Goal: Task Accomplishment & Management: Manage account settings

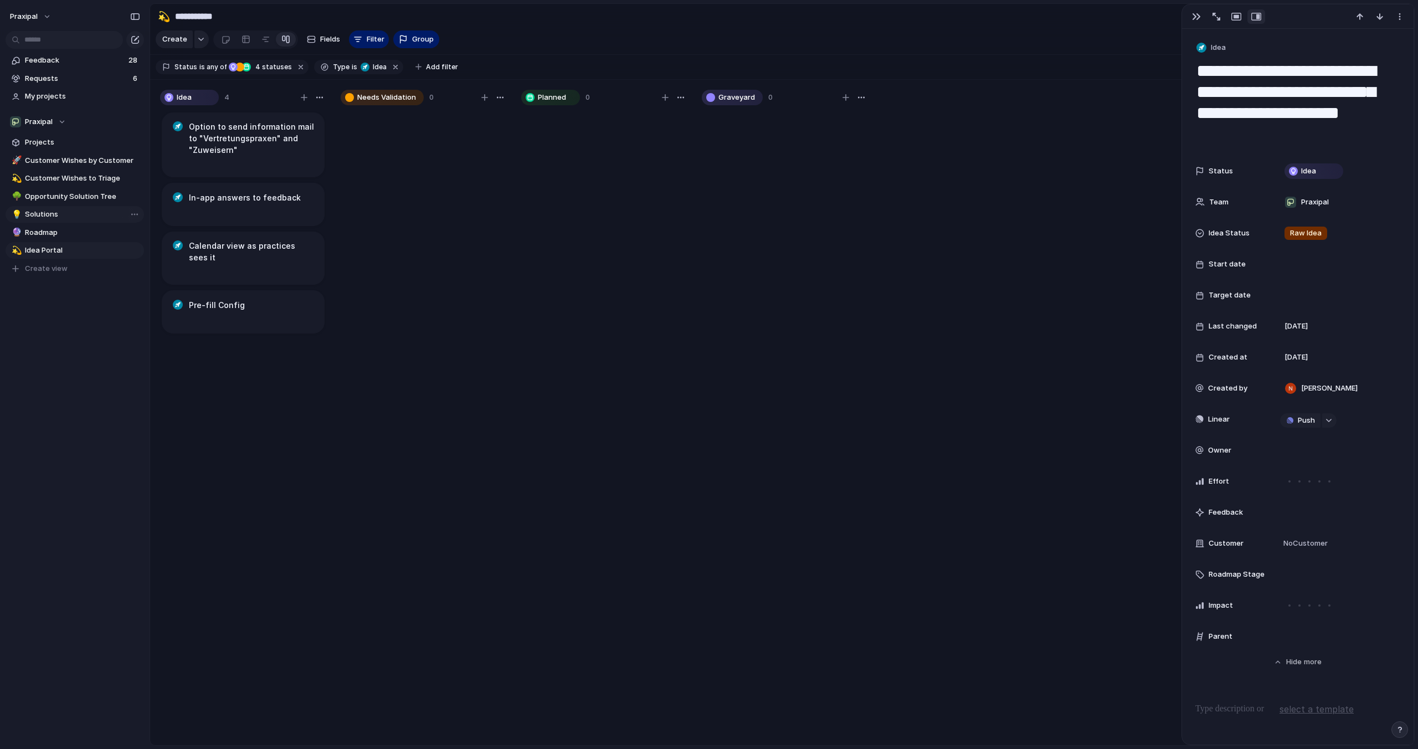
scroll to position [64, 0]
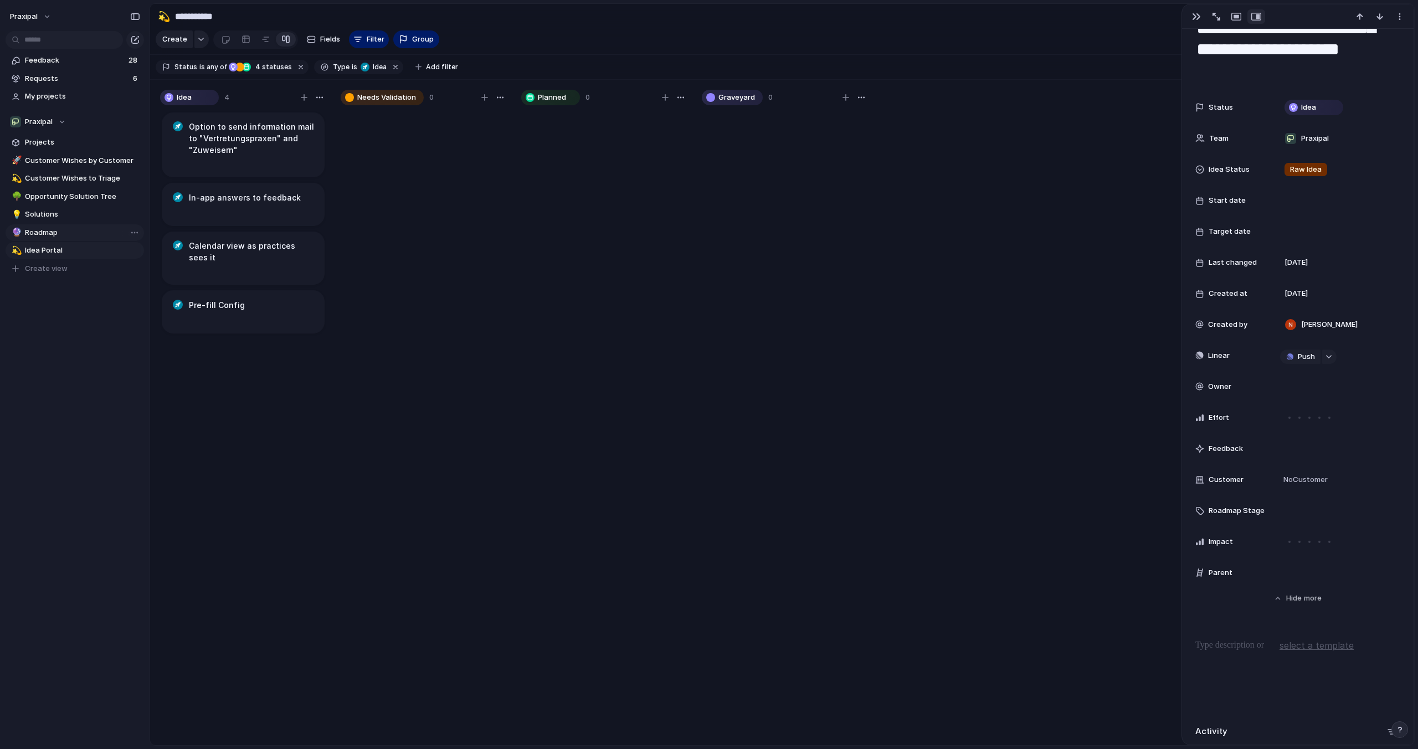
click at [65, 231] on span "Roadmap" at bounding box center [82, 232] width 115 height 11
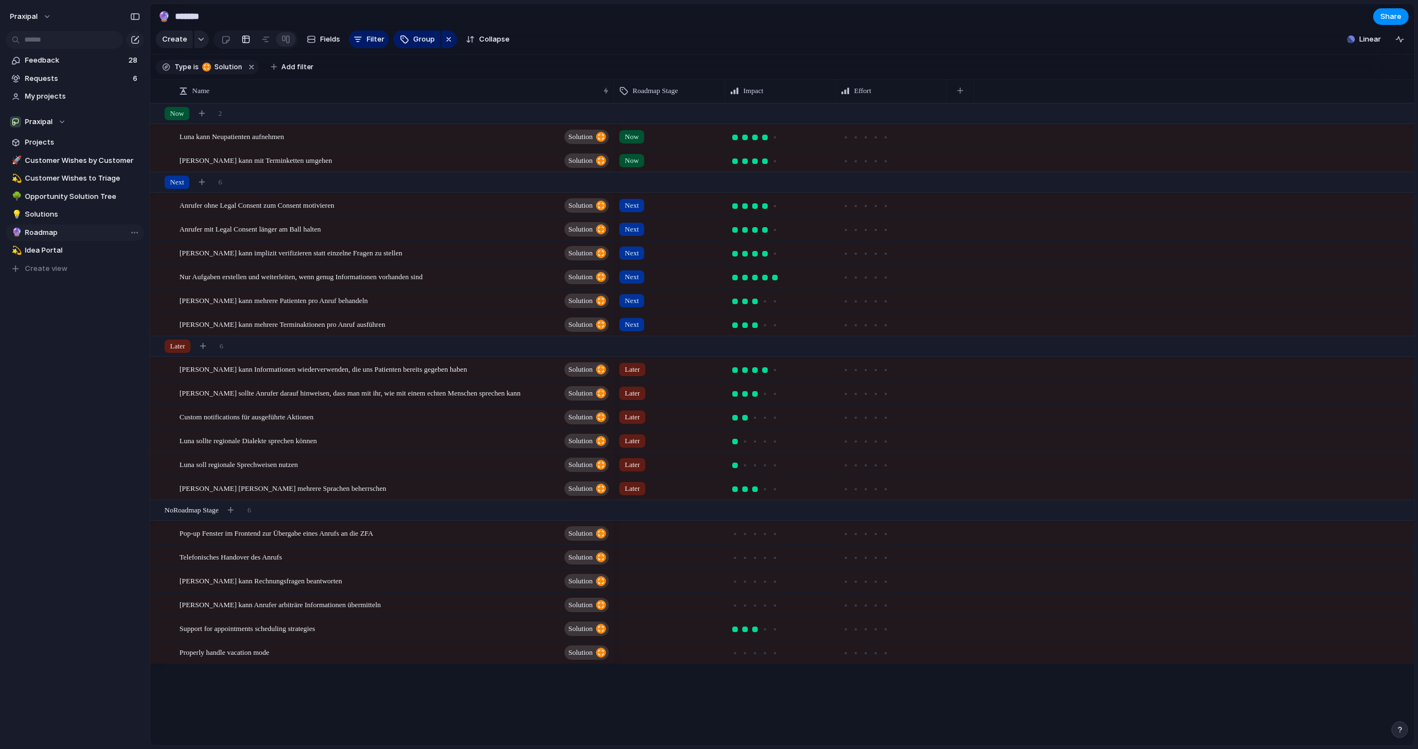
type input "*******"
click at [295, 649] on div "Properly handle vacation mode Solution" at bounding box center [394, 652] width 431 height 23
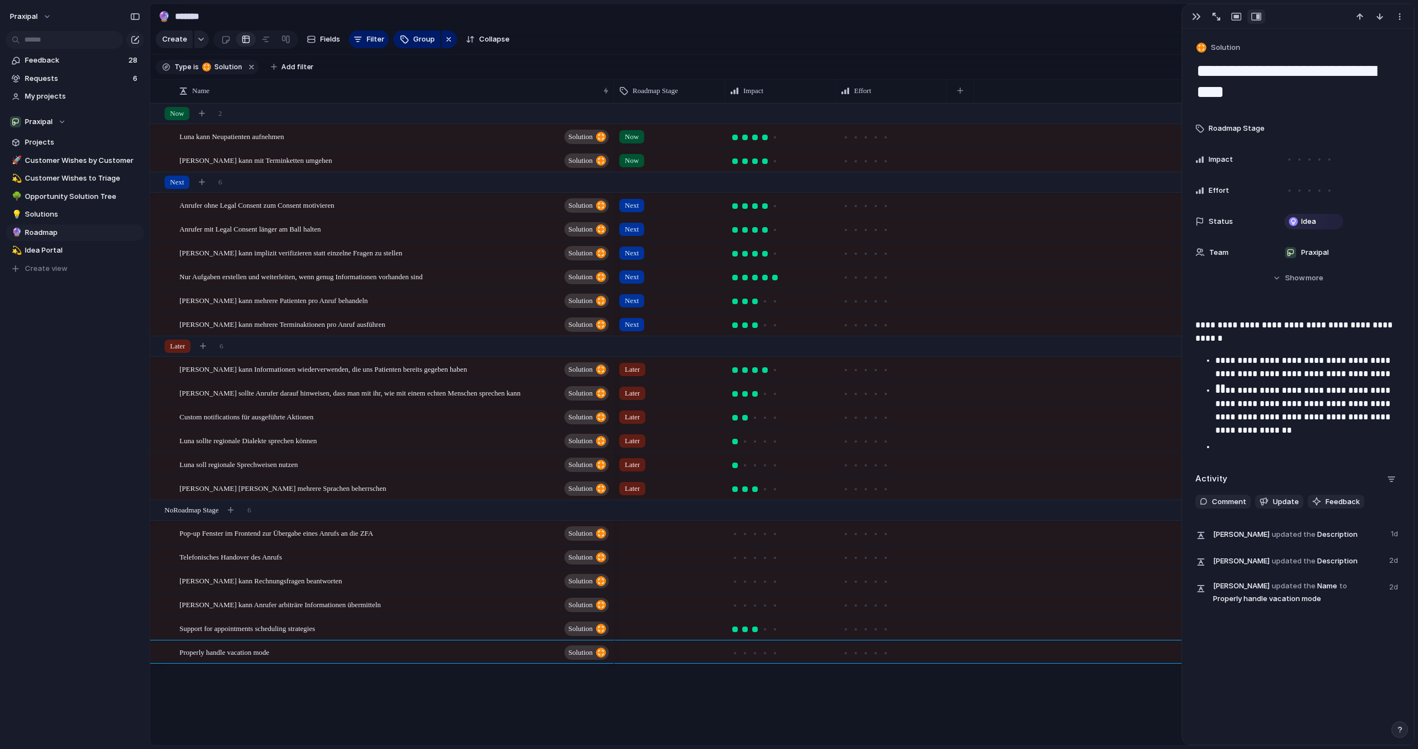
click at [1267, 450] on p at bounding box center [1307, 446] width 185 height 13
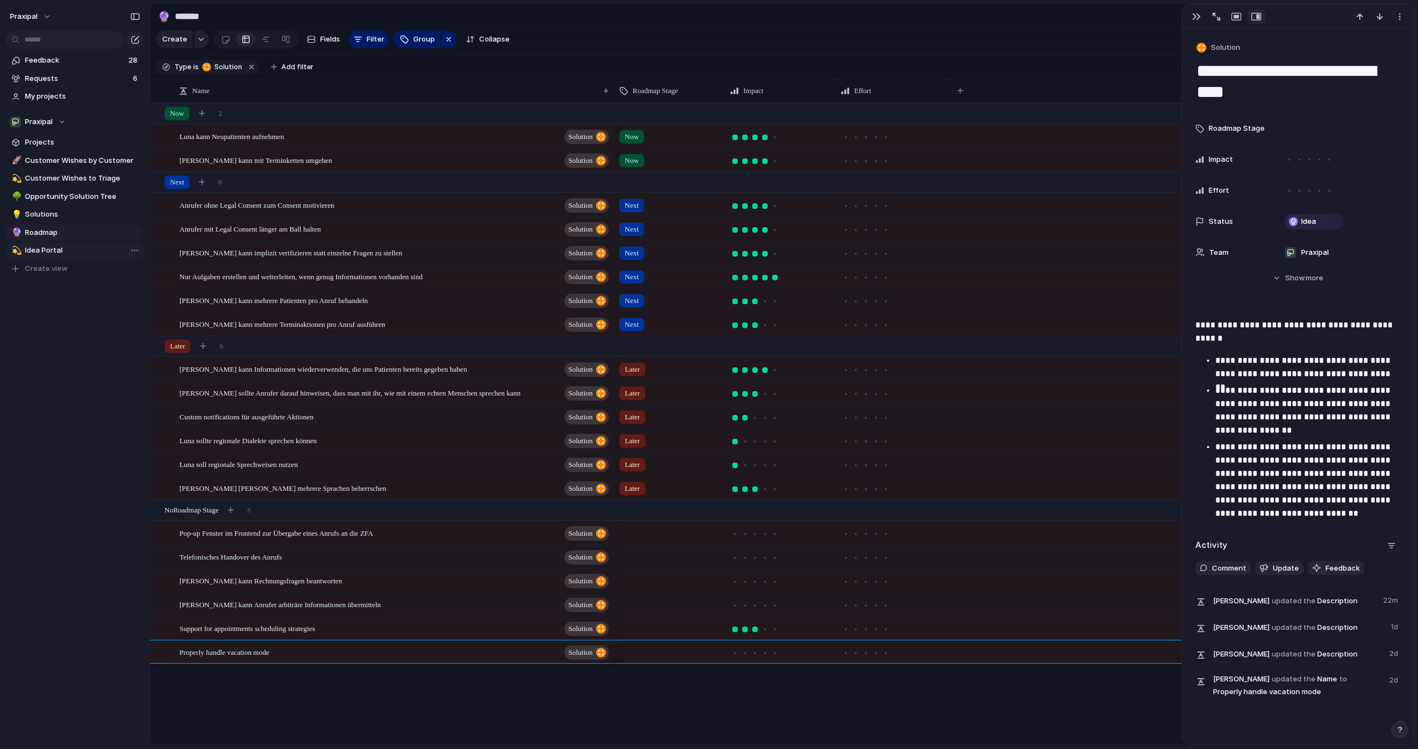
click at [34, 249] on span "Idea Portal" at bounding box center [82, 250] width 115 height 11
type input "**********"
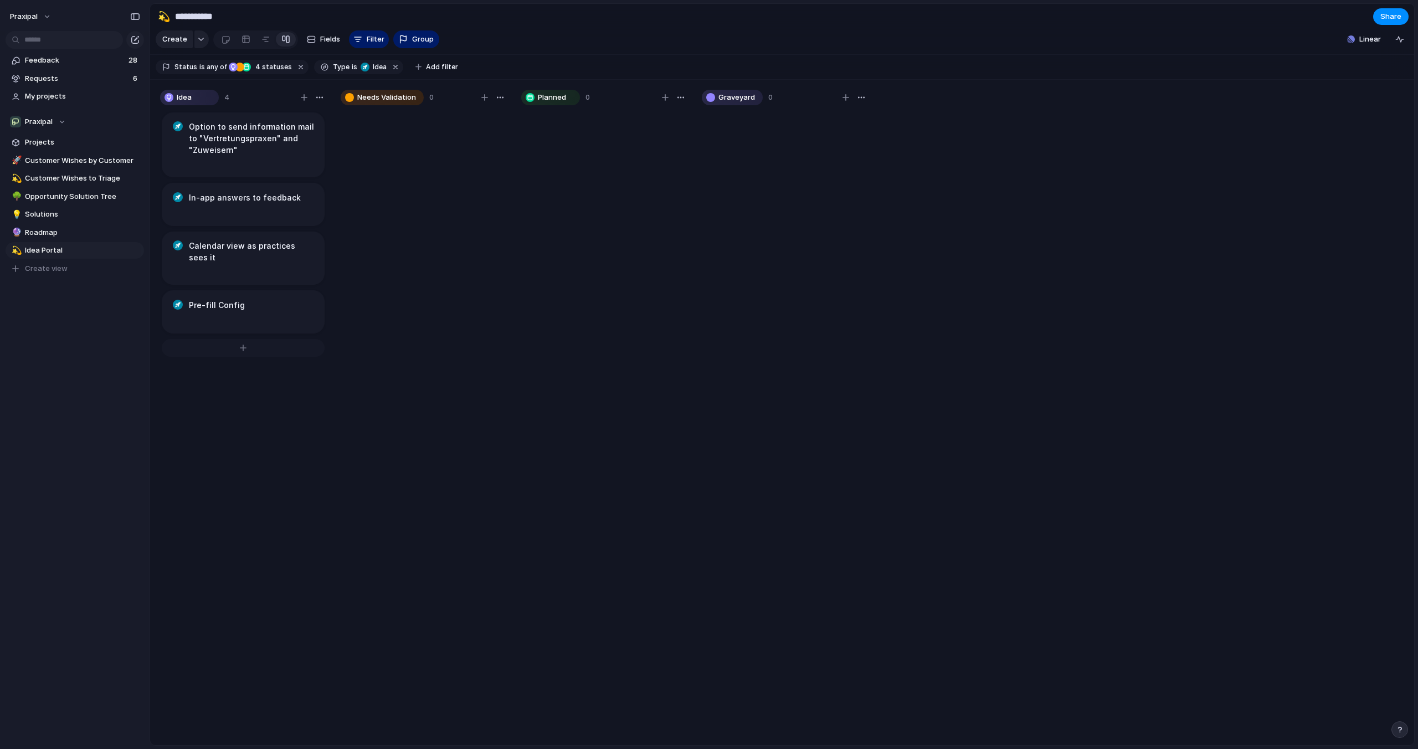
click at [238, 339] on div at bounding box center [243, 348] width 163 height 18
type textarea "**********"
click at [217, 538] on div "Option to send information mail to "Vertretungspraxen" and "Zuweisern" In-app a…" at bounding box center [243, 433] width 166 height 645
click at [243, 140] on h1 "Option to send information mail to "Vertretungspraxen" and "Zuweisern"" at bounding box center [252, 138] width 126 height 35
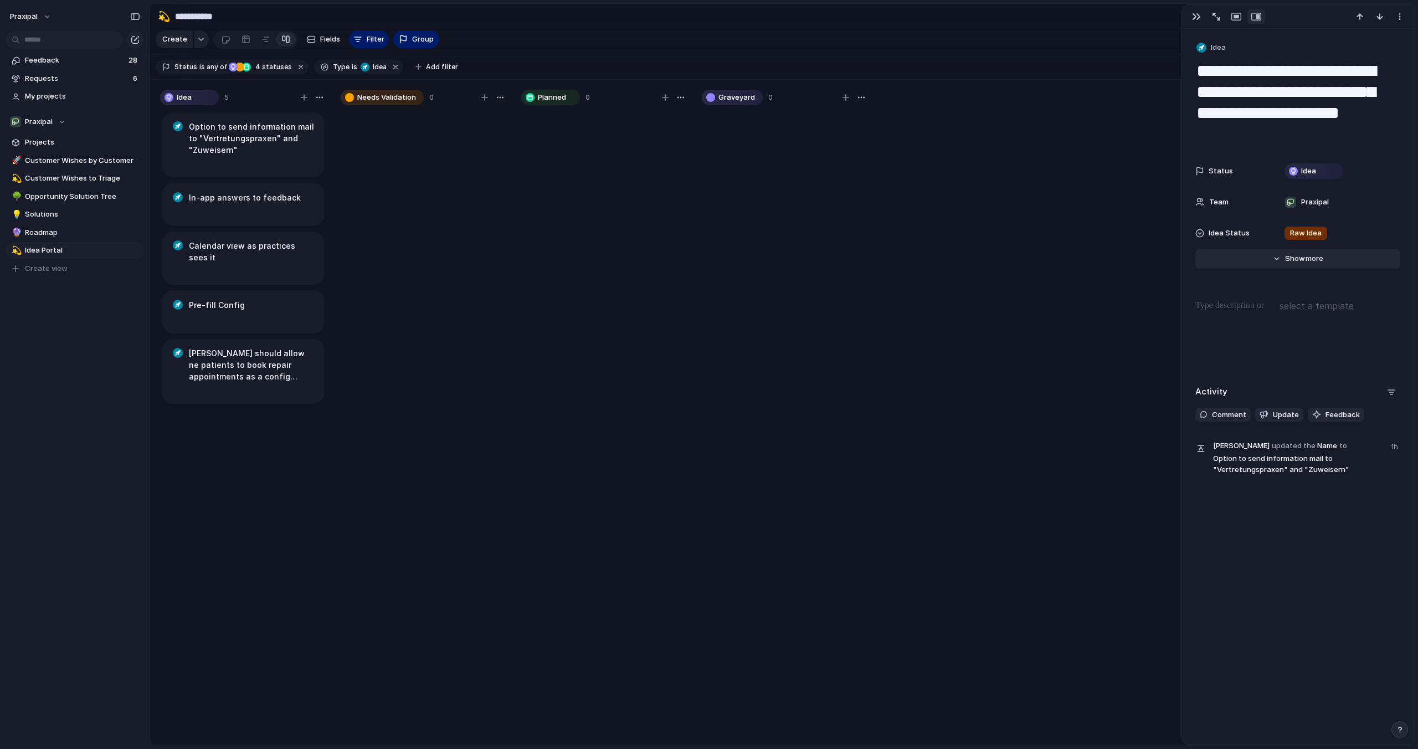
click at [1309, 266] on button "Hide Show more" at bounding box center [1297, 259] width 205 height 20
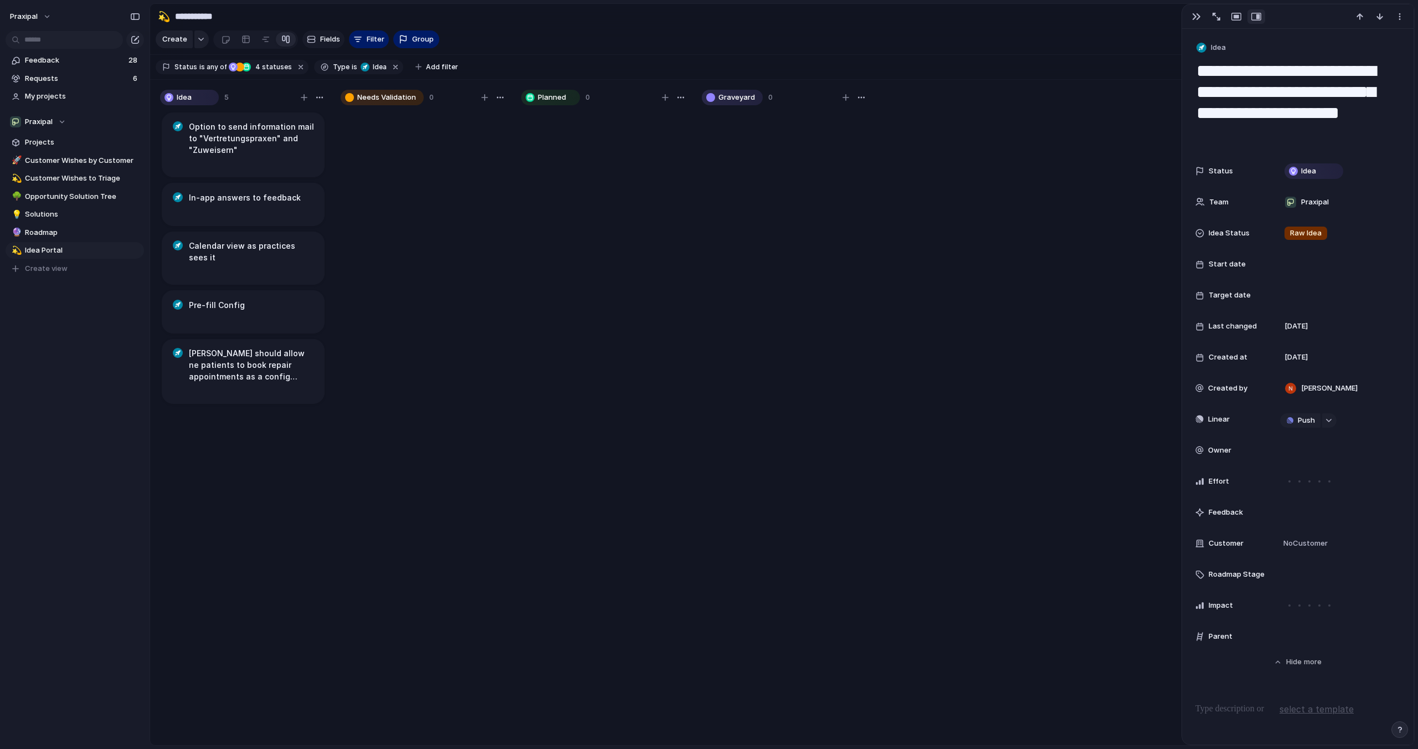
click at [325, 42] on span "Fields" at bounding box center [330, 39] width 20 height 11
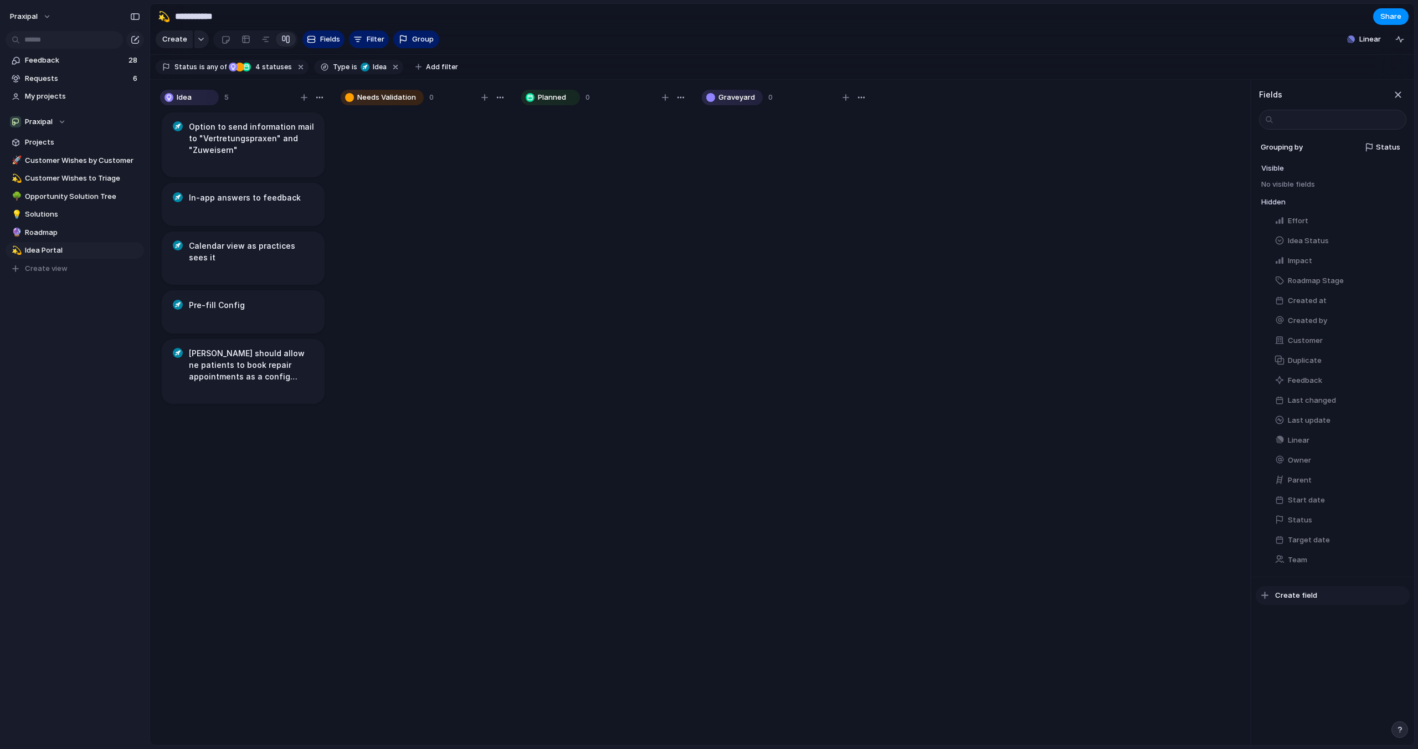
click at [1285, 598] on span "Create field" at bounding box center [1296, 595] width 42 height 11
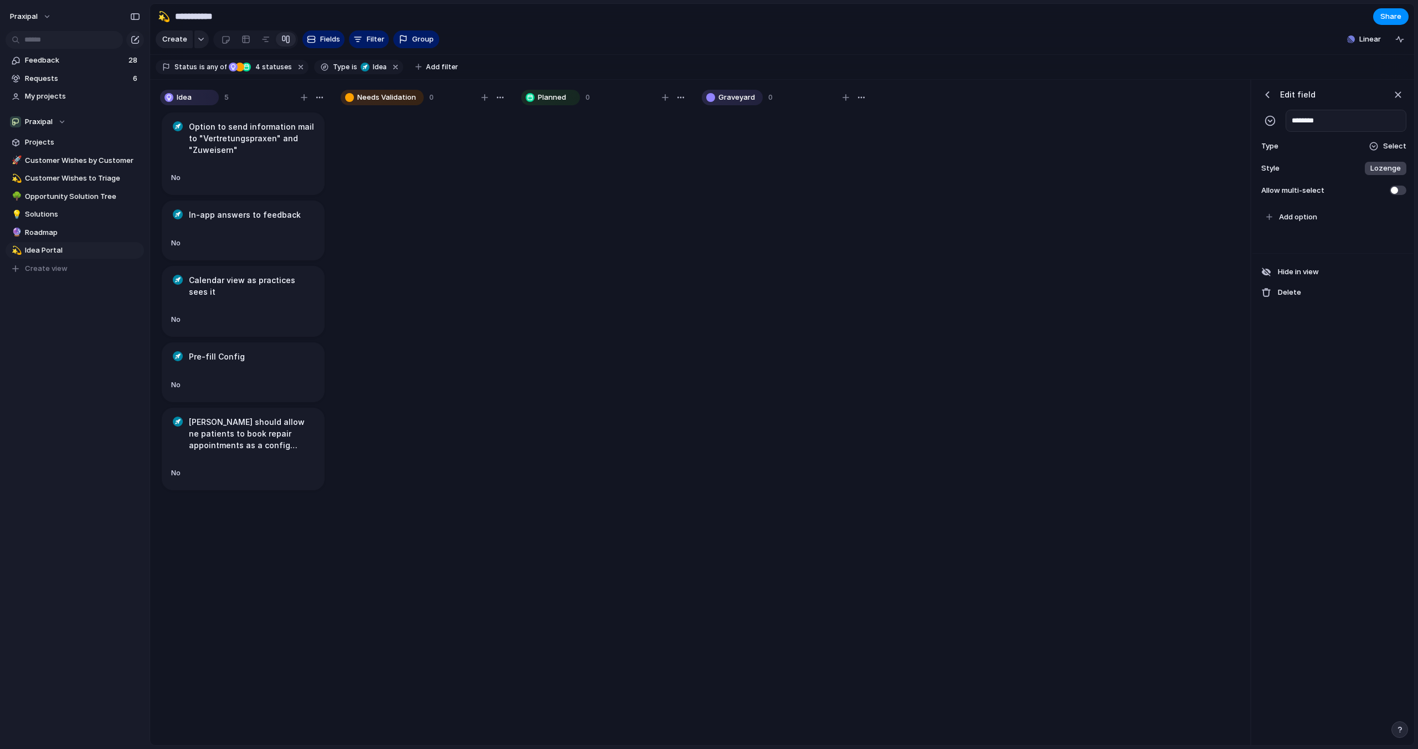
type input "********"
click at [1310, 251] on div "To pick up a draggable item, press the space bar. While dragging, use the arrow…" at bounding box center [1332, 229] width 161 height 48
click at [1391, 142] on span "Select" at bounding box center [1394, 146] width 23 height 11
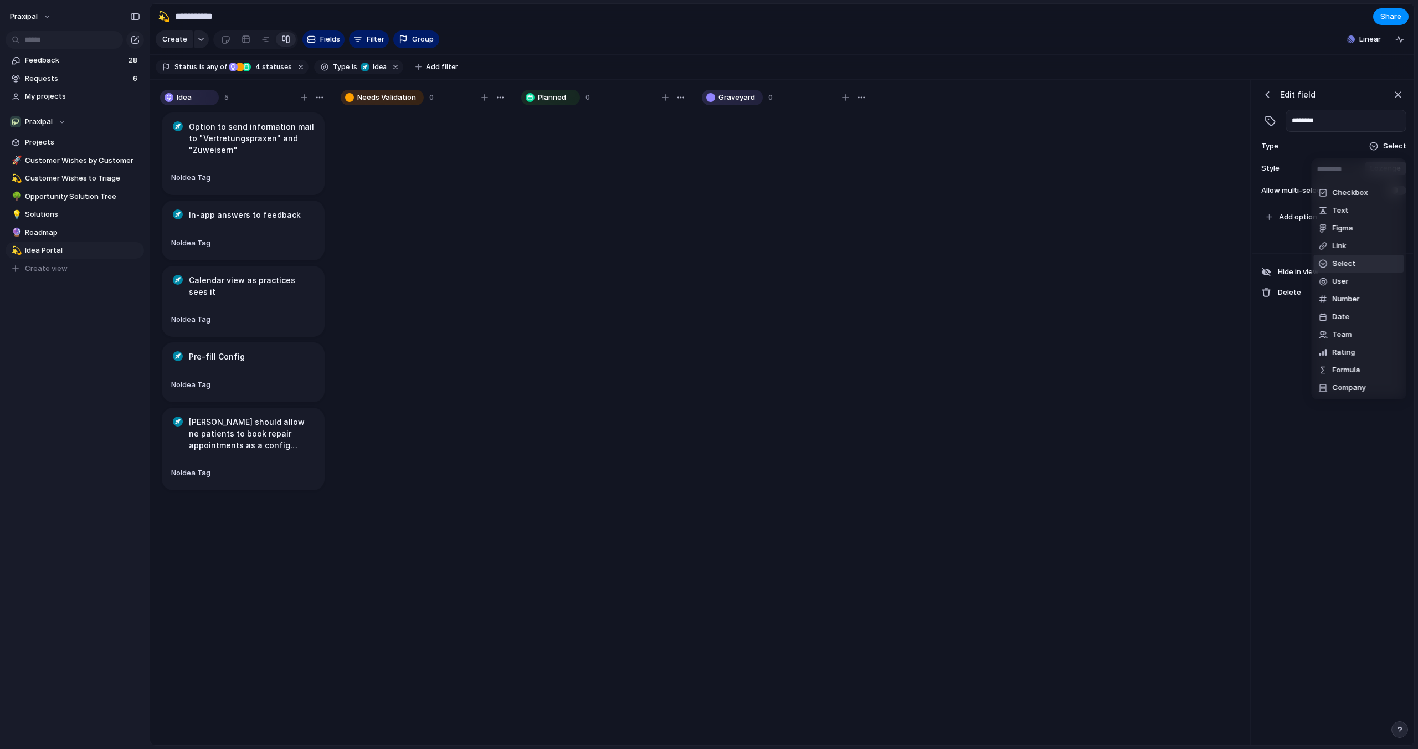
click at [1391, 142] on div "Checkbox Text Figma Link Select User Number Date Team Rating Formula Company" at bounding box center [709, 374] width 1418 height 749
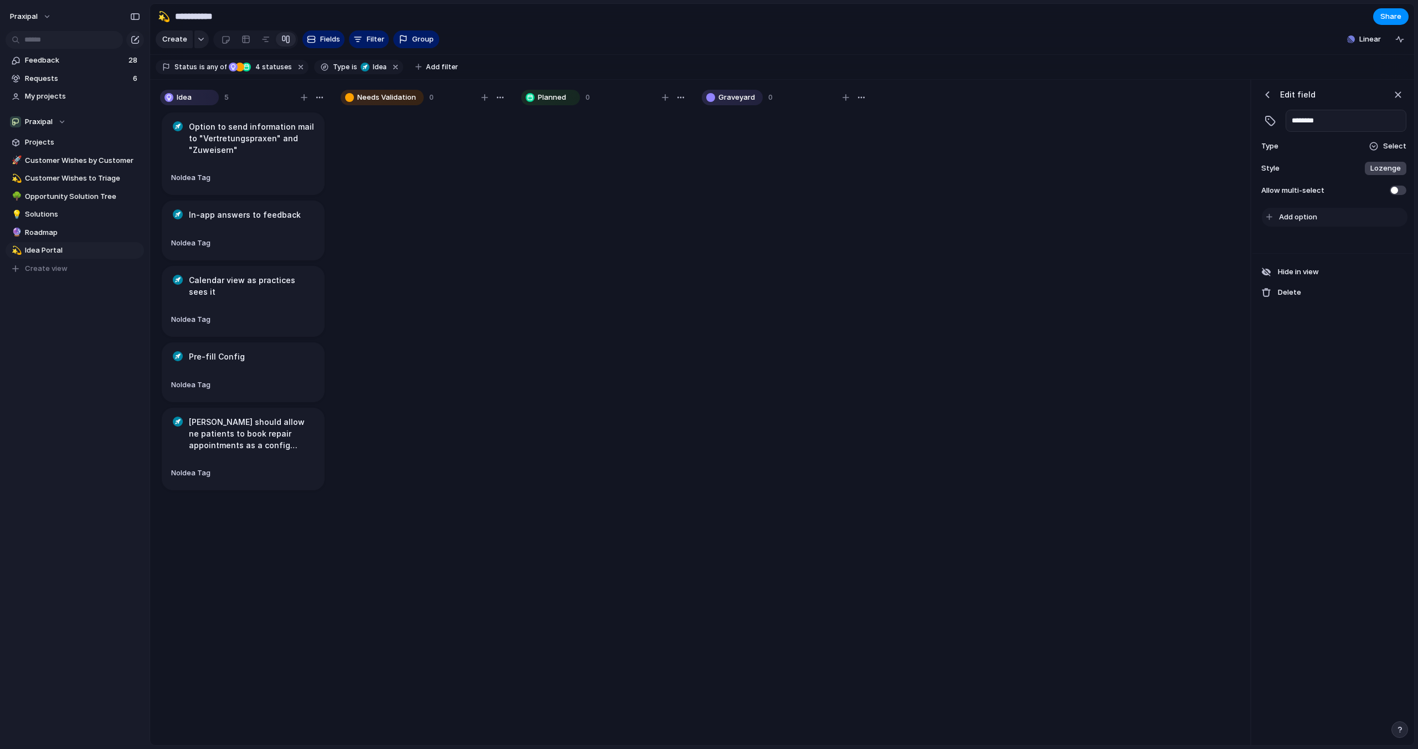
click at [1299, 215] on span "Add option" at bounding box center [1298, 217] width 38 height 11
type input "********"
type input "**********"
type input "******"
click at [189, 178] on span "No Idea Tag" at bounding box center [190, 177] width 39 height 9
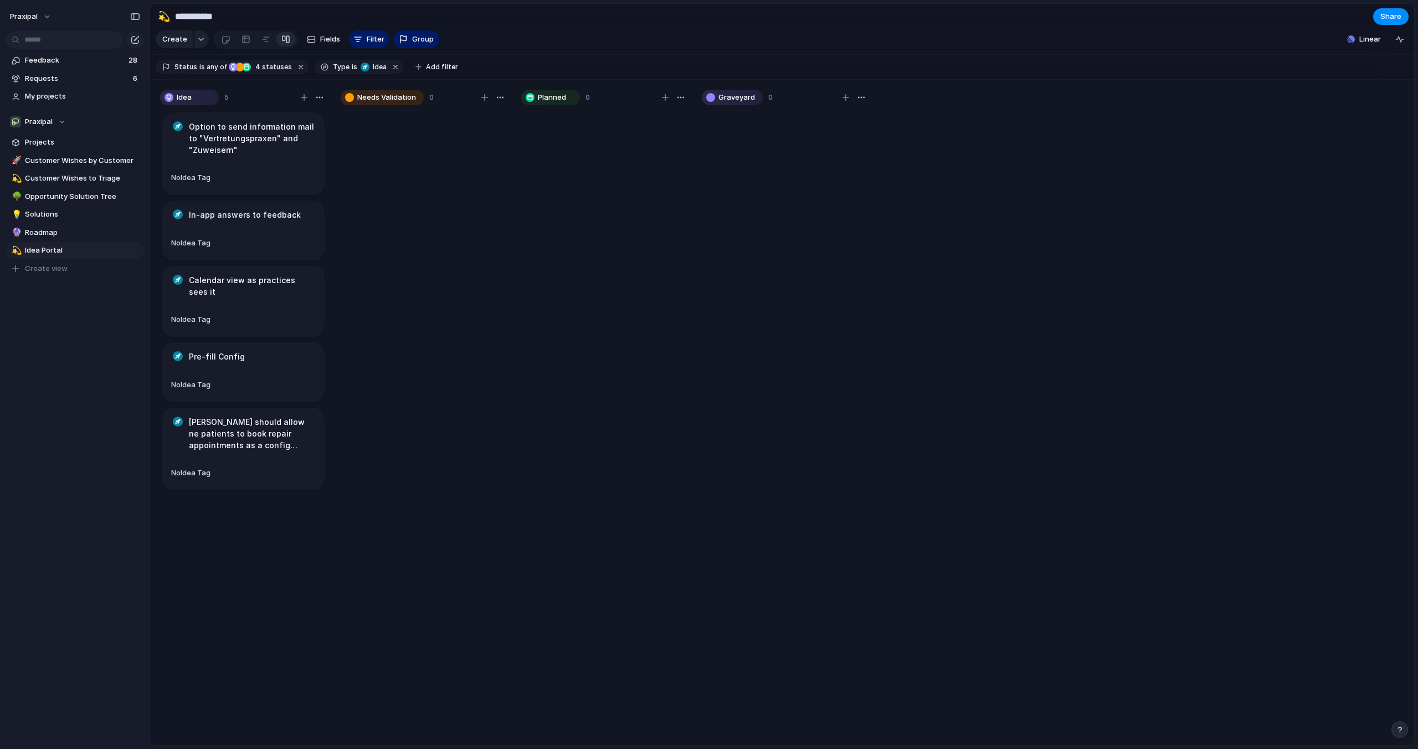
click at [251, 181] on div "Frontend New Patient Config" at bounding box center [709, 374] width 1418 height 749
click at [205, 240] on span "No Idea Tag" at bounding box center [190, 242] width 39 height 9
click at [209, 289] on span "Frontend" at bounding box center [213, 287] width 32 height 11
click at [193, 380] on span "No Idea Tag" at bounding box center [190, 384] width 39 height 9
click at [199, 410] on div "Frontend" at bounding box center [213, 416] width 43 height 13
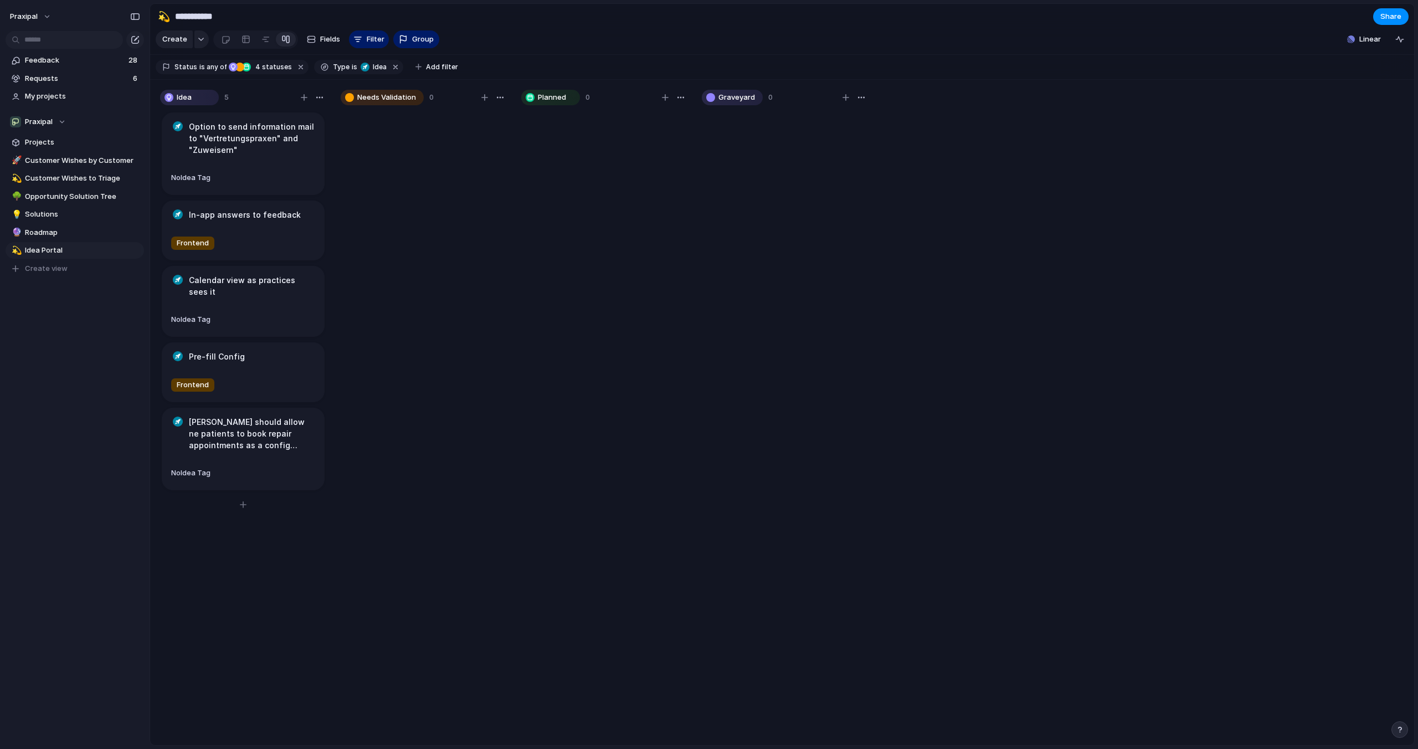
click at [226, 376] on div "Frontend" at bounding box center [243, 385] width 144 height 18
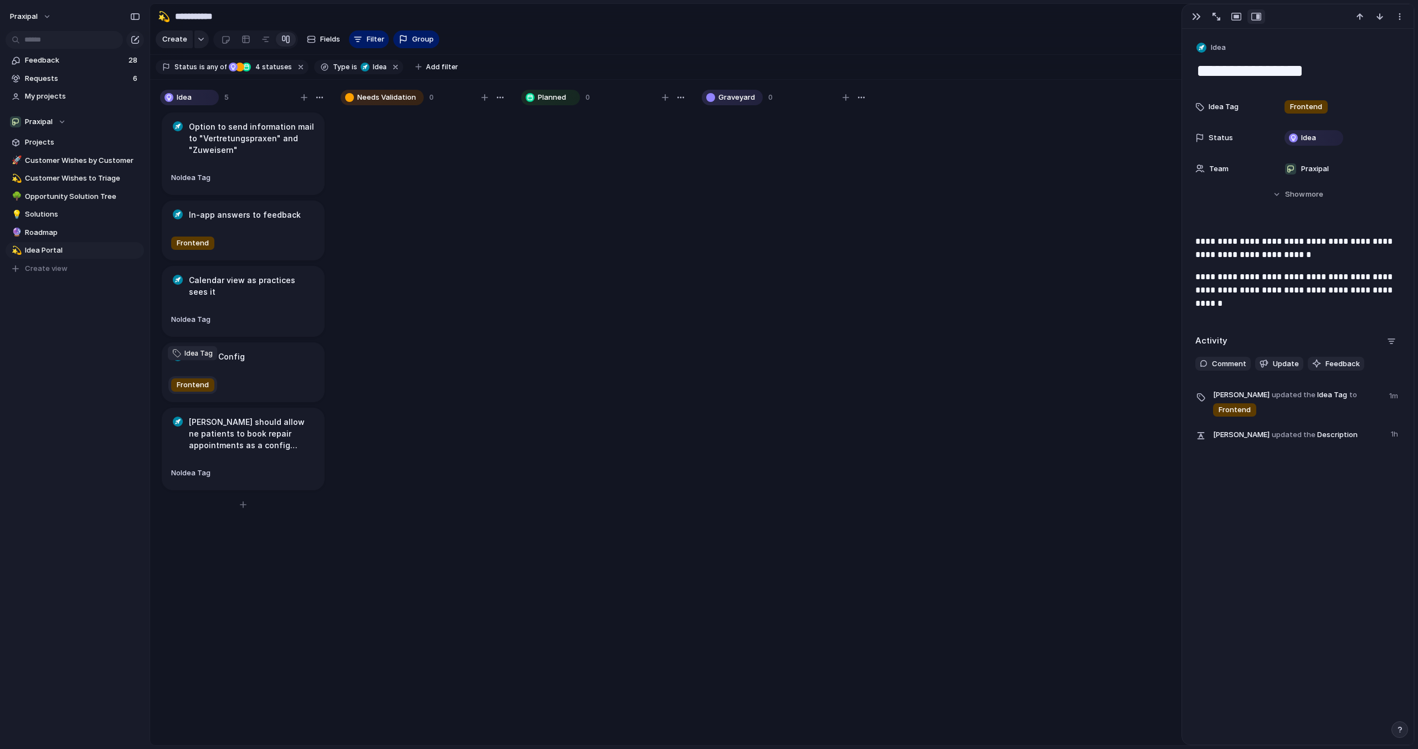
click at [200, 379] on span "Frontend" at bounding box center [193, 384] width 32 height 11
click at [202, 458] on span "Config" at bounding box center [209, 455] width 24 height 11
click at [197, 465] on button "No Idea Tag" at bounding box center [190, 473] width 45 height 18
click at [196, 468] on span "No Idea Tag" at bounding box center [190, 472] width 39 height 9
click at [217, 524] on span "New Patient" at bounding box center [218, 523] width 43 height 11
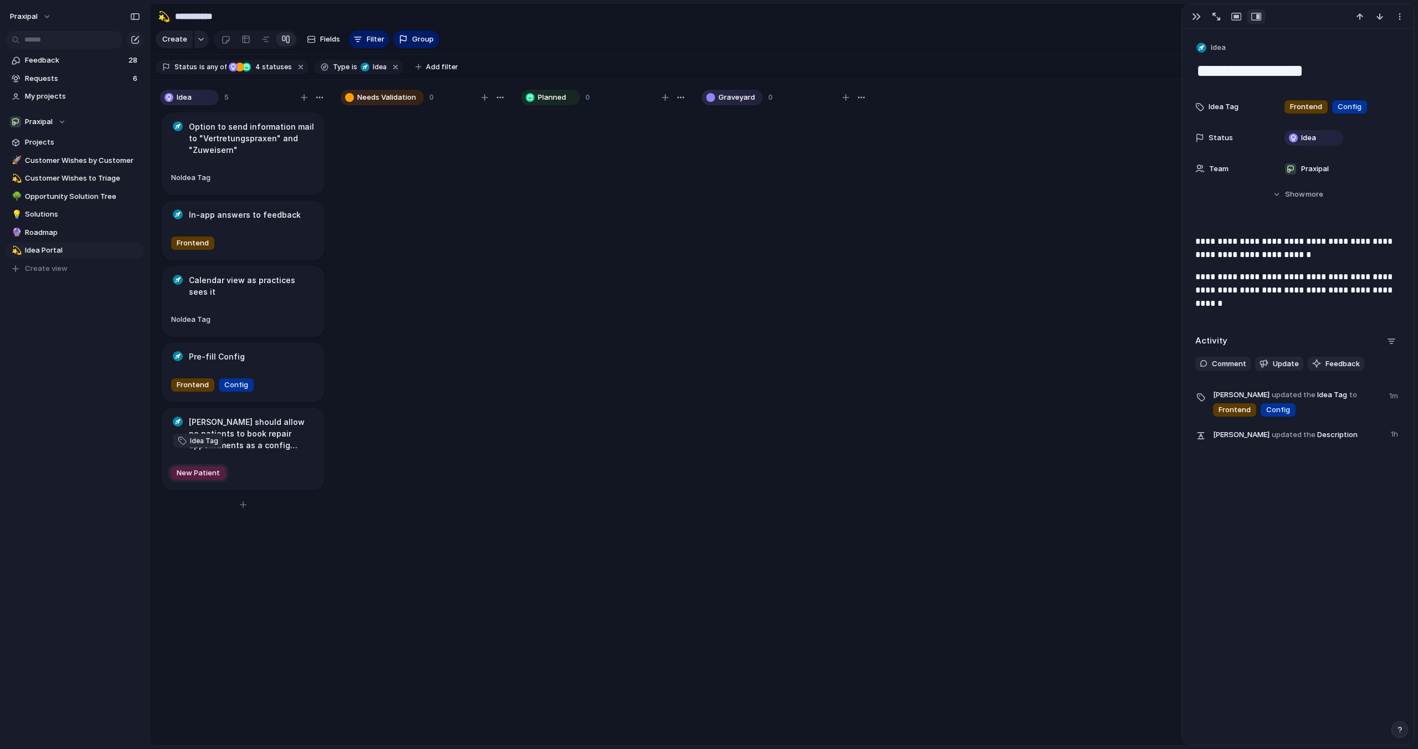
click at [202, 467] on span "New Patient" at bounding box center [198, 472] width 43 height 11
click at [216, 547] on span "Config" at bounding box center [209, 543] width 24 height 11
click at [200, 315] on span "No Idea Tag" at bounding box center [190, 319] width 39 height 9
click at [217, 351] on span "Frontend" at bounding box center [213, 352] width 32 height 11
click at [518, 582] on div "Planned 0" at bounding box center [604, 420] width 175 height 670
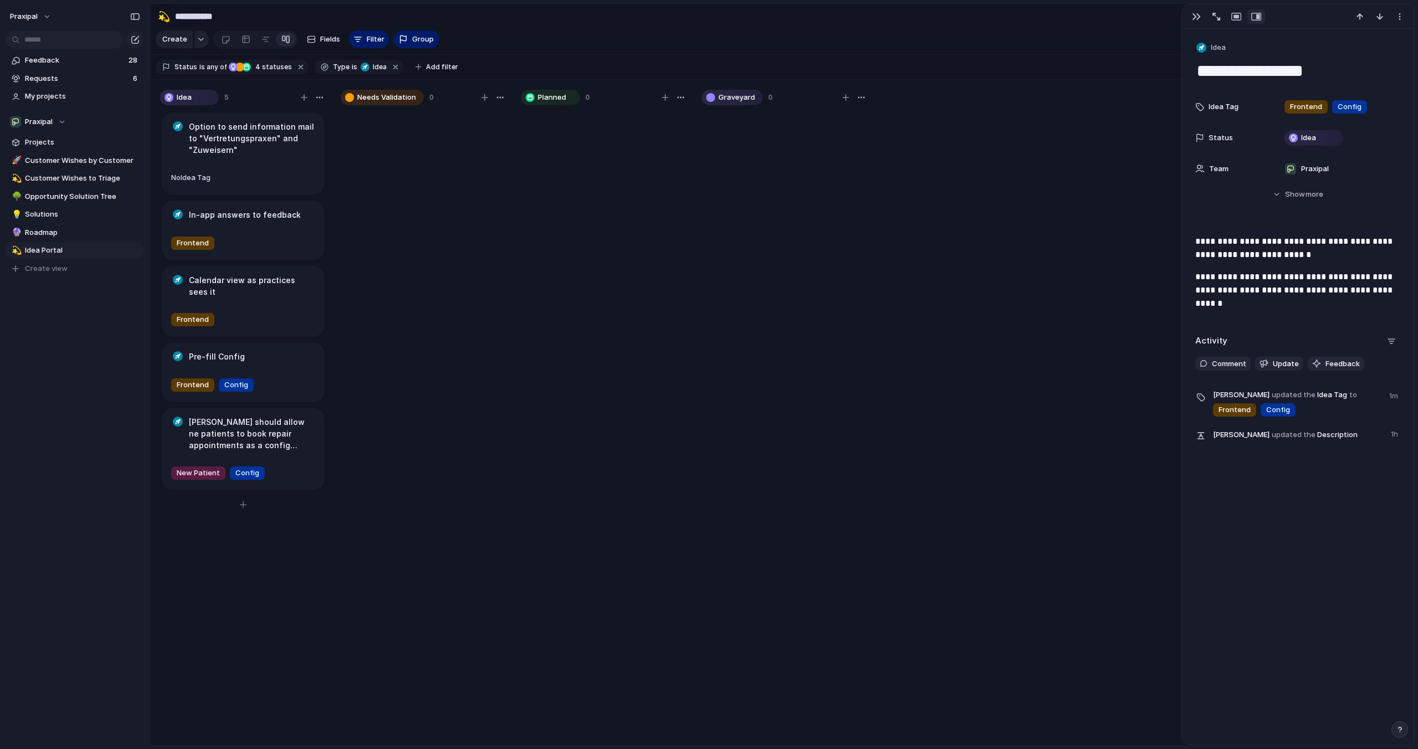
click at [271, 416] on h1 "Luna should allow ne patients to book repair appointments as a config option" at bounding box center [252, 433] width 126 height 35
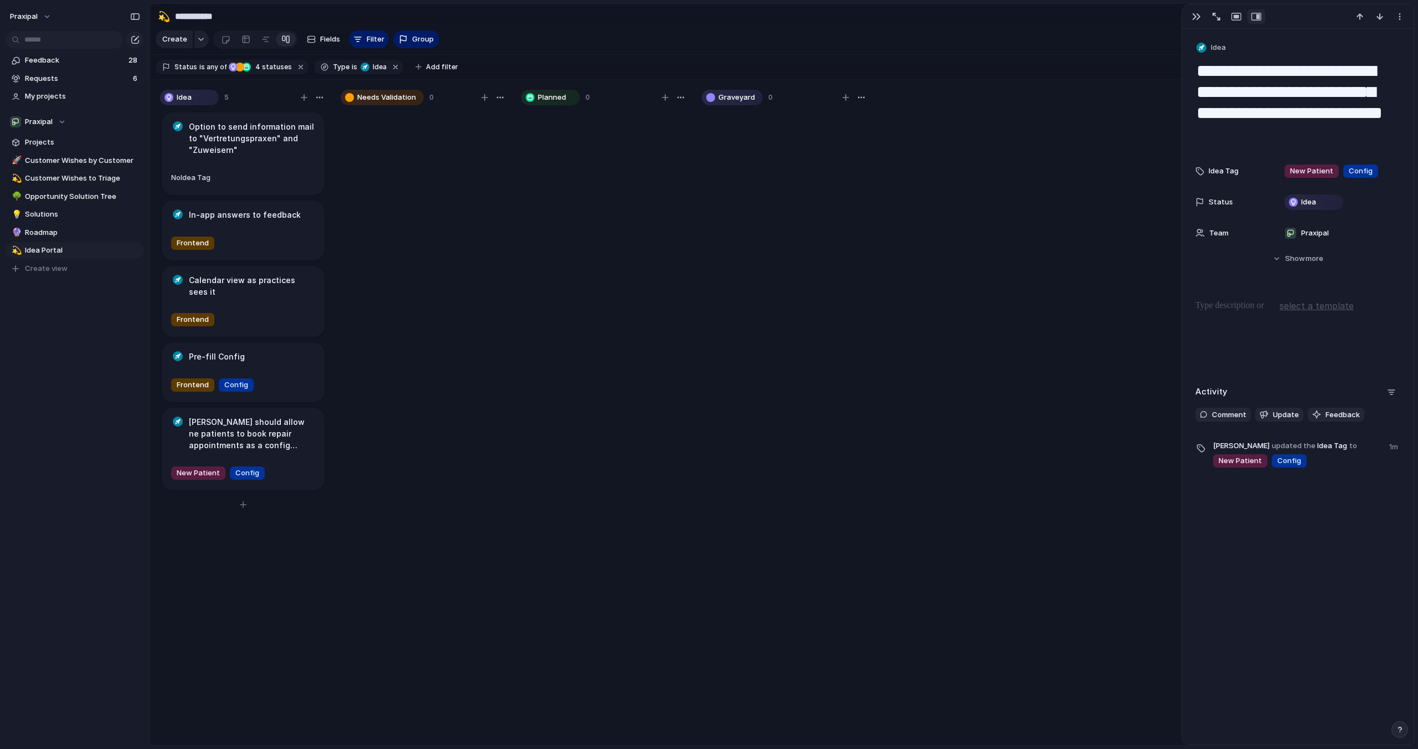
click at [265, 416] on h1 "Luna should allow ne patients to book repair appointments as a config option" at bounding box center [252, 433] width 126 height 35
click at [1357, 75] on textarea "**********" at bounding box center [1297, 103] width 205 height 88
type textarea "**********"
click at [884, 306] on div "Idea 5 Option to send information mail to "Vertretungspraxen" and "Zuweisern" N…" at bounding box center [782, 413] width 1264 height 666
click at [39, 230] on span "Roadmap" at bounding box center [82, 232] width 115 height 11
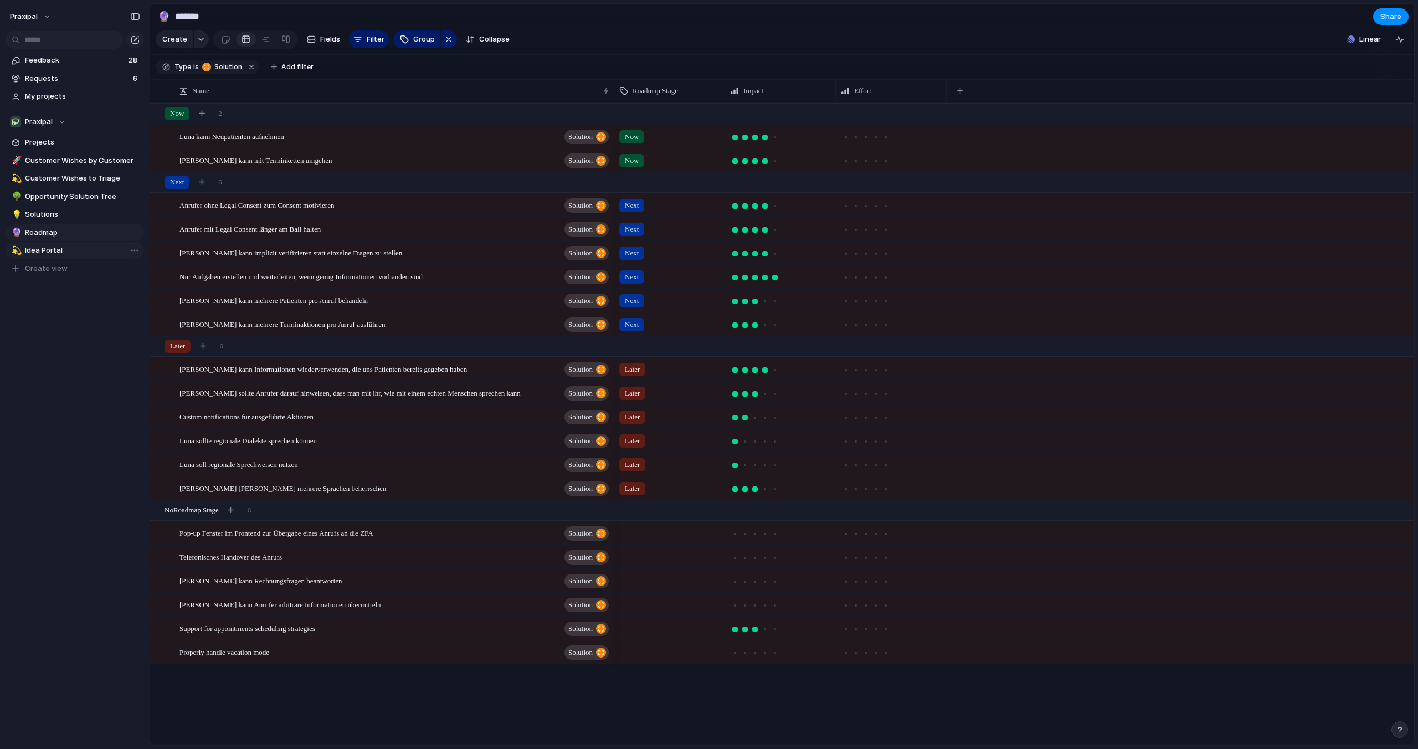
click at [44, 249] on span "Idea Portal" at bounding box center [82, 250] width 115 height 11
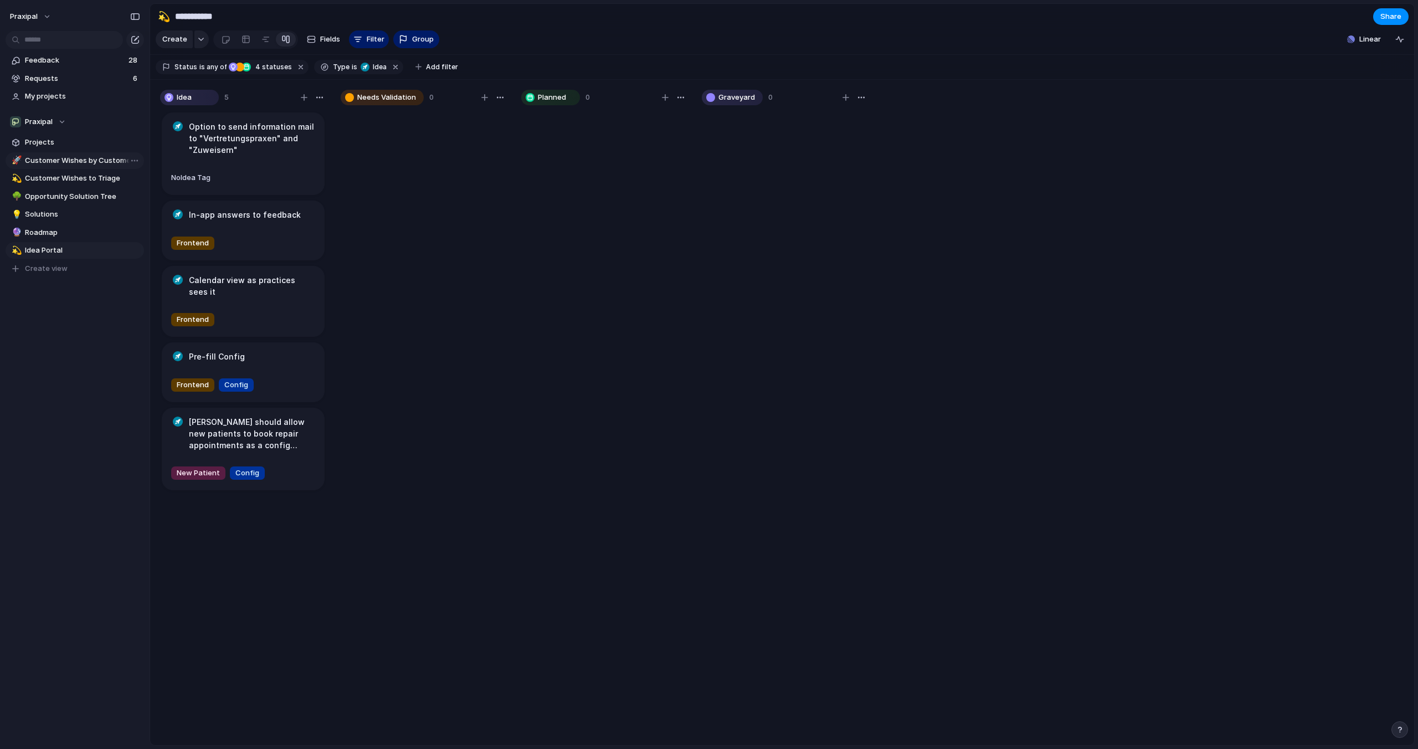
click at [66, 158] on span "Customer Wishes by Customer" at bounding box center [82, 160] width 115 height 11
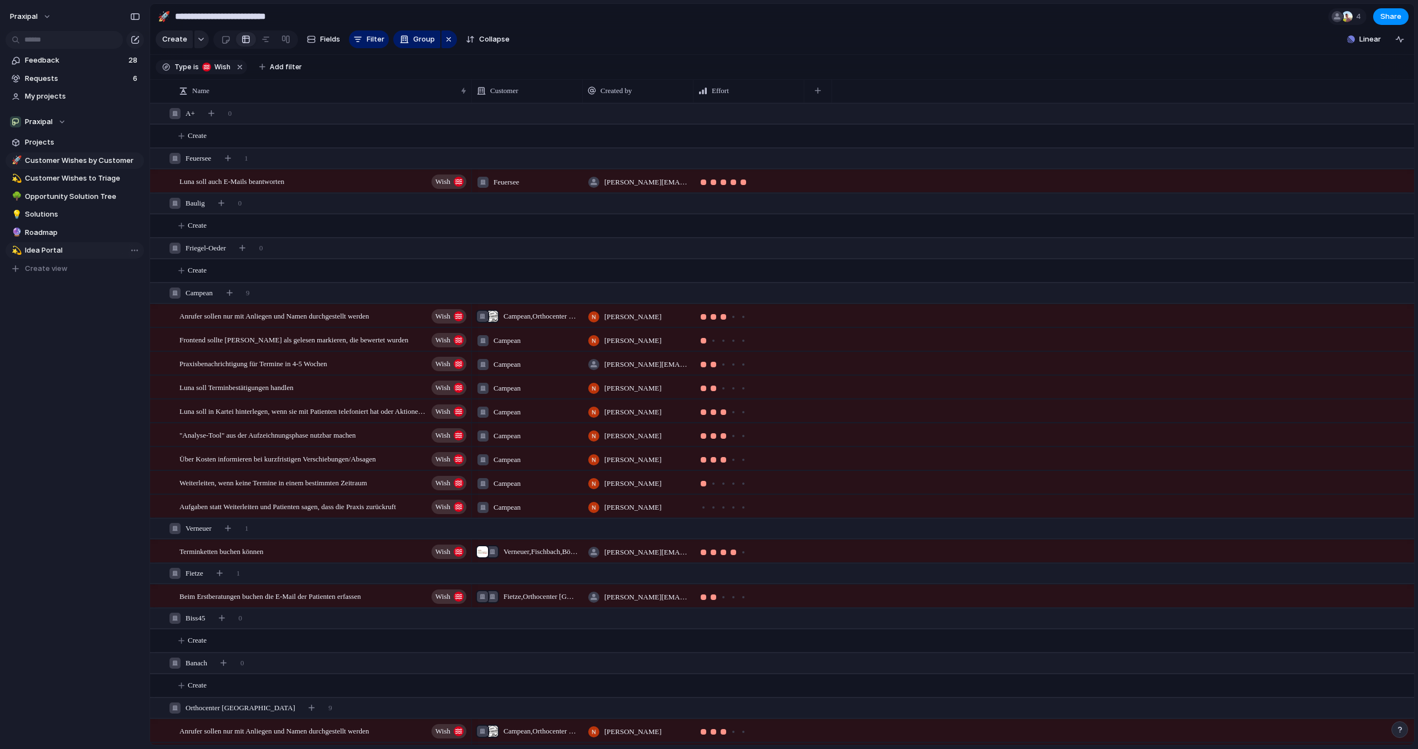
click at [59, 254] on span "Idea Portal" at bounding box center [82, 250] width 115 height 11
type input "**********"
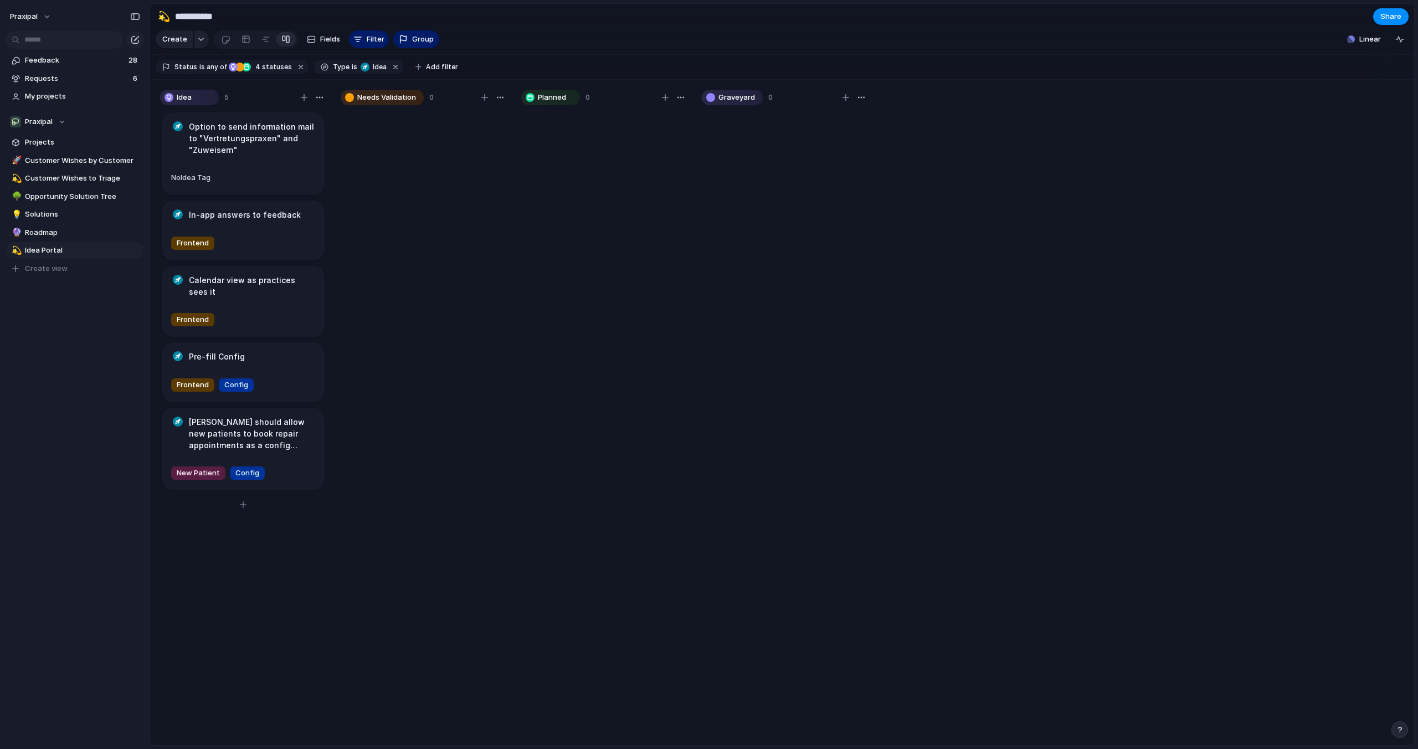
click at [220, 219] on h1 "In-app answers to feedback" at bounding box center [245, 215] width 112 height 12
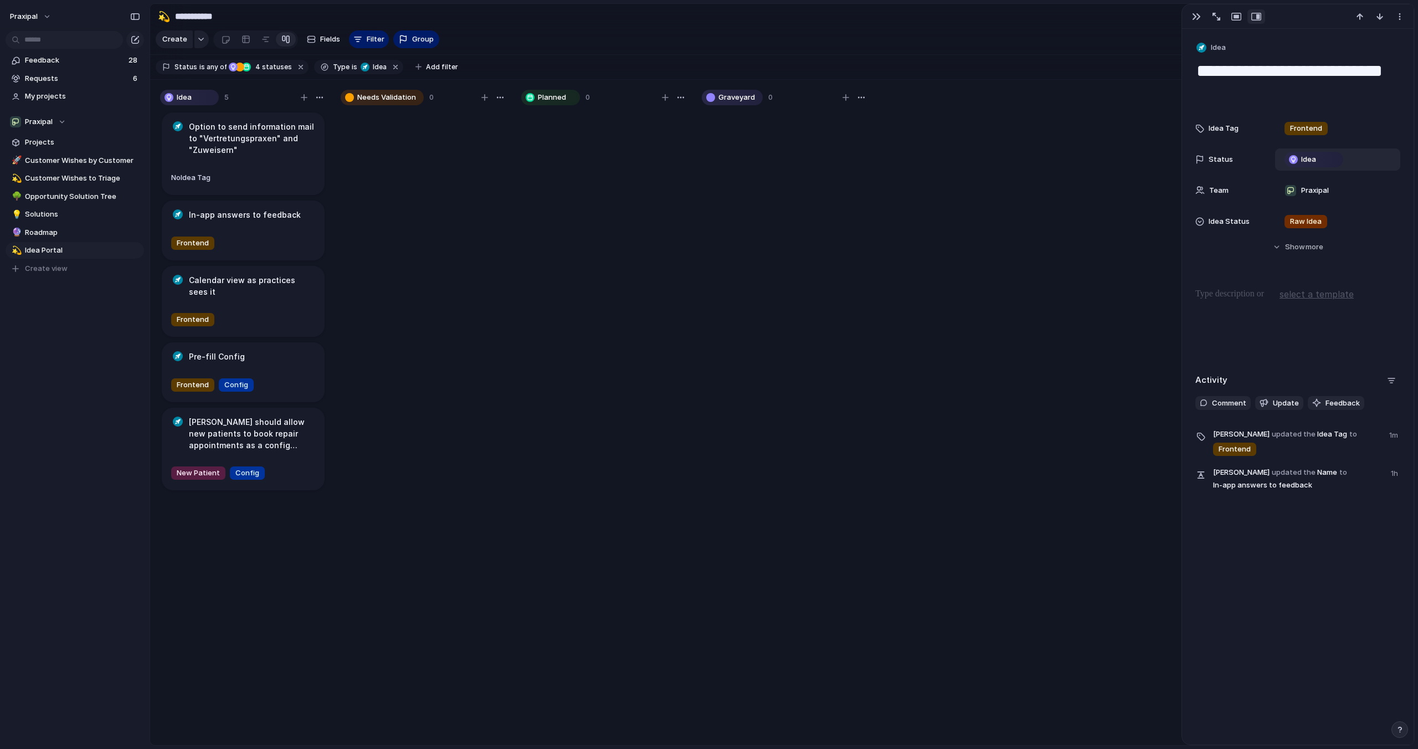
click at [1320, 162] on div "Idea" at bounding box center [1313, 159] width 56 height 13
click at [50, 18] on button "praxipal" at bounding box center [31, 17] width 52 height 18
click at [49, 43] on span "Settings" at bounding box center [40, 41] width 30 height 11
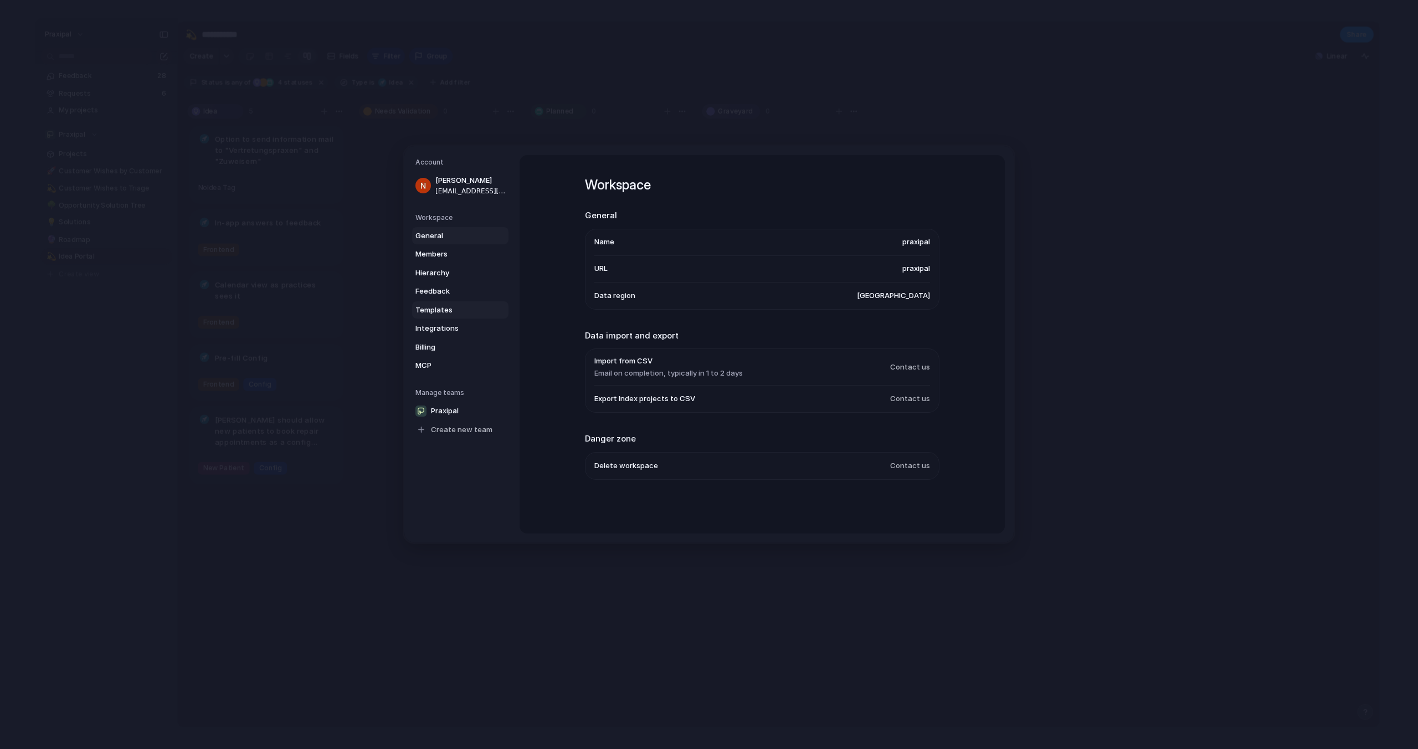
click at [435, 308] on span "Templates" at bounding box center [450, 310] width 71 height 11
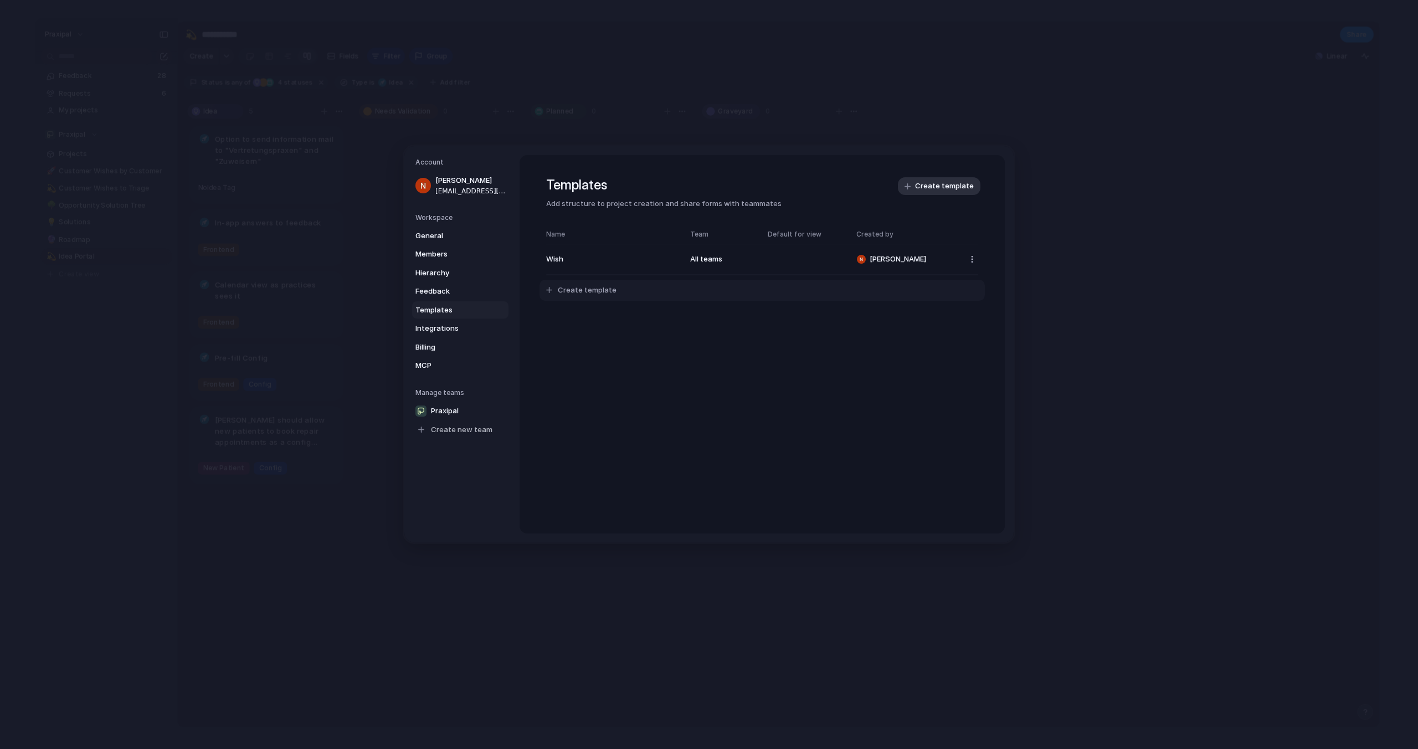
click at [581, 297] on button "Create template" at bounding box center [761, 290] width 445 height 21
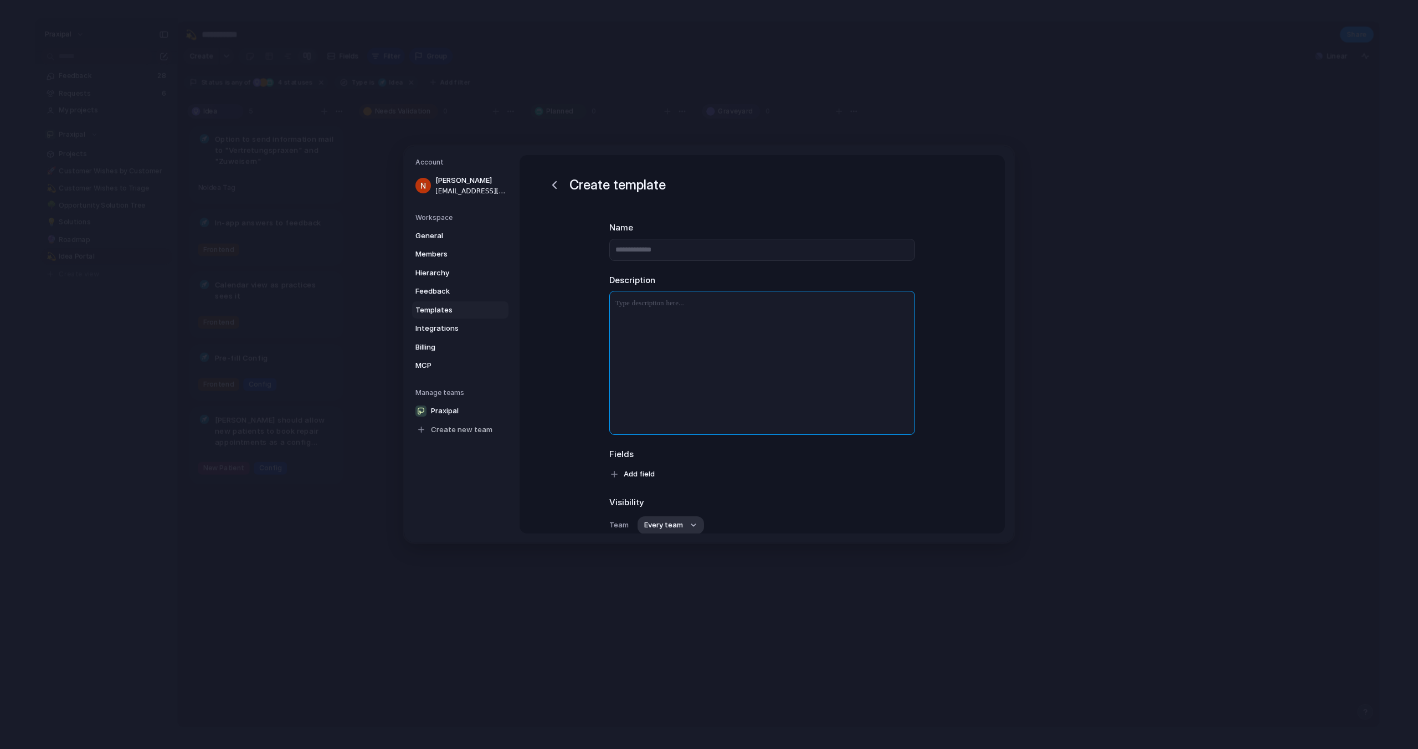
click at [645, 329] on div at bounding box center [762, 362] width 305 height 143
click at [563, 188] on div "Create template" at bounding box center [606, 185] width 120 height 20
click at [557, 185] on div "button" at bounding box center [554, 184] width 13 height 13
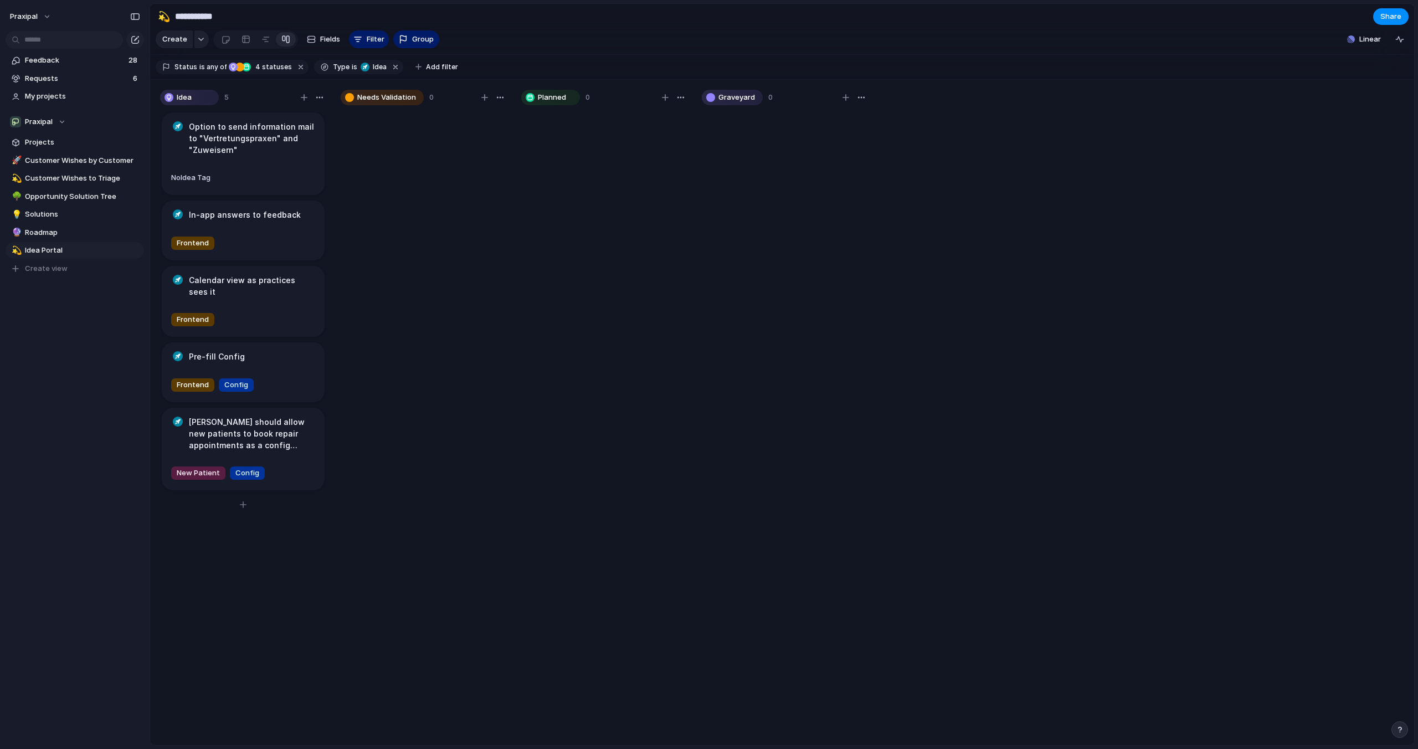
click at [287, 428] on h1 "[PERSON_NAME] should allow new patients to book repair appointments as a config…" at bounding box center [252, 433] width 126 height 35
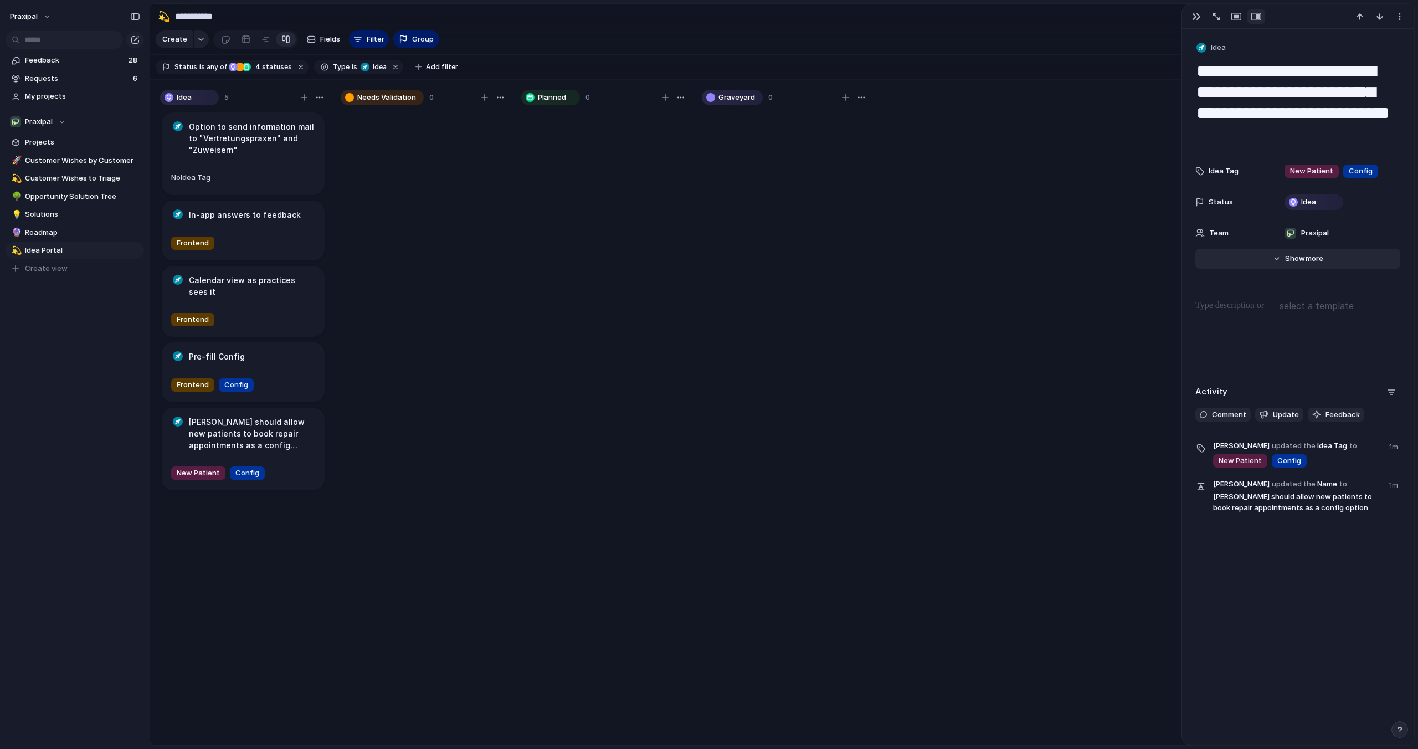
click at [1305, 258] on span "more" at bounding box center [1314, 258] width 18 height 11
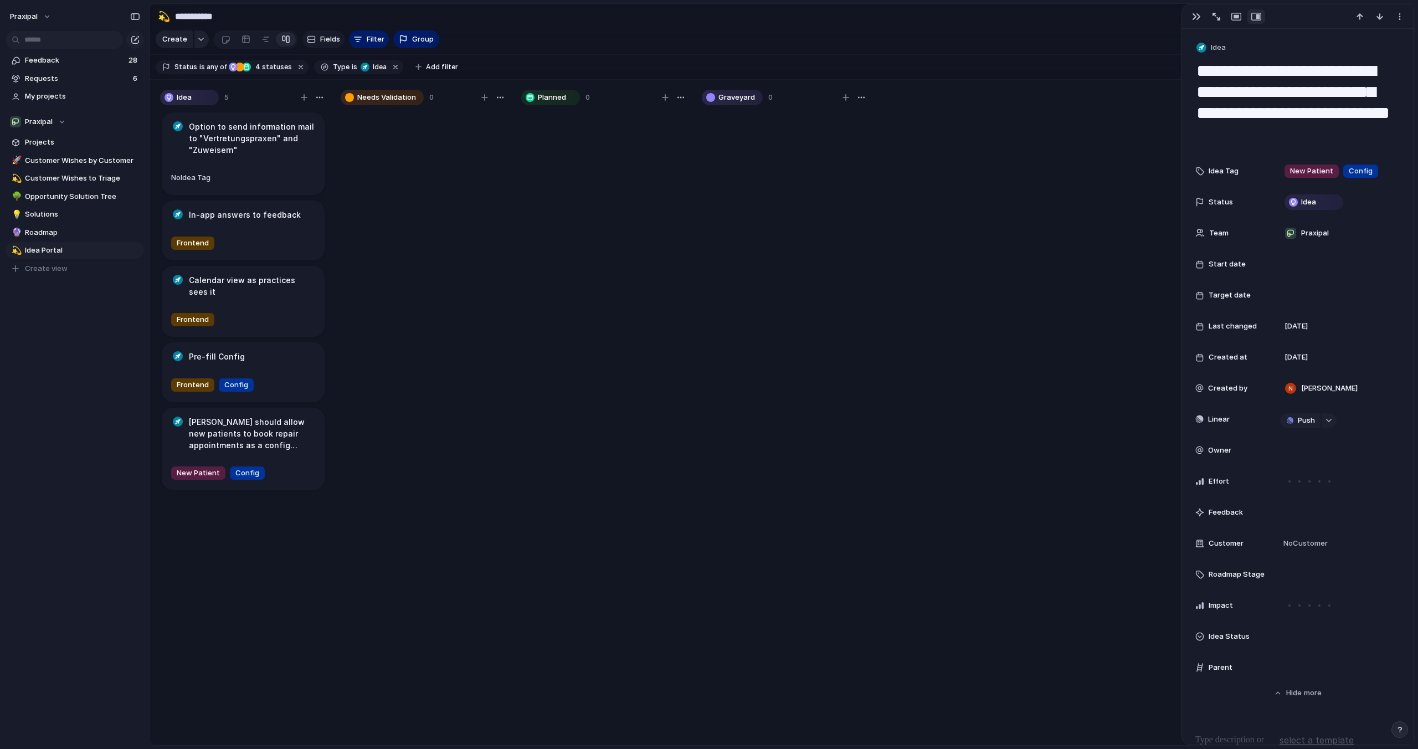
click at [320, 39] on span "Fields" at bounding box center [330, 39] width 20 height 11
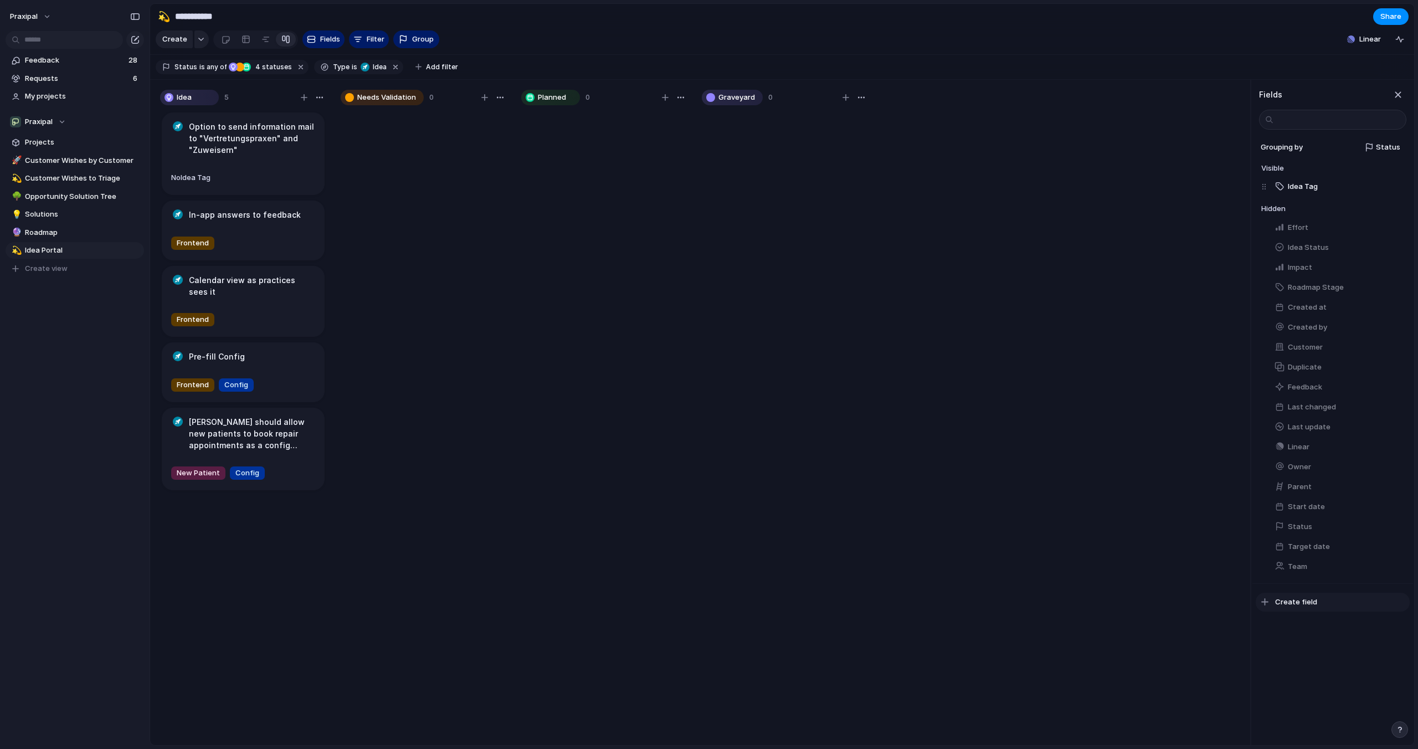
click at [1300, 599] on span "Create field" at bounding box center [1296, 601] width 42 height 11
click at [1388, 151] on span "Select" at bounding box center [1394, 146] width 23 height 11
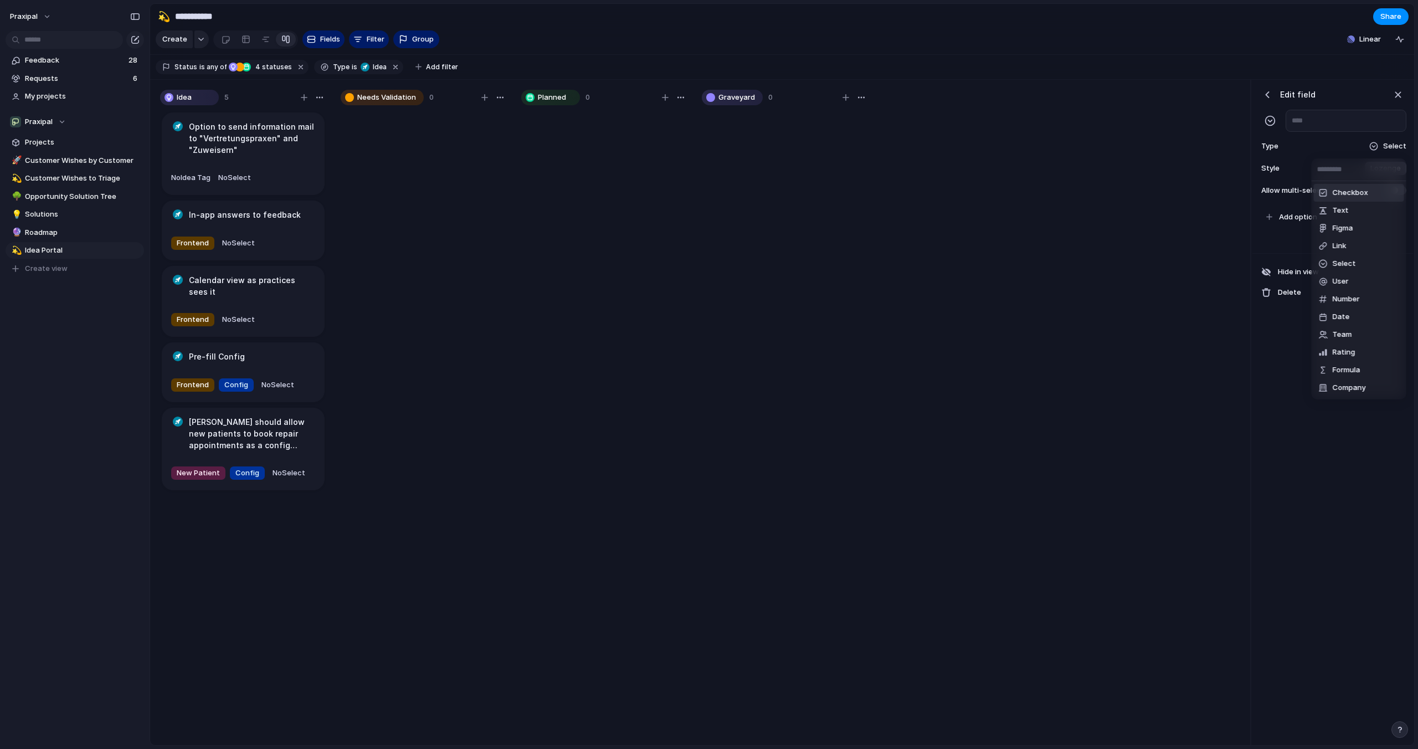
click at [1347, 193] on span "Checkbox" at bounding box center [1350, 192] width 35 height 11
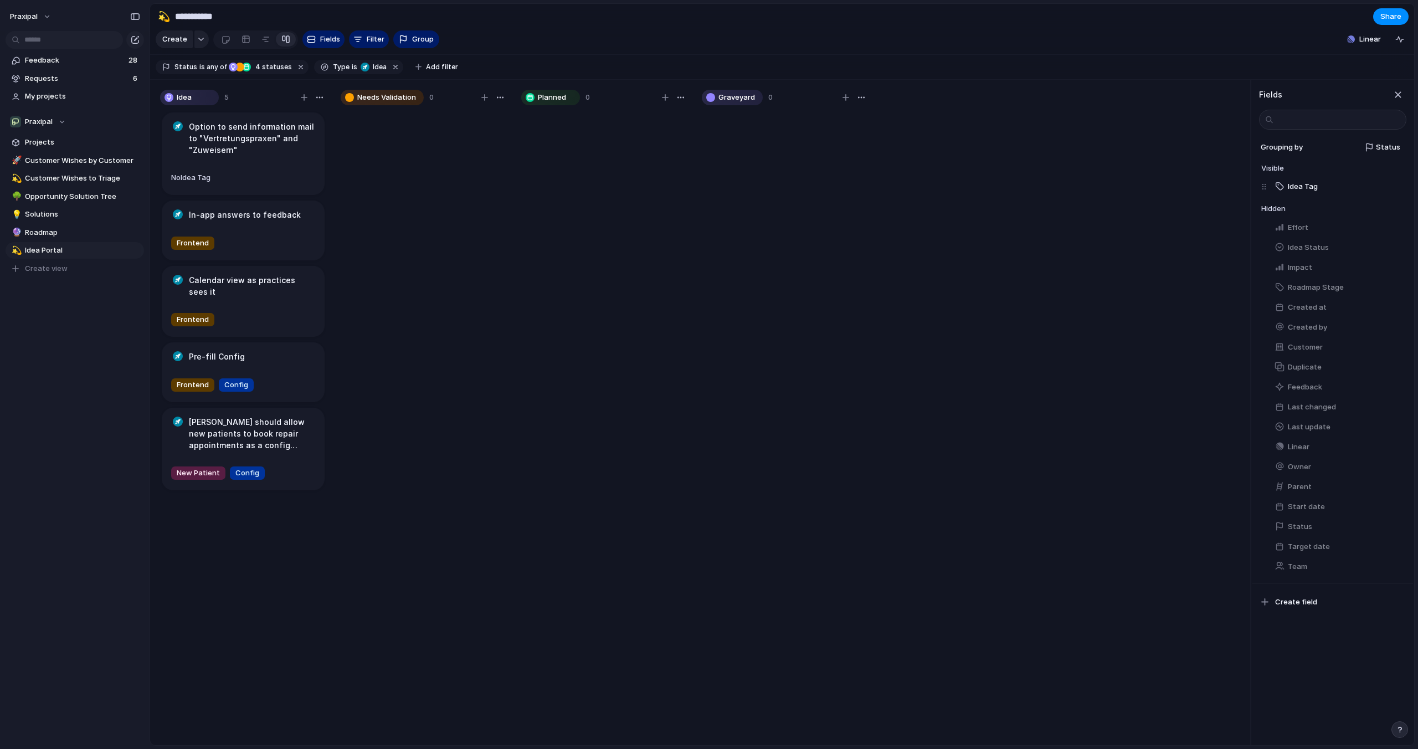
click at [898, 324] on div "Idea 5 Option to send information mail to "Vertretungspraxen" and "Zuweisern" N…" at bounding box center [700, 413] width 1100 height 666
click at [265, 419] on h1 "[PERSON_NAME] should allow new patients to book repair appointments as a config…" at bounding box center [252, 433] width 126 height 35
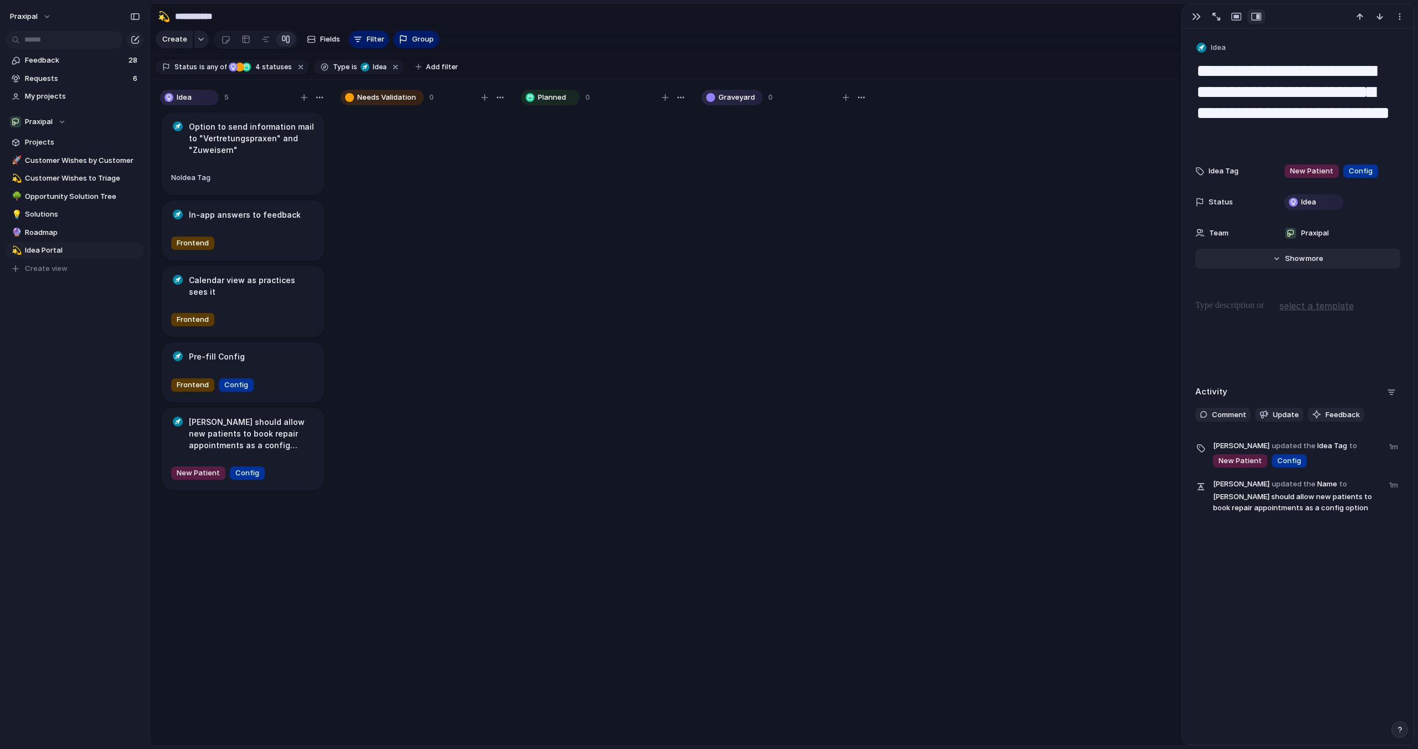
click at [1291, 263] on span "Show" at bounding box center [1295, 258] width 20 height 11
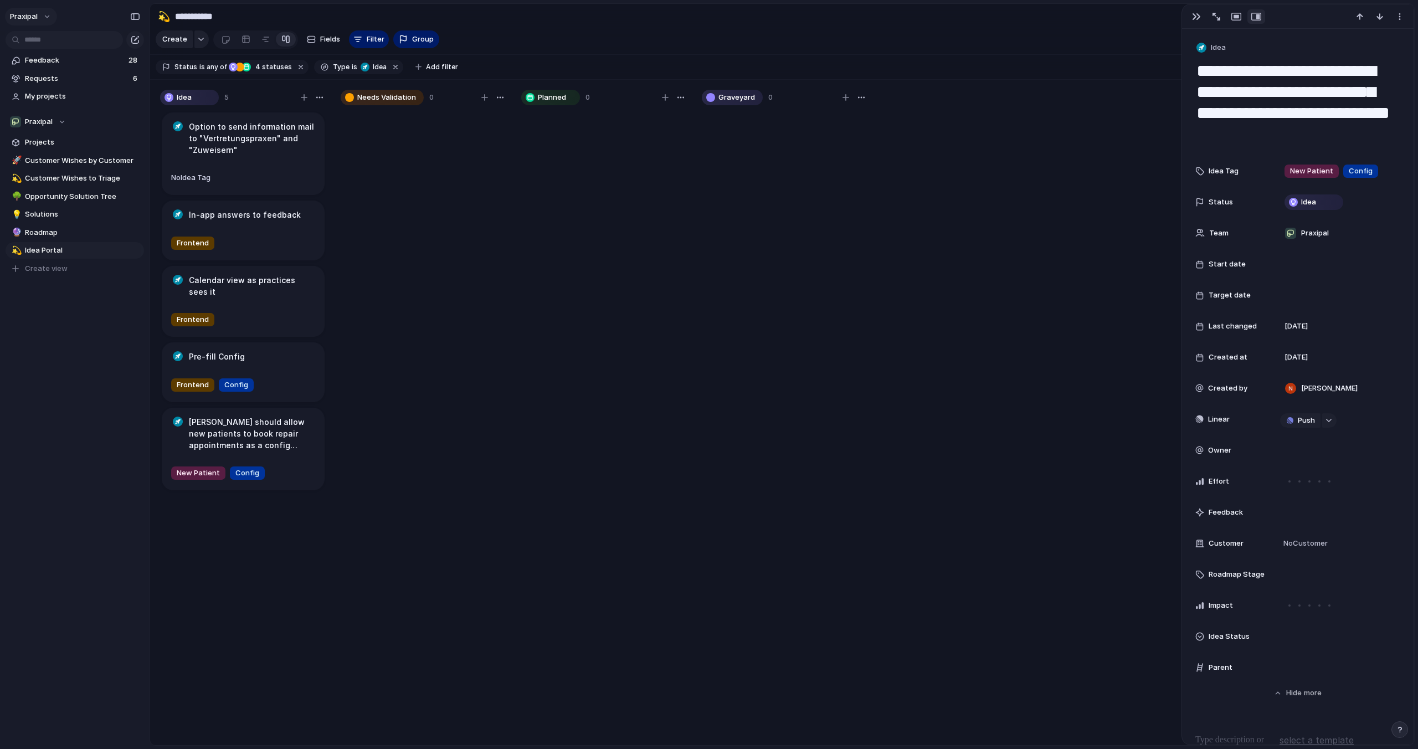
click at [37, 14] on span "praxipal" at bounding box center [24, 16] width 28 height 11
click at [43, 47] on li "Settings" at bounding box center [54, 42] width 92 height 18
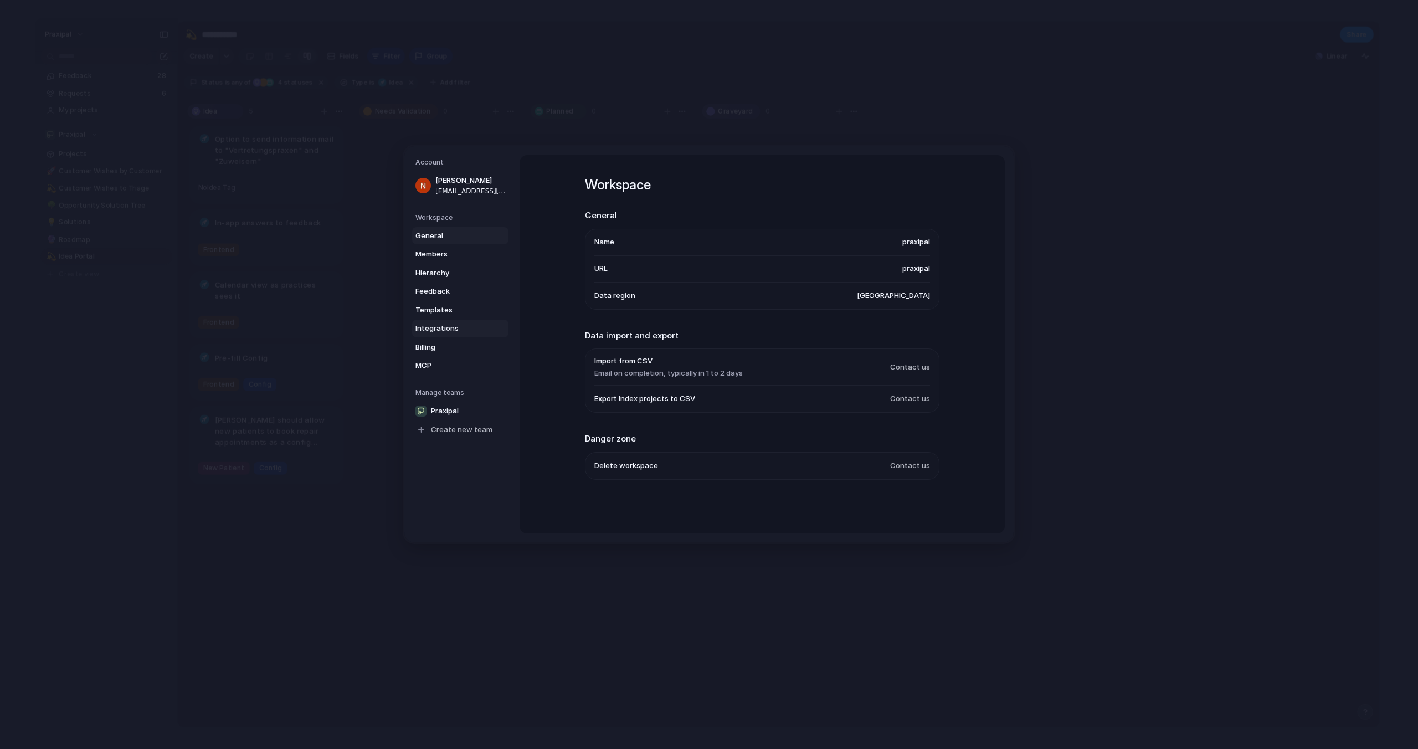
click at [441, 327] on span "Integrations" at bounding box center [450, 328] width 71 height 11
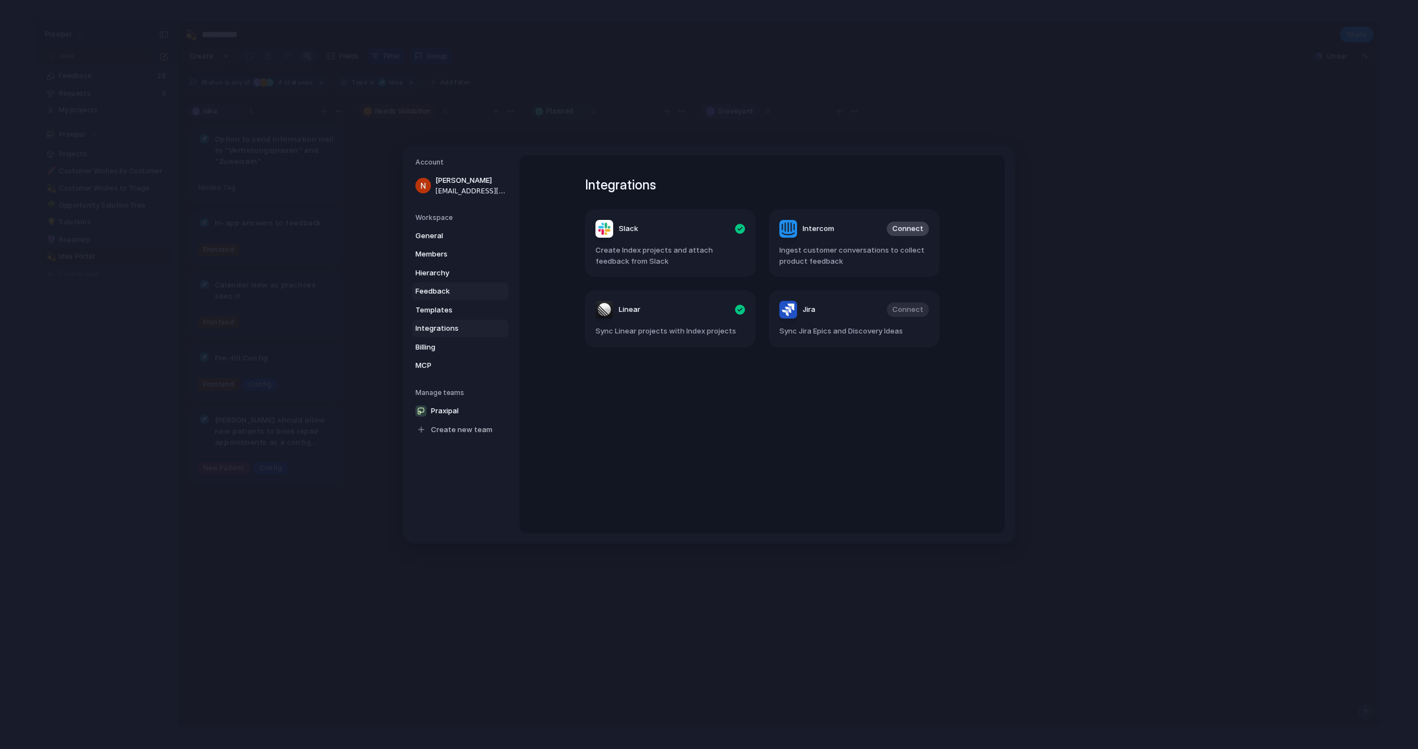
click at [441, 296] on span "Feedback" at bounding box center [450, 291] width 71 height 11
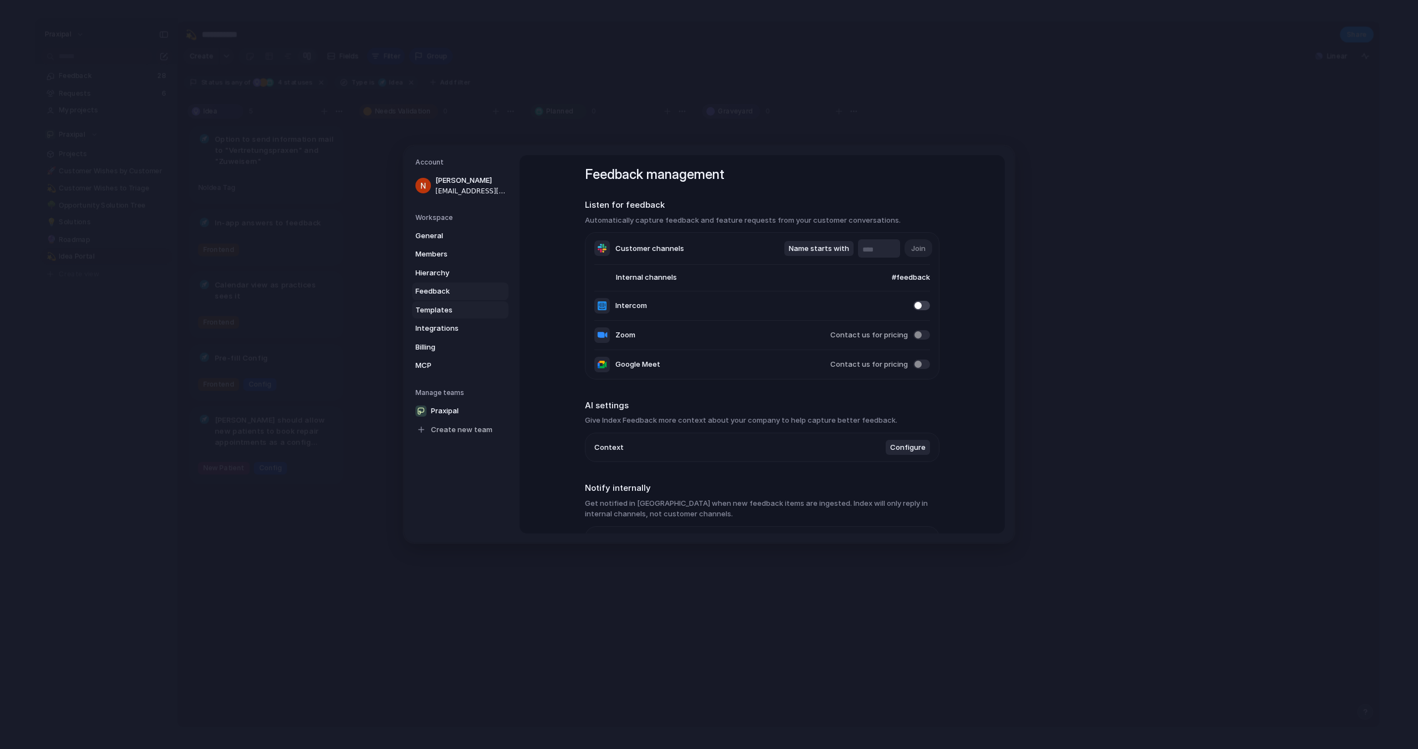
scroll to position [6, 0]
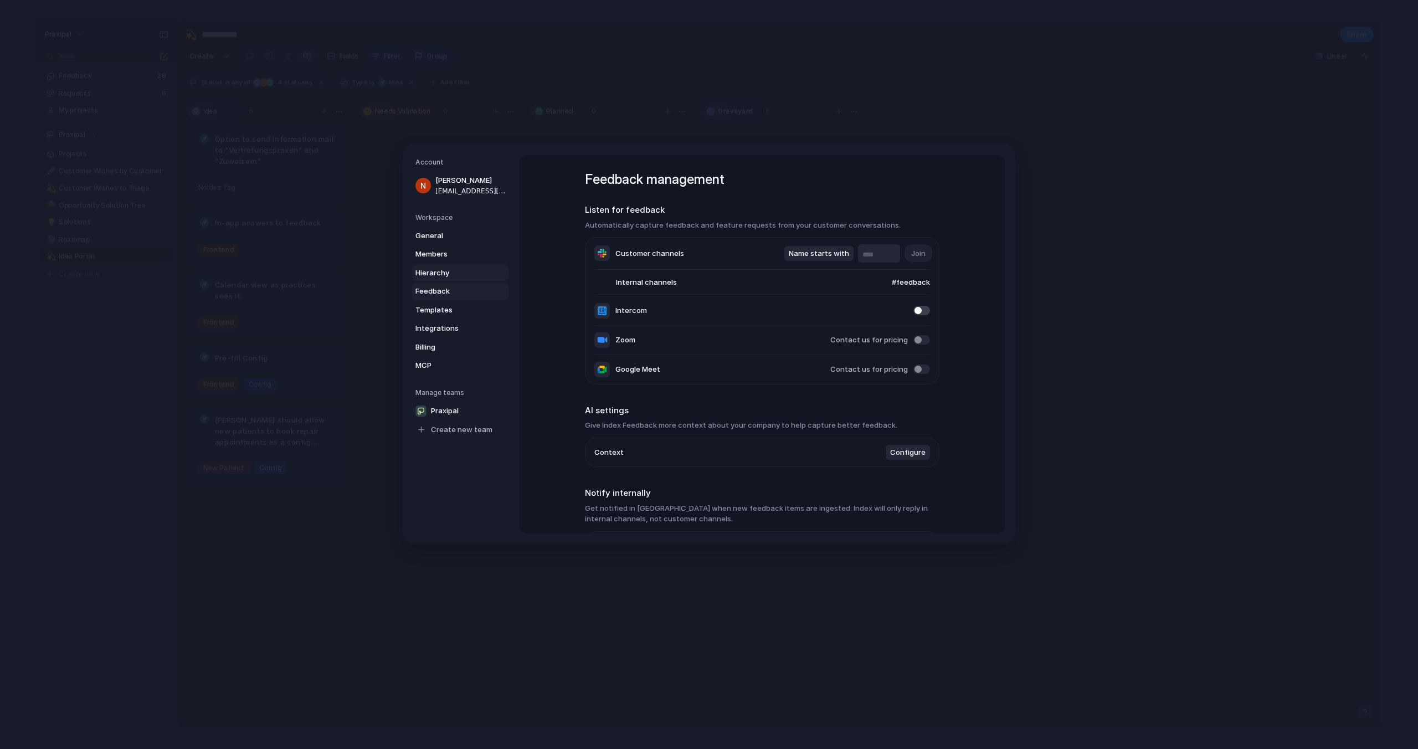
click at [428, 272] on span "Hierarchy" at bounding box center [450, 273] width 71 height 11
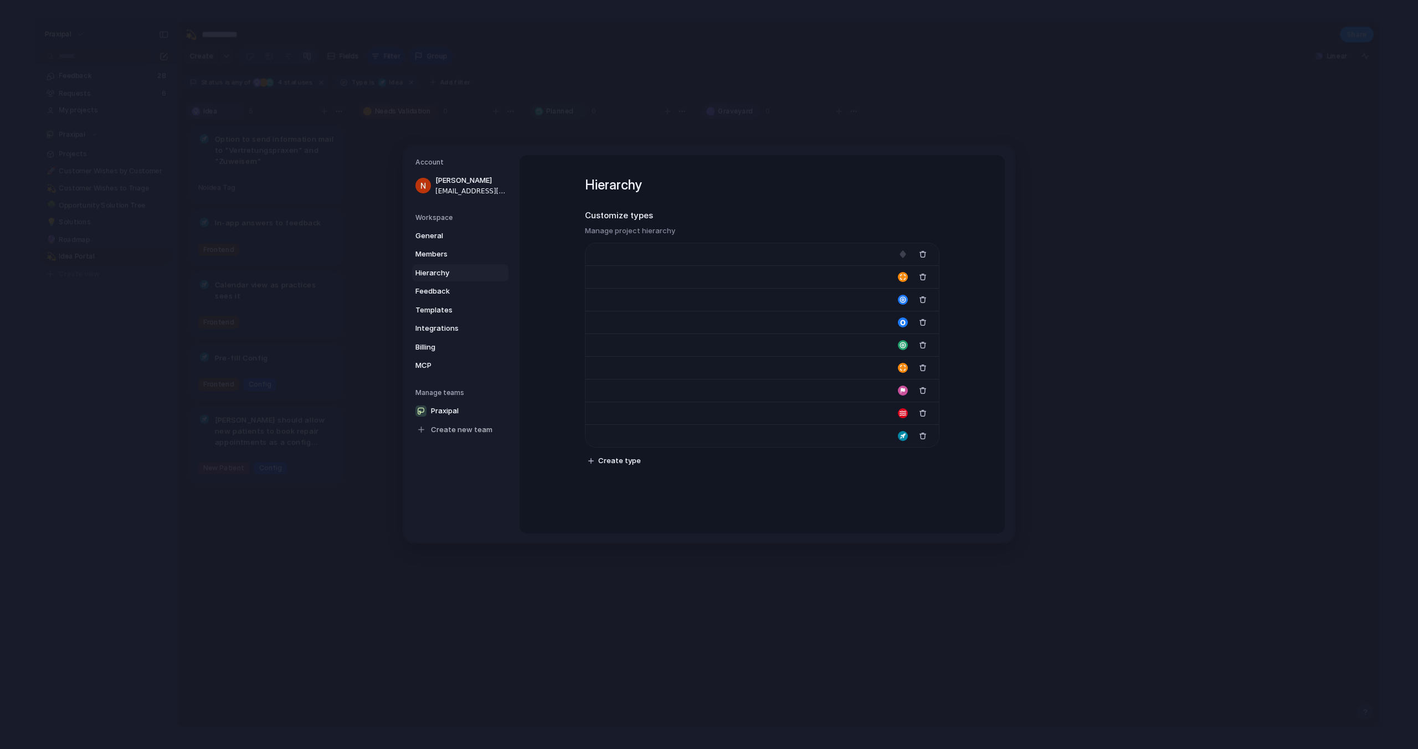
type input "*******"
type input "**********"
type input "****"
type input "*********"
click at [632, 424] on div "****" at bounding box center [761, 413] width 353 height 23
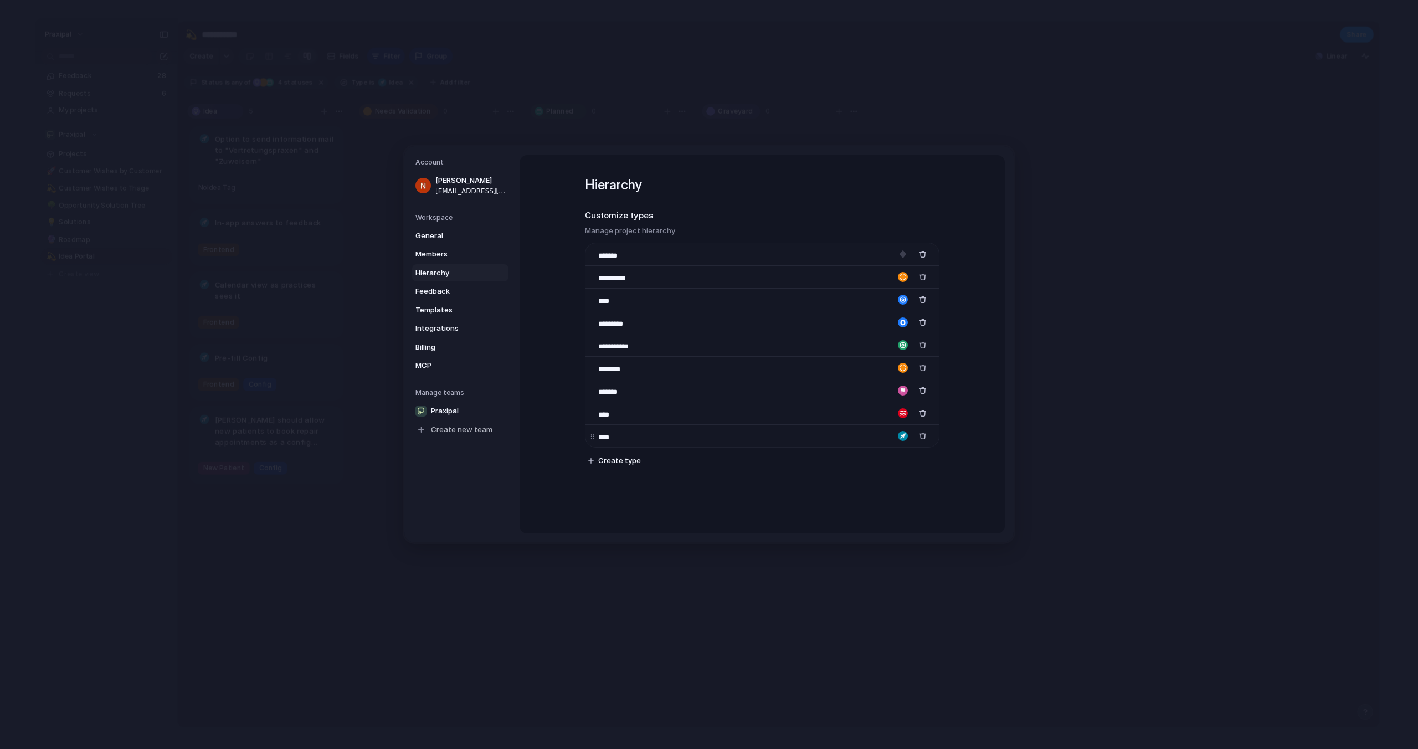
click at [613, 435] on input "****" at bounding box center [617, 437] width 39 height 11
click at [436, 254] on span "Members" at bounding box center [450, 254] width 71 height 11
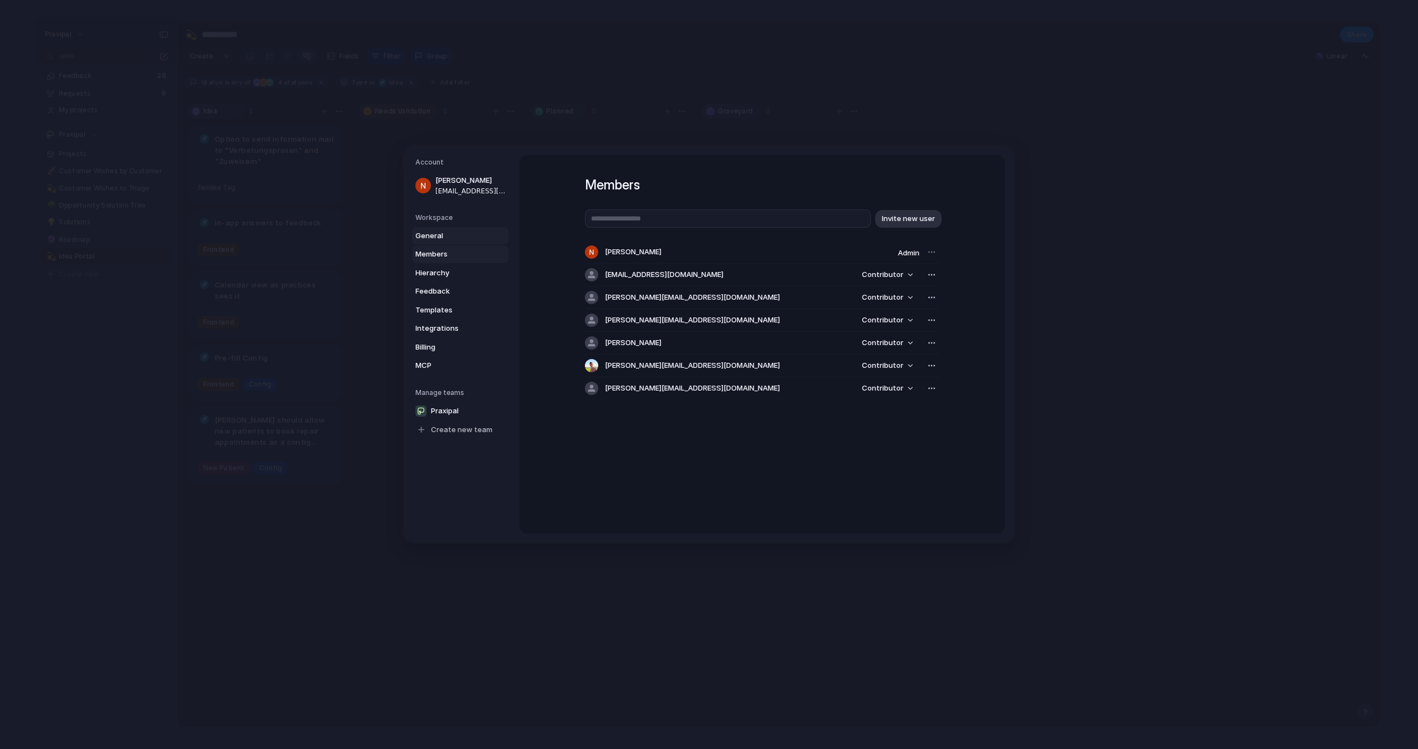
click at [436, 241] on link "General" at bounding box center [460, 236] width 96 height 18
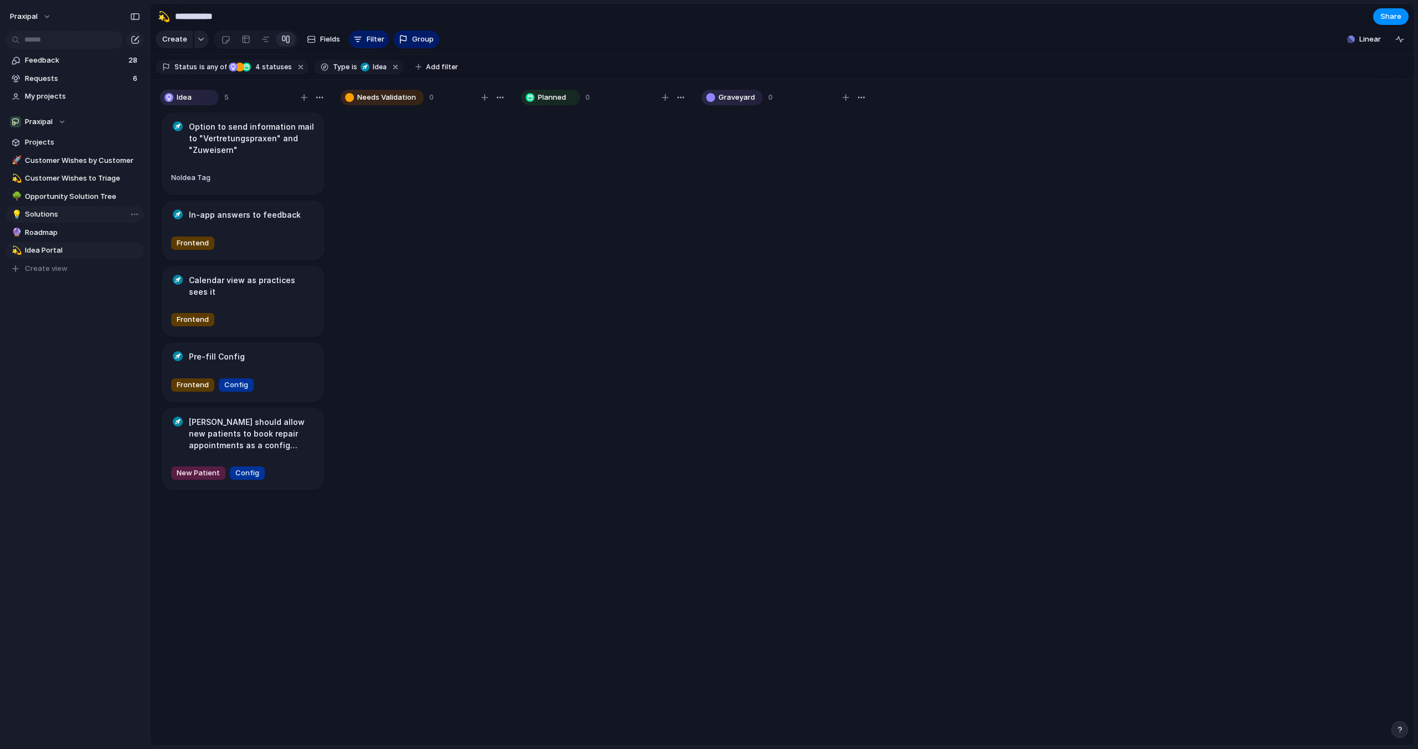
click at [57, 214] on span "Solutions" at bounding box center [82, 214] width 115 height 11
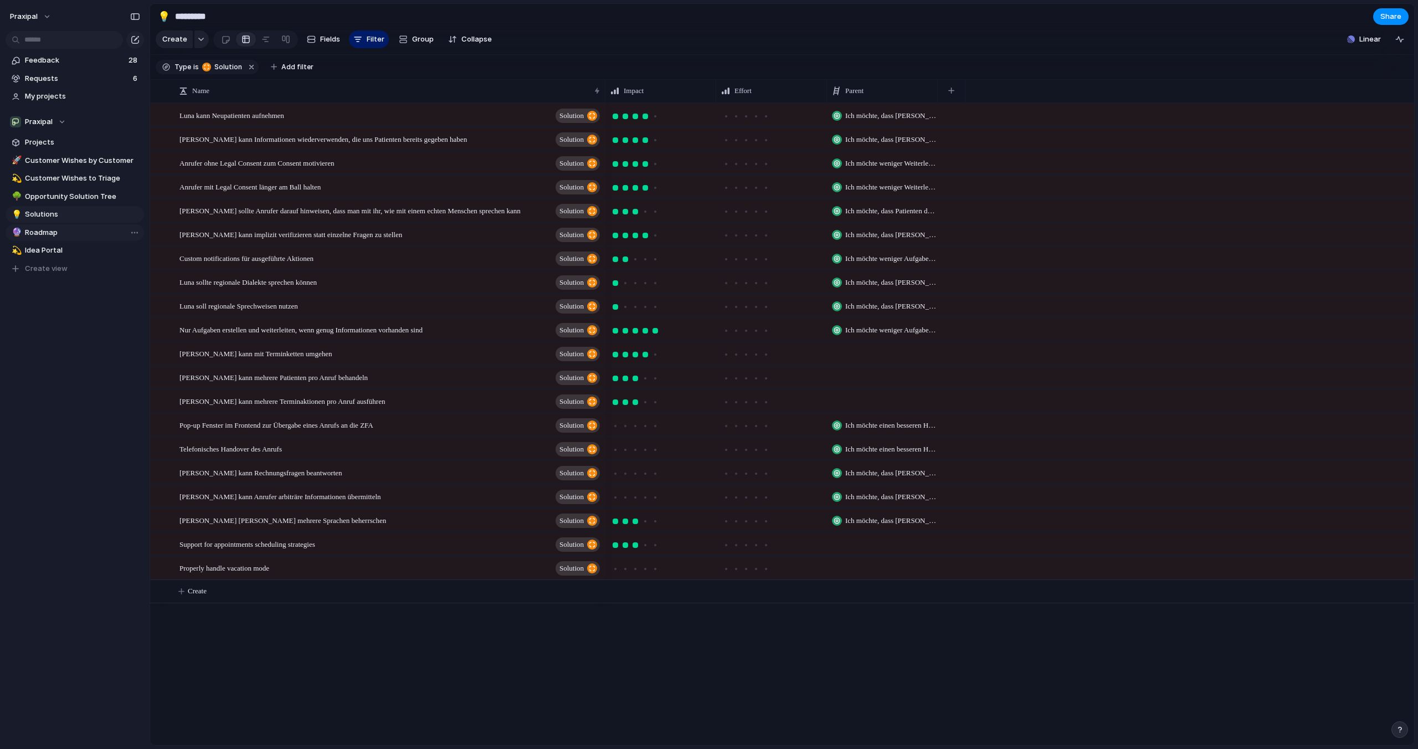
click at [54, 230] on span "Roadmap" at bounding box center [82, 232] width 115 height 11
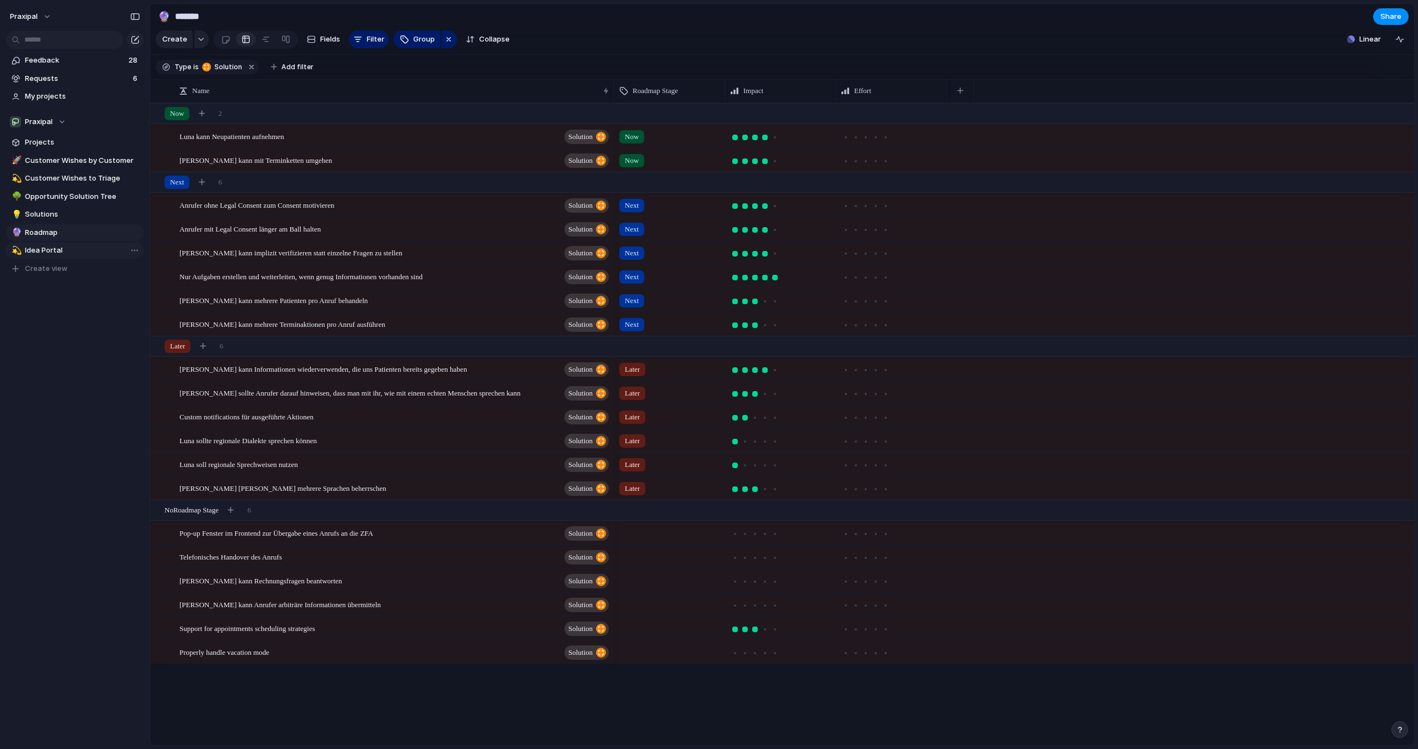
click at [53, 245] on span "Idea Portal" at bounding box center [82, 250] width 115 height 11
type input "**********"
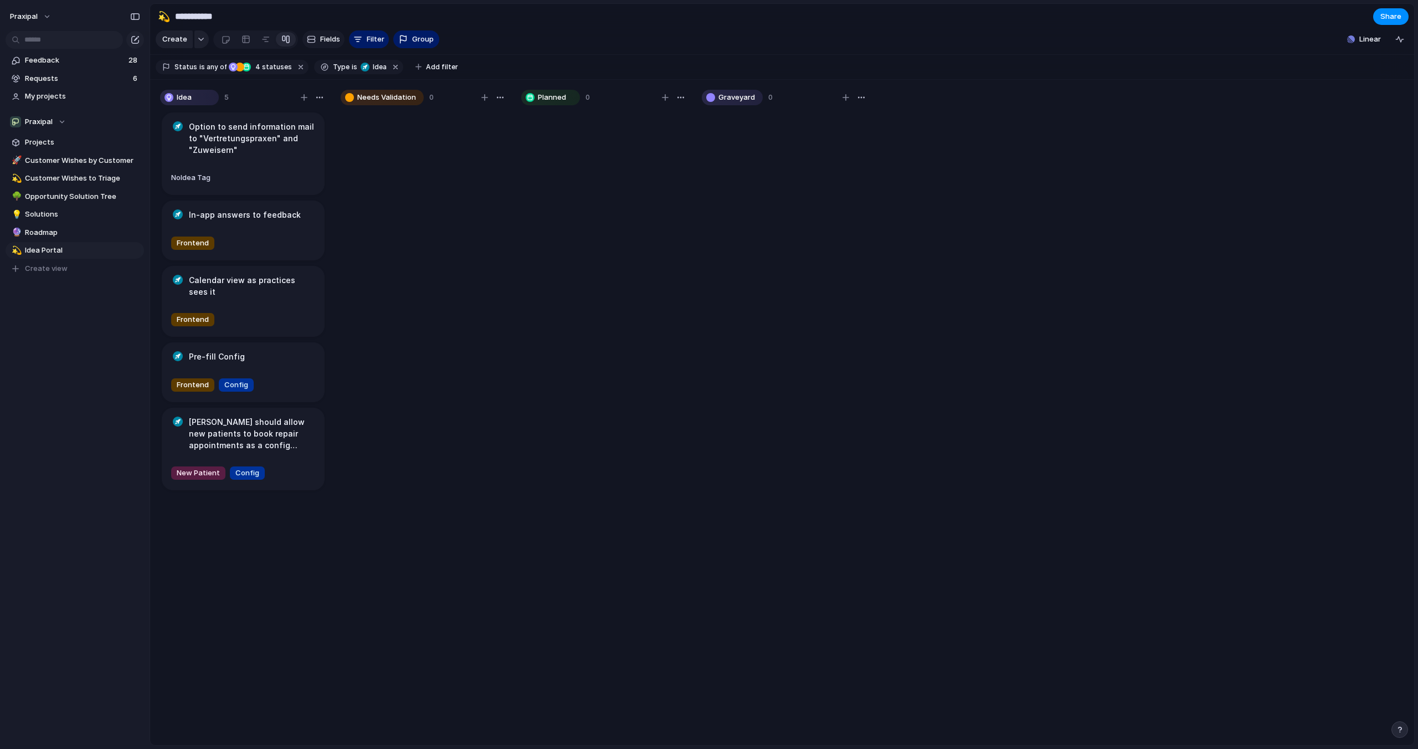
click at [335, 40] on span "Fields" at bounding box center [330, 39] width 20 height 11
click at [1304, 522] on span "Status" at bounding box center [1300, 526] width 24 height 11
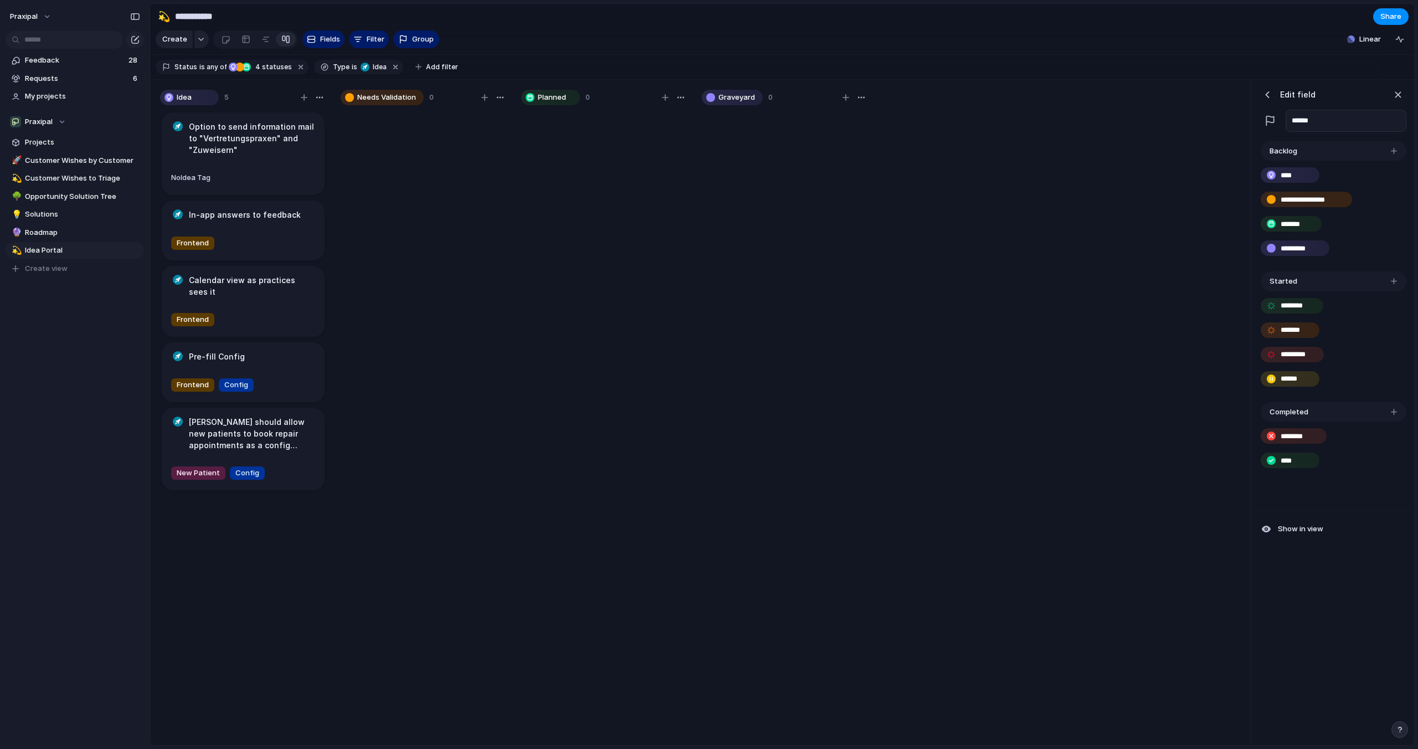
click at [1270, 121] on div "button" at bounding box center [1269, 120] width 11 height 11
click at [1269, 307] on div "button" at bounding box center [1271, 305] width 9 height 9
click at [1269, 330] on div "button" at bounding box center [1271, 330] width 9 height 9
click at [1270, 354] on div "button" at bounding box center [1271, 354] width 9 height 9
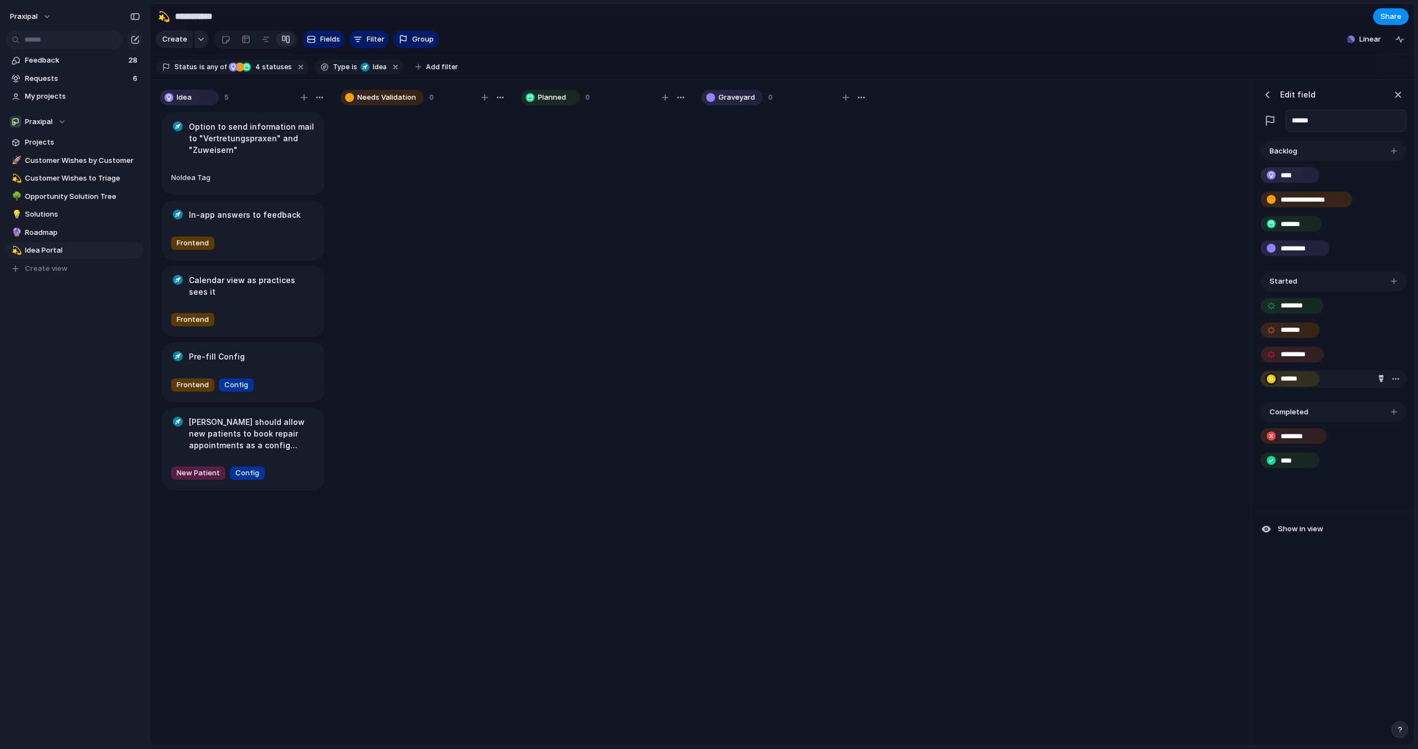
click at [1270, 380] on div "button" at bounding box center [1271, 378] width 9 height 9
click at [1394, 378] on div "button" at bounding box center [1395, 378] width 9 height 9
click at [1394, 378] on div "Delete" at bounding box center [709, 374] width 1418 height 749
click at [1347, 379] on div "******" at bounding box center [1334, 379] width 146 height 18
click at [1297, 252] on input "*********" at bounding box center [1300, 248] width 41 height 11
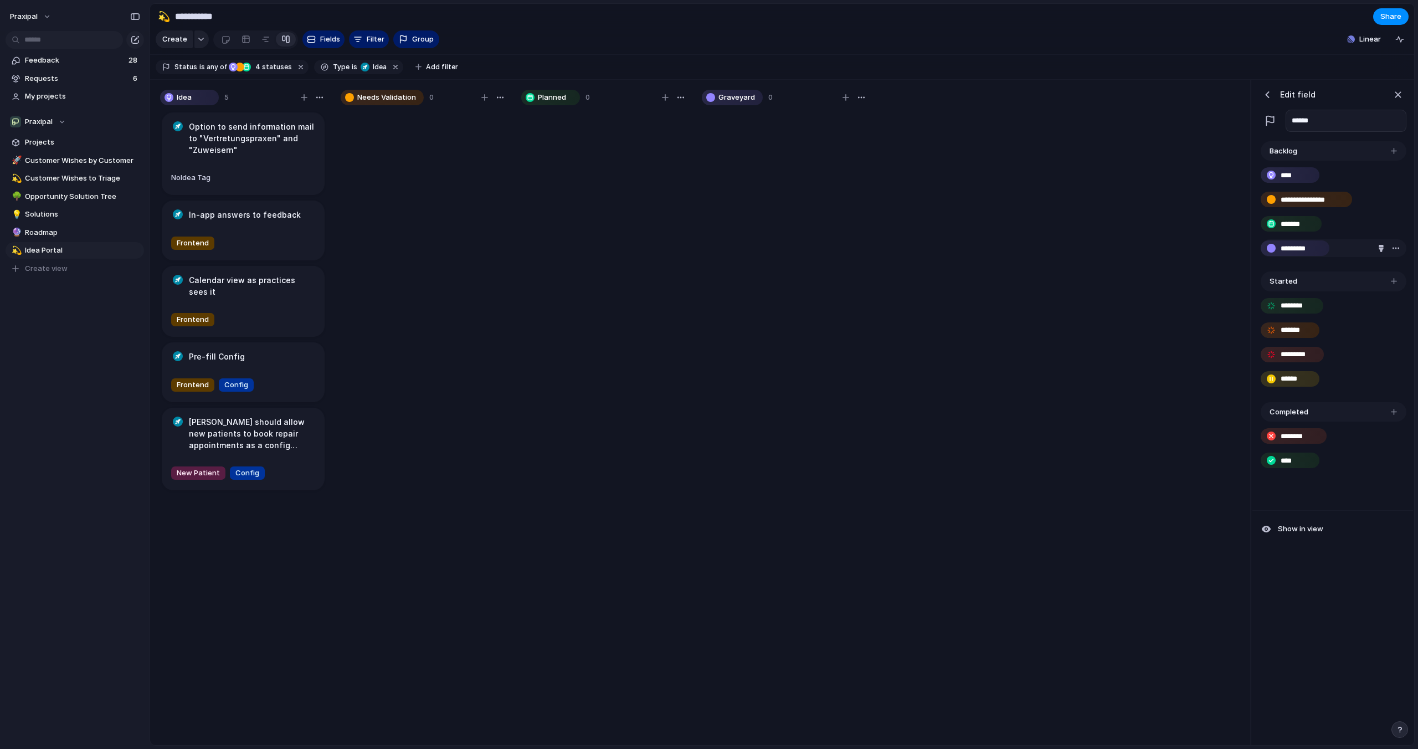
click at [1377, 249] on div "button" at bounding box center [1380, 248] width 7 height 7
click at [1304, 173] on div at bounding box center [709, 374] width 1418 height 749
click at [1380, 173] on div "button" at bounding box center [1380, 175] width 7 height 7
click at [1356, 198] on button "button" at bounding box center [1352, 199] width 14 height 14
click at [1357, 294] on div at bounding box center [709, 374] width 1418 height 749
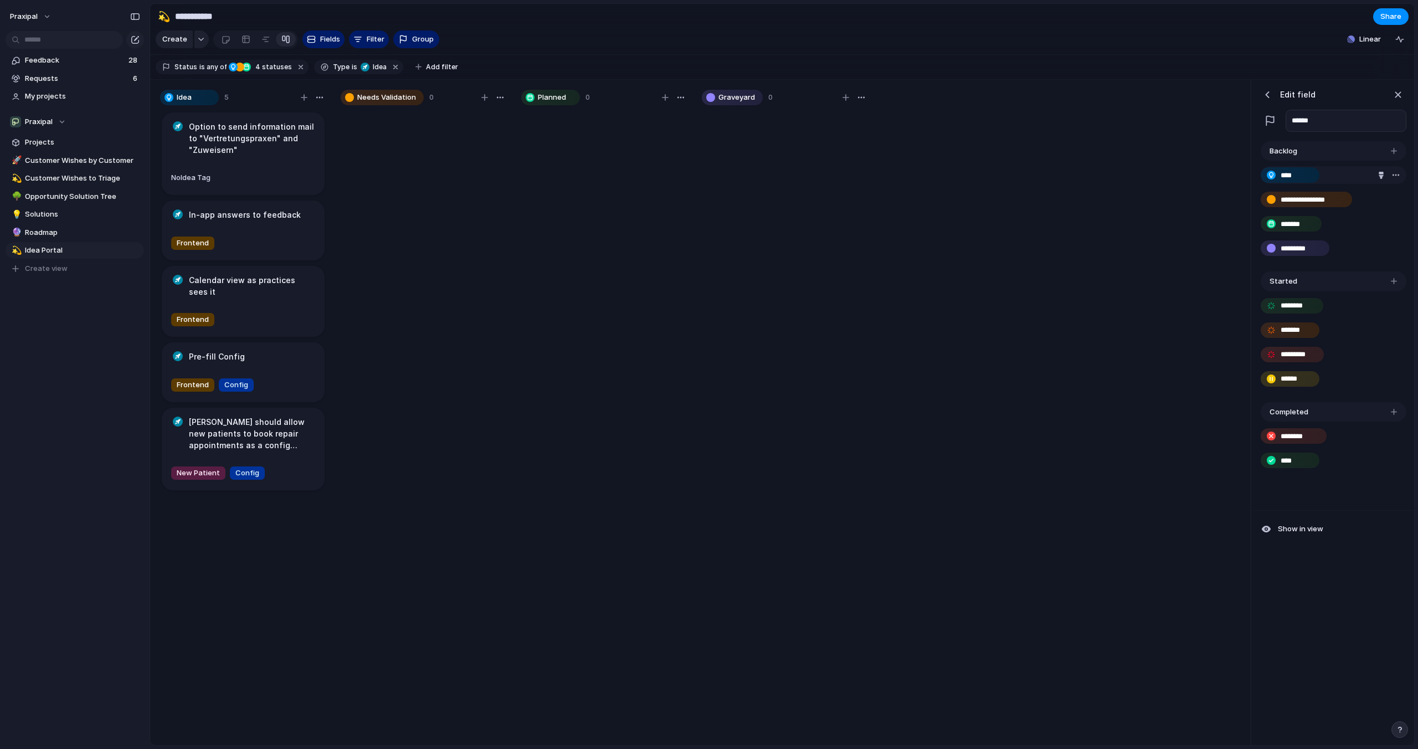
click at [1380, 175] on div "button" at bounding box center [1380, 175] width 7 height 7
click at [1334, 198] on button "button" at bounding box center [1332, 199] width 14 height 14
click at [1335, 160] on div at bounding box center [709, 374] width 1418 height 749
click at [1379, 174] on div "button" at bounding box center [1380, 175] width 7 height 7
click at [1333, 220] on button "button" at bounding box center [1332, 219] width 14 height 14
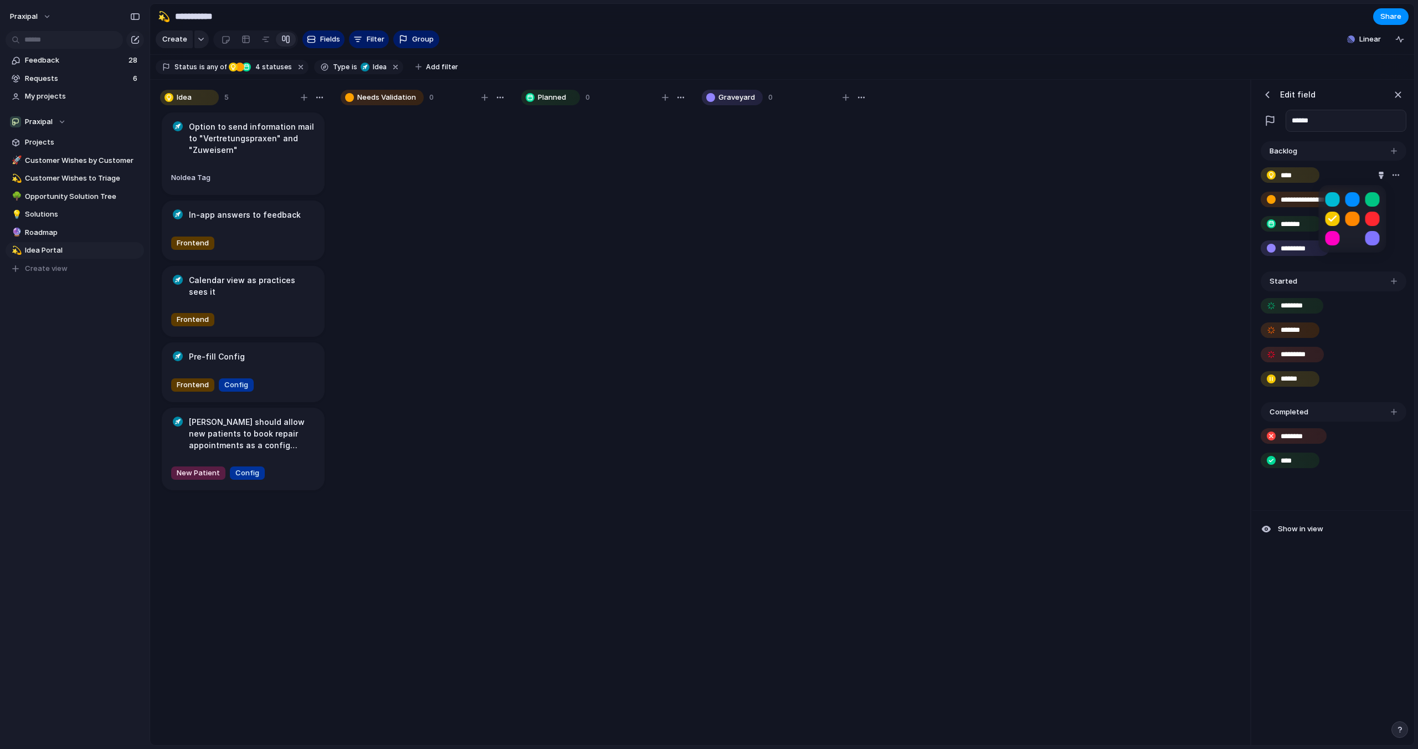
click at [1377, 218] on button "button" at bounding box center [1372, 219] width 14 height 14
click at [1360, 285] on div at bounding box center [709, 374] width 1418 height 749
click at [271, 135] on h1 "Option to send information mail to "Vertretungspraxen" and "Zuweisern"" at bounding box center [252, 138] width 126 height 35
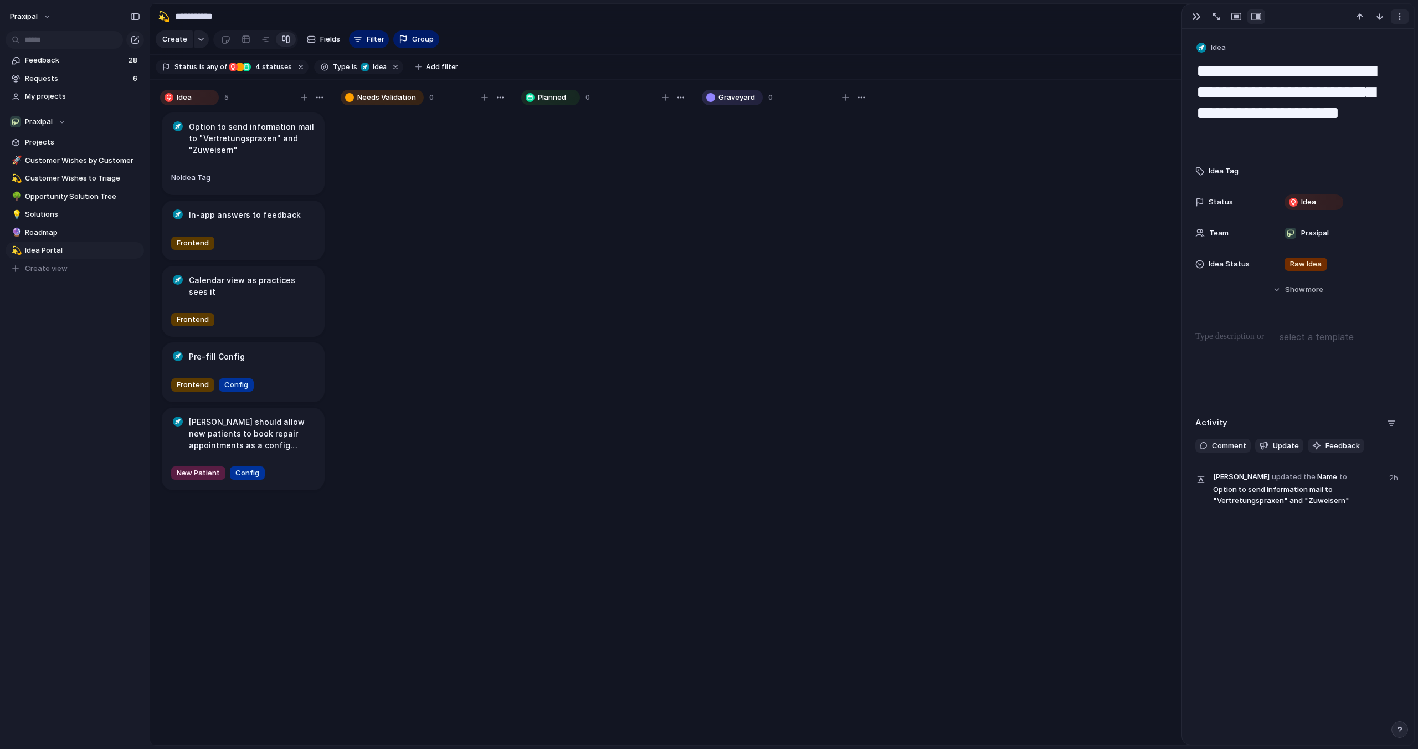
click at [1400, 16] on div "button" at bounding box center [1399, 16] width 9 height 9
click at [1400, 16] on div "Mark as duplicate Delete" at bounding box center [709, 374] width 1418 height 749
click at [1292, 289] on span "Show" at bounding box center [1295, 289] width 20 height 11
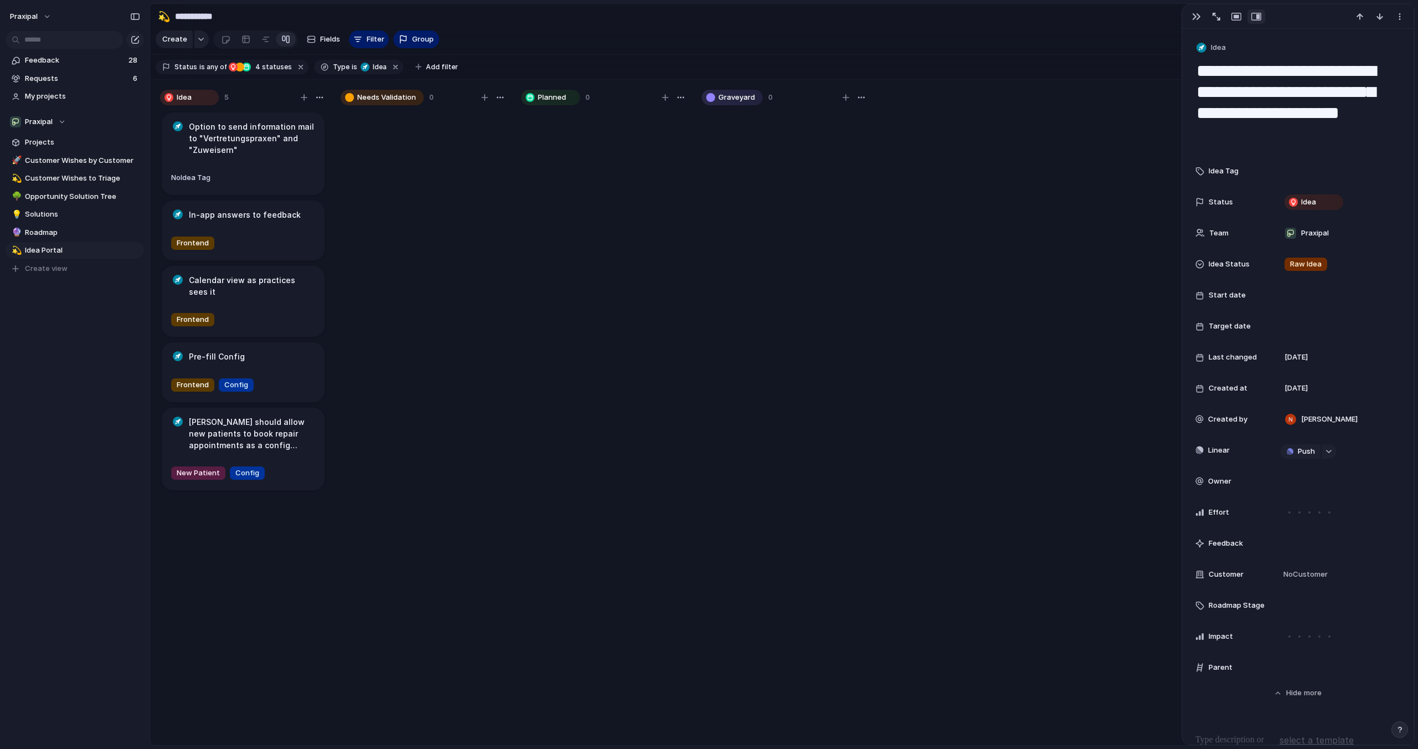
drag, startPoint x: 1212, startPoint y: 265, endPoint x: 1211, endPoint y: 297, distance: 32.1
click at [1211, 297] on div "Idea Tag Status Idea Team Praxipal Idea Status Raw Idea Start date Target date …" at bounding box center [1297, 419] width 205 height 518
click at [326, 40] on span "Fields" at bounding box center [330, 39] width 20 height 11
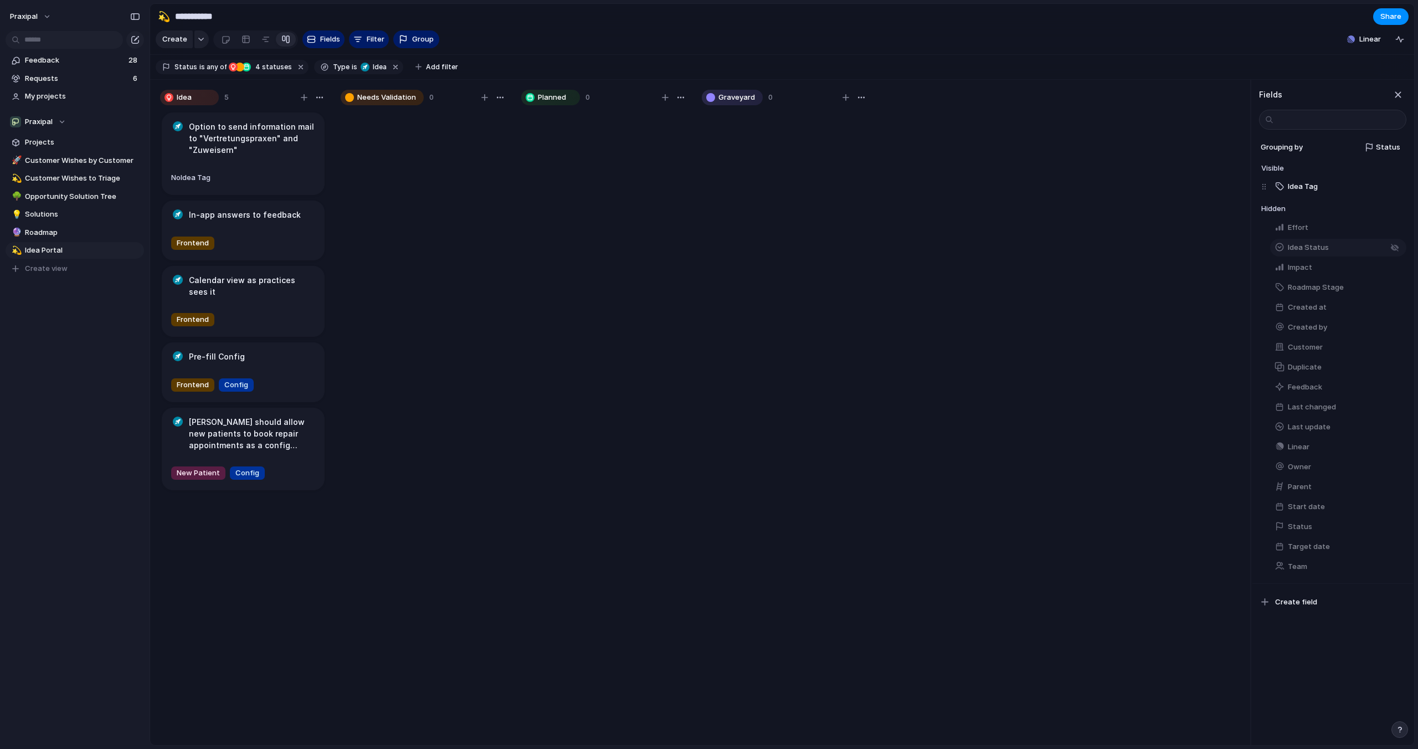
drag, startPoint x: 1304, startPoint y: 244, endPoint x: 1314, endPoint y: 248, distance: 10.5
click at [1314, 248] on span "Idea Status" at bounding box center [1308, 247] width 41 height 11
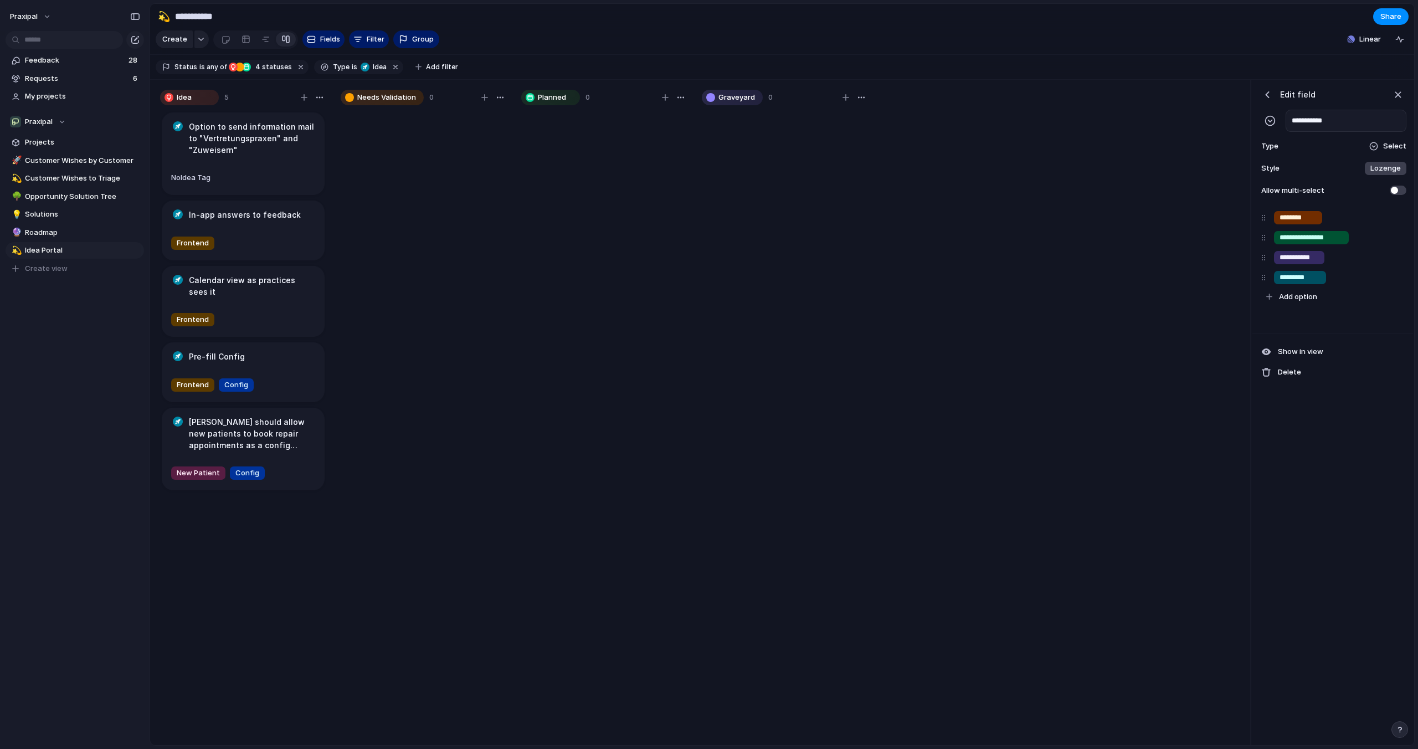
click at [1270, 95] on div "button" at bounding box center [1267, 94] width 11 height 11
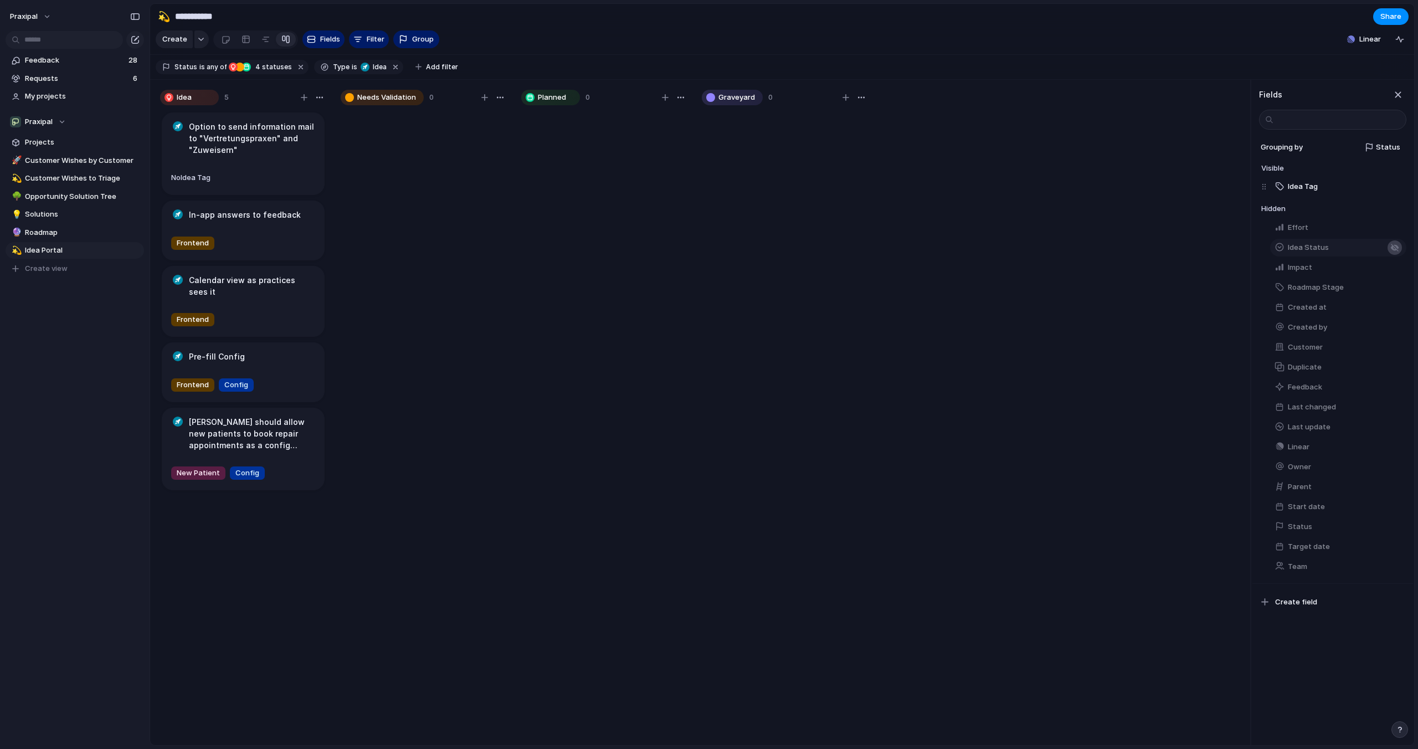
click at [1394, 248] on div "button" at bounding box center [1394, 247] width 9 height 9
click at [1396, 208] on div "button" at bounding box center [1394, 206] width 9 height 9
click at [1400, 244] on button "Idea Status" at bounding box center [1338, 248] width 136 height 18
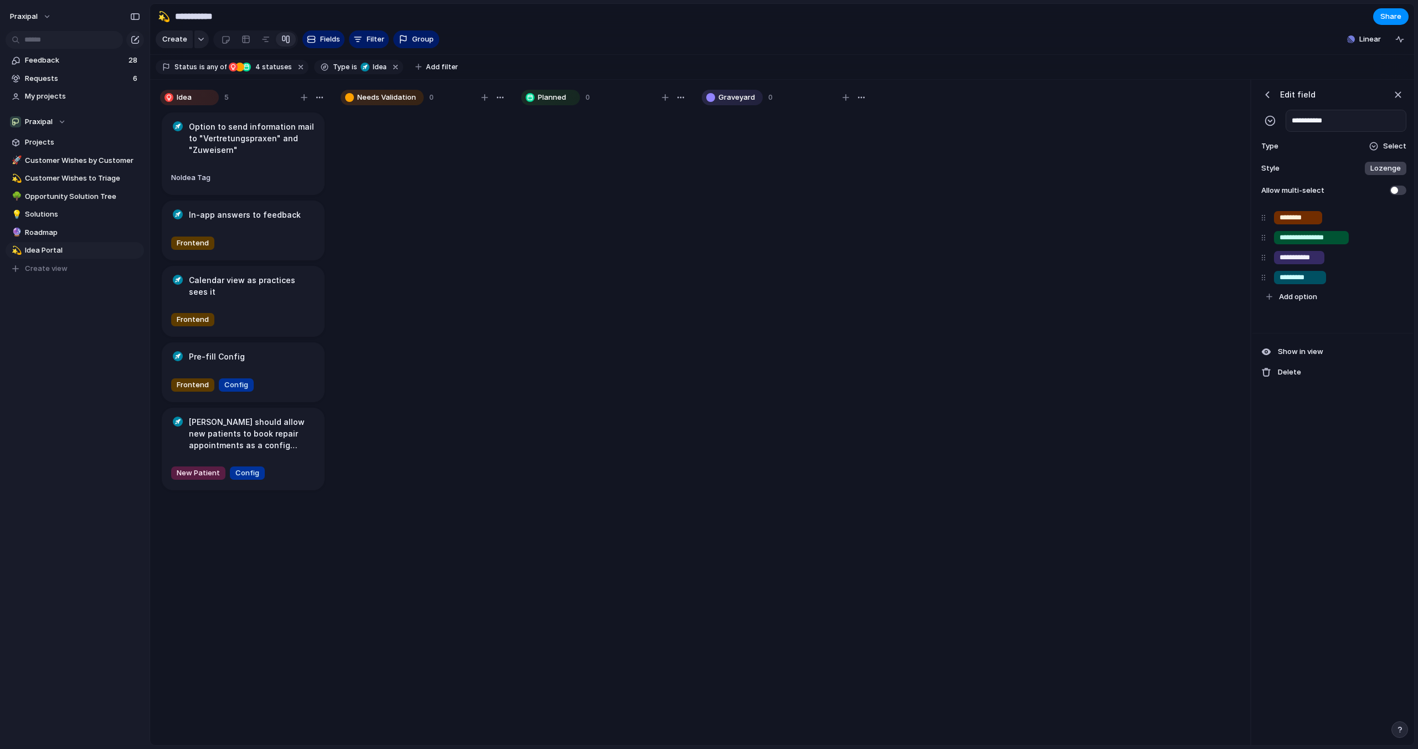
click at [1267, 89] on div "button" at bounding box center [1267, 94] width 11 height 11
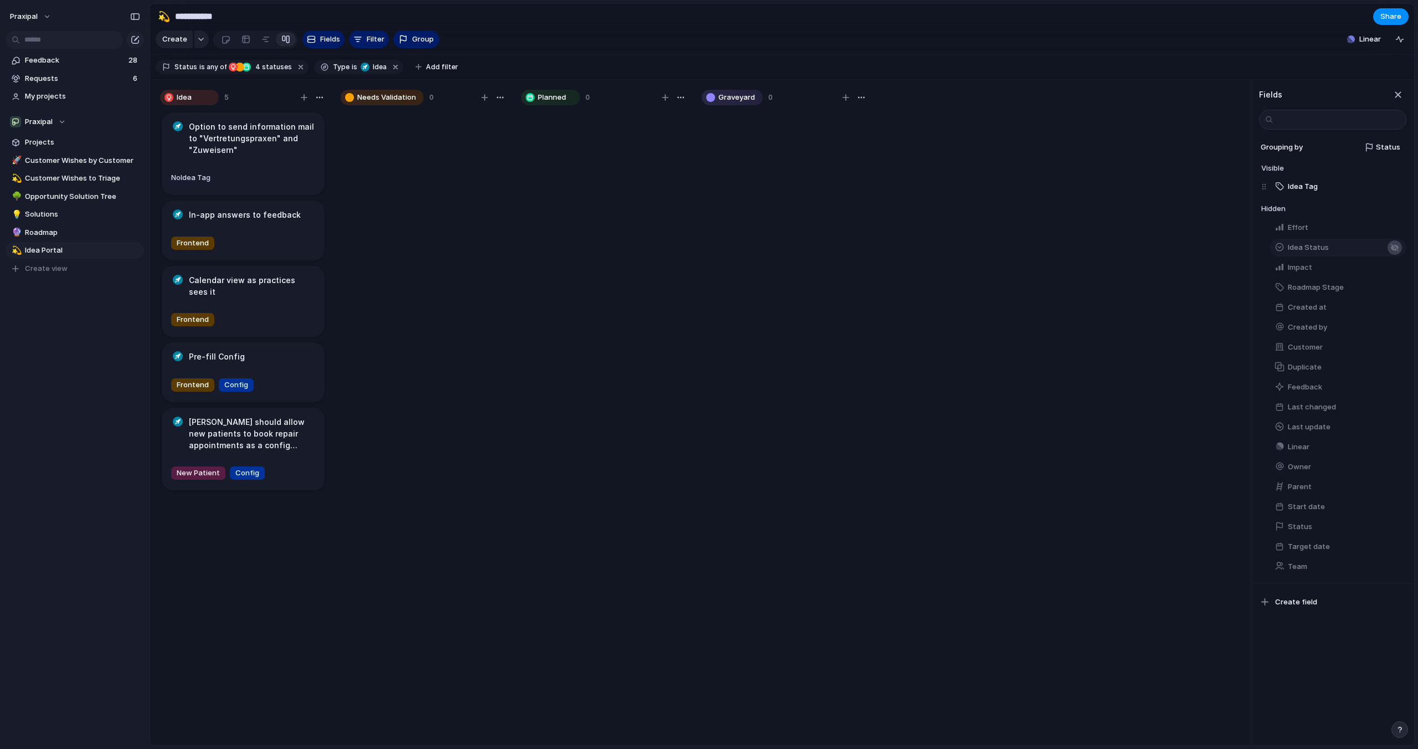
click at [1395, 248] on div "button" at bounding box center [1394, 247] width 9 height 9
click at [1395, 249] on div "button" at bounding box center [1394, 247] width 9 height 9
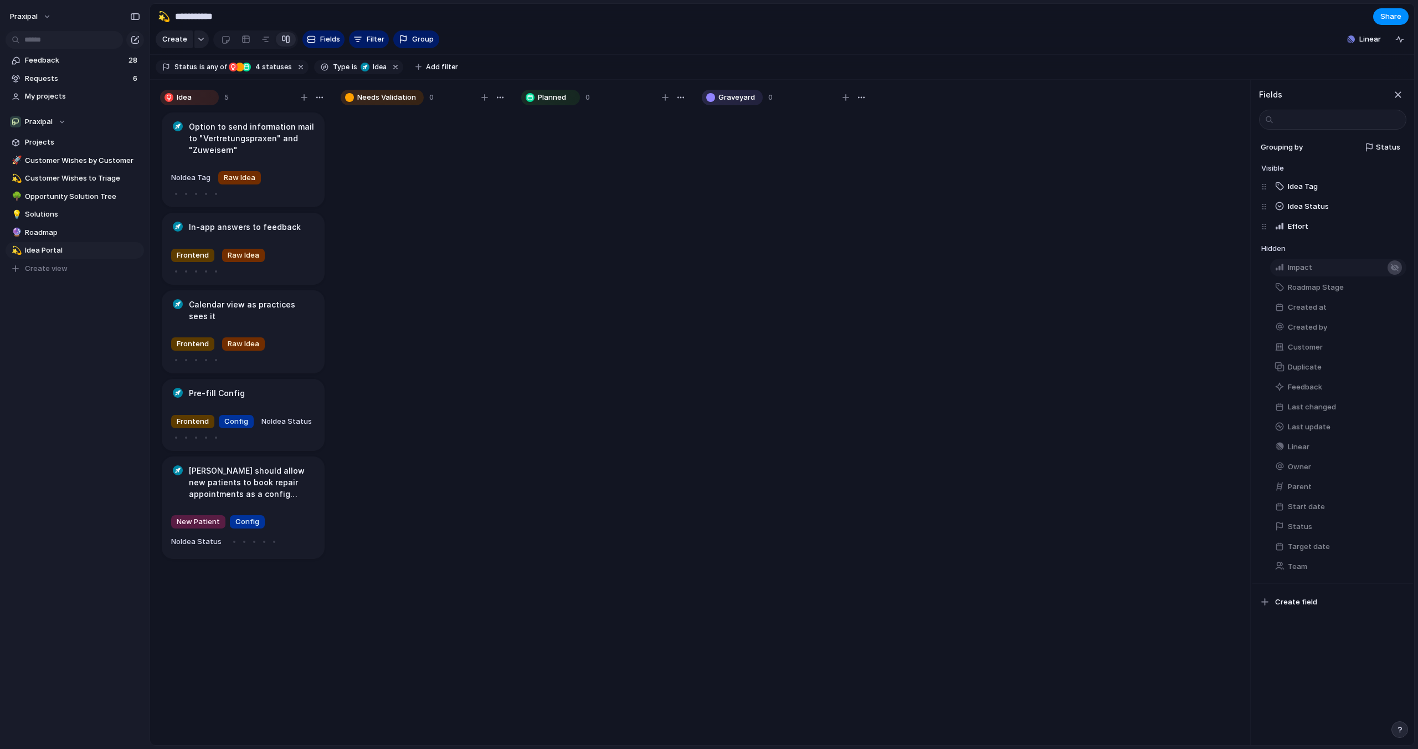
click at [1395, 266] on div "button" at bounding box center [1394, 267] width 9 height 9
click at [1393, 205] on div "button" at bounding box center [1394, 206] width 9 height 9
click at [1392, 208] on div "button" at bounding box center [1394, 206] width 9 height 9
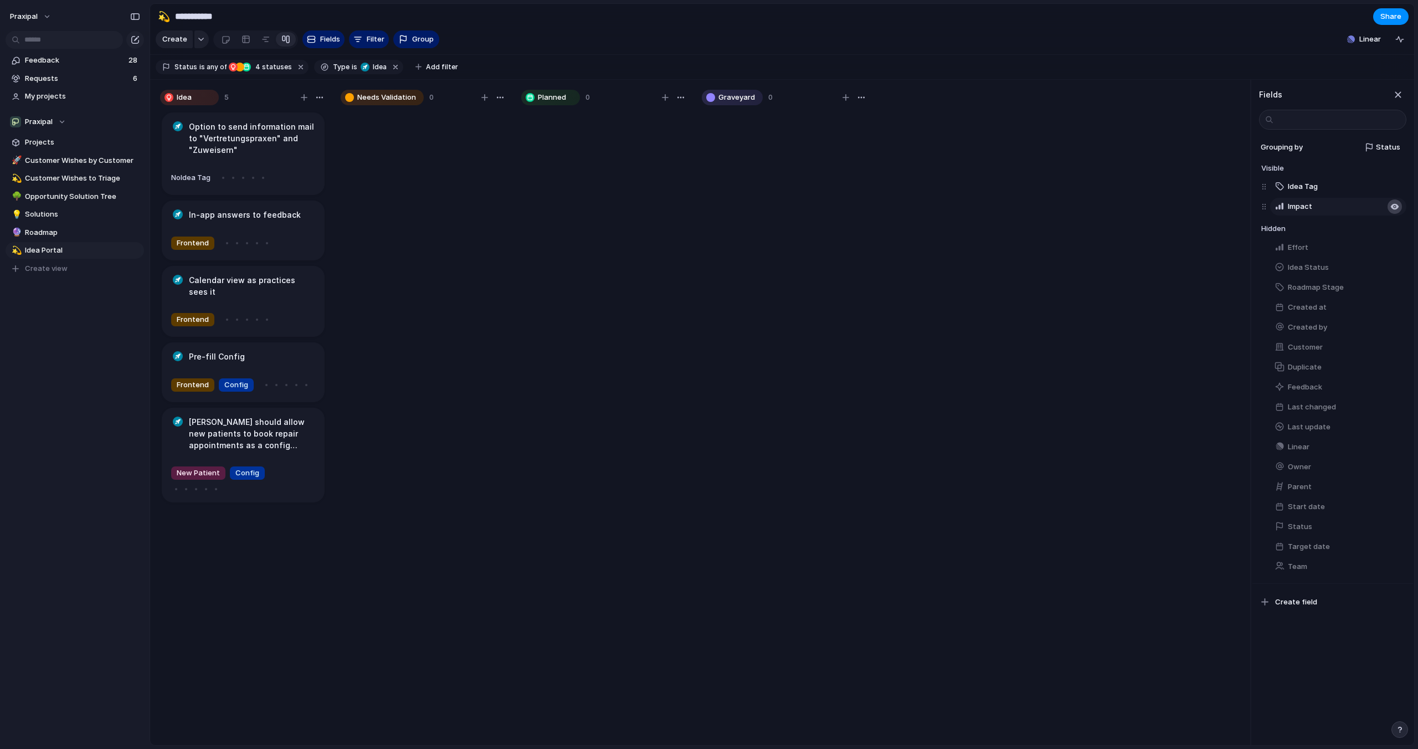
click at [1393, 207] on div "button" at bounding box center [1394, 206] width 9 height 9
click at [1401, 38] on div "button" at bounding box center [1399, 39] width 9 height 9
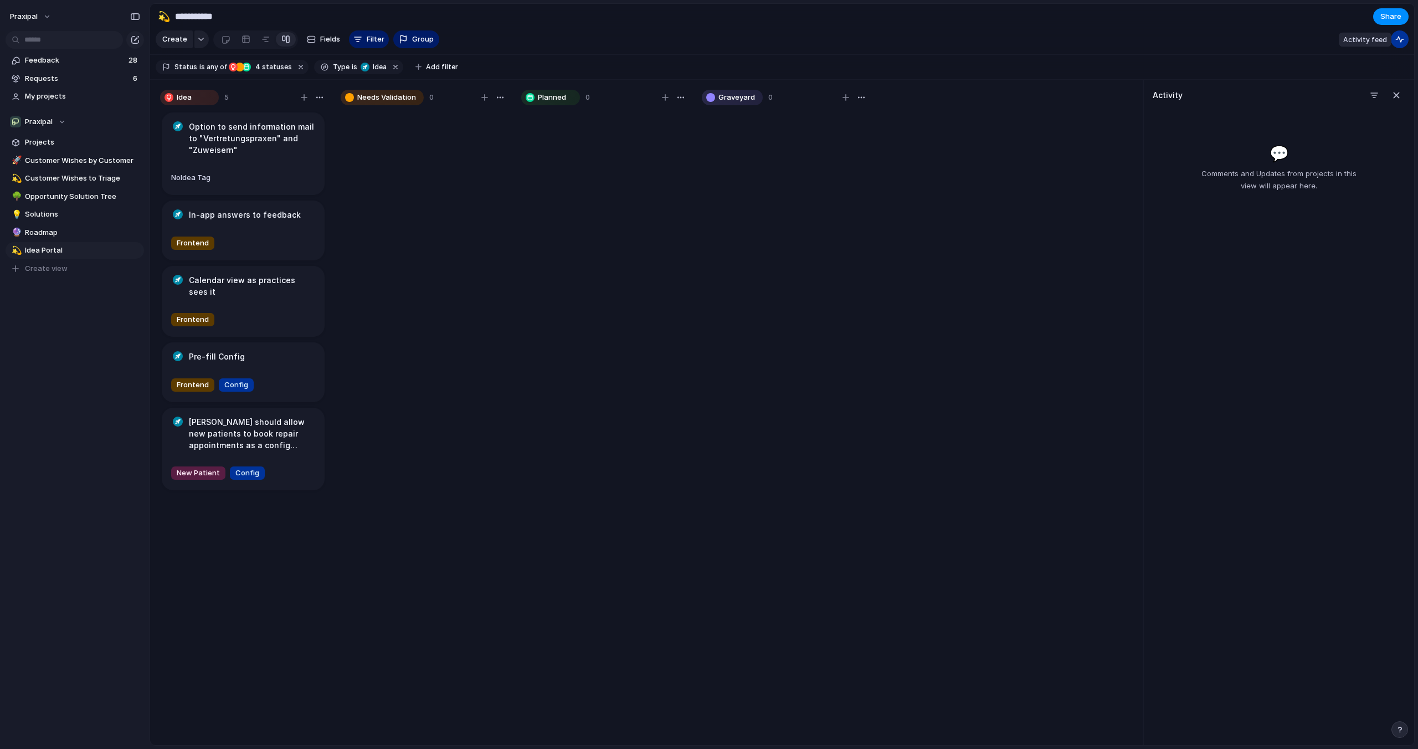
click at [1401, 38] on div "button" at bounding box center [1399, 39] width 9 height 9
click at [324, 39] on span "Fields" at bounding box center [330, 39] width 20 height 11
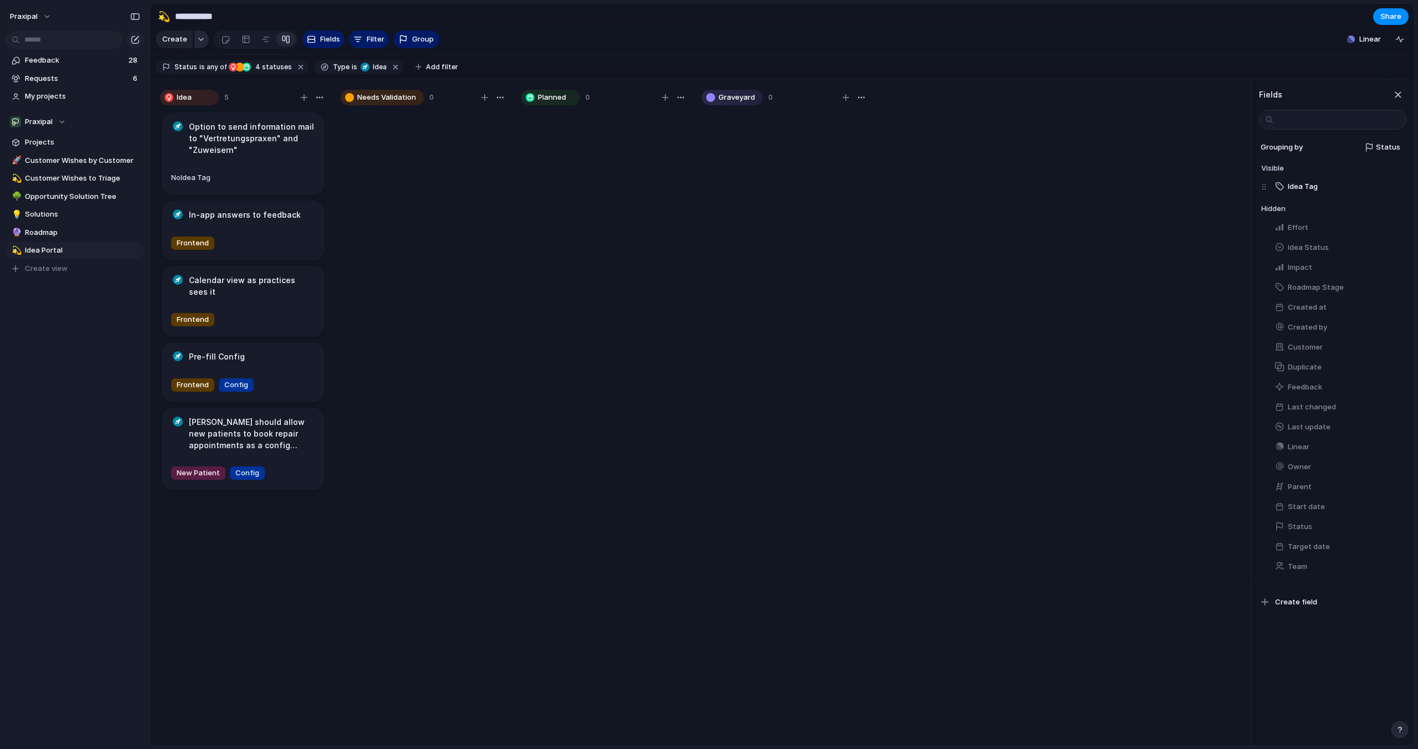
click at [202, 38] on div "button" at bounding box center [201, 39] width 8 height 4
click at [202, 38] on div "Project Initiative Goal Objective Opportunity Solution Feature Wish Request Ide…" at bounding box center [709, 374] width 1418 height 749
click at [327, 35] on span "Fields" at bounding box center [330, 39] width 20 height 11
click at [1284, 608] on button "Create field" at bounding box center [1333, 602] width 154 height 19
click at [1377, 143] on div at bounding box center [1373, 146] width 9 height 9
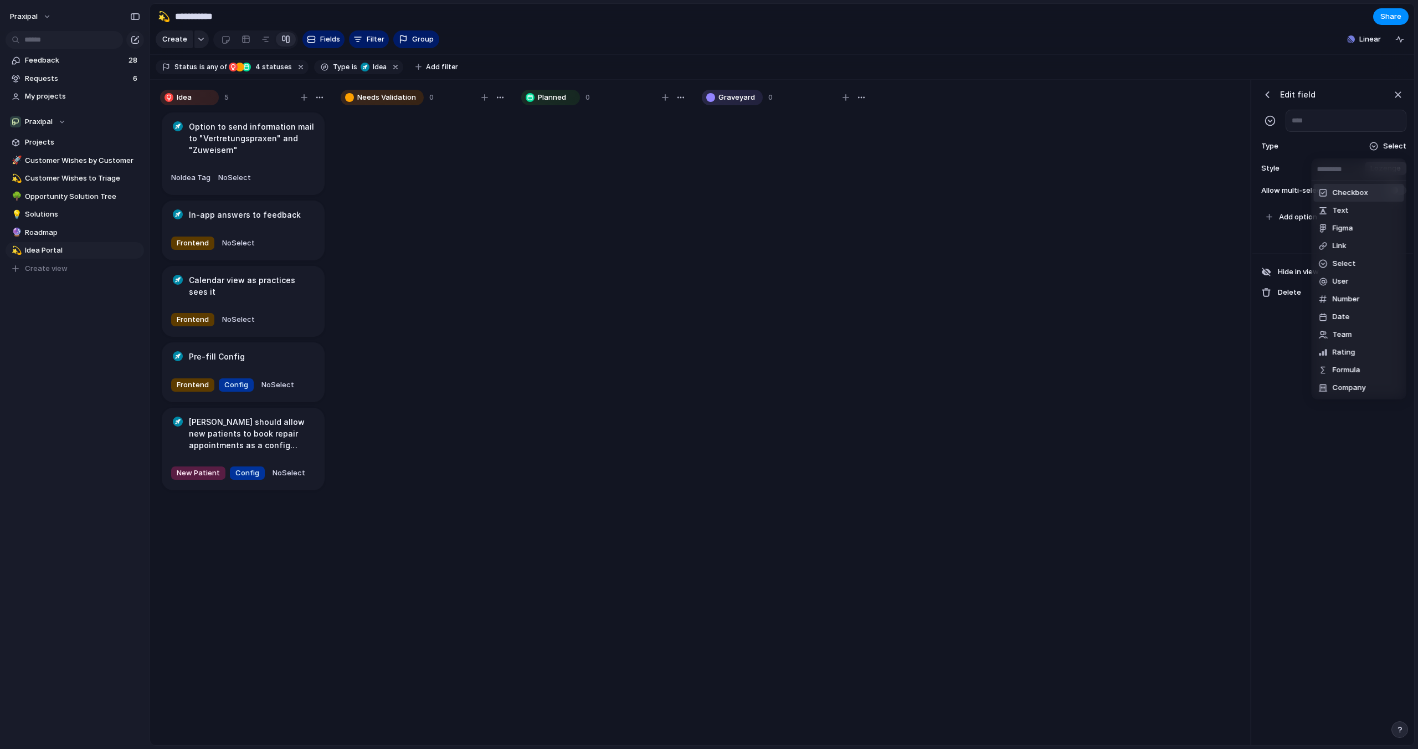
click at [1351, 192] on span "Checkbox" at bounding box center [1350, 192] width 35 height 11
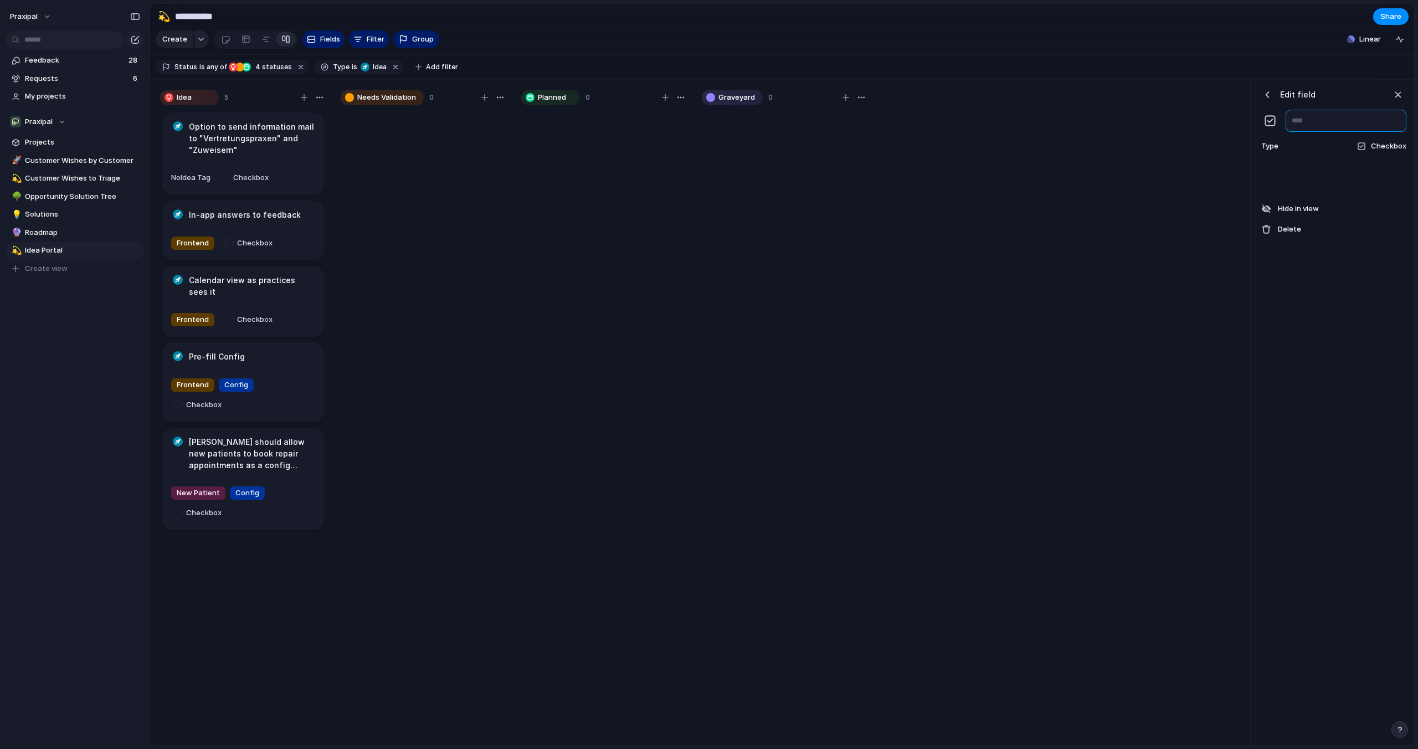
click at [1321, 120] on input "text" at bounding box center [1345, 121] width 121 height 22
type input "**********"
click at [1264, 90] on div "button" at bounding box center [1267, 94] width 11 height 11
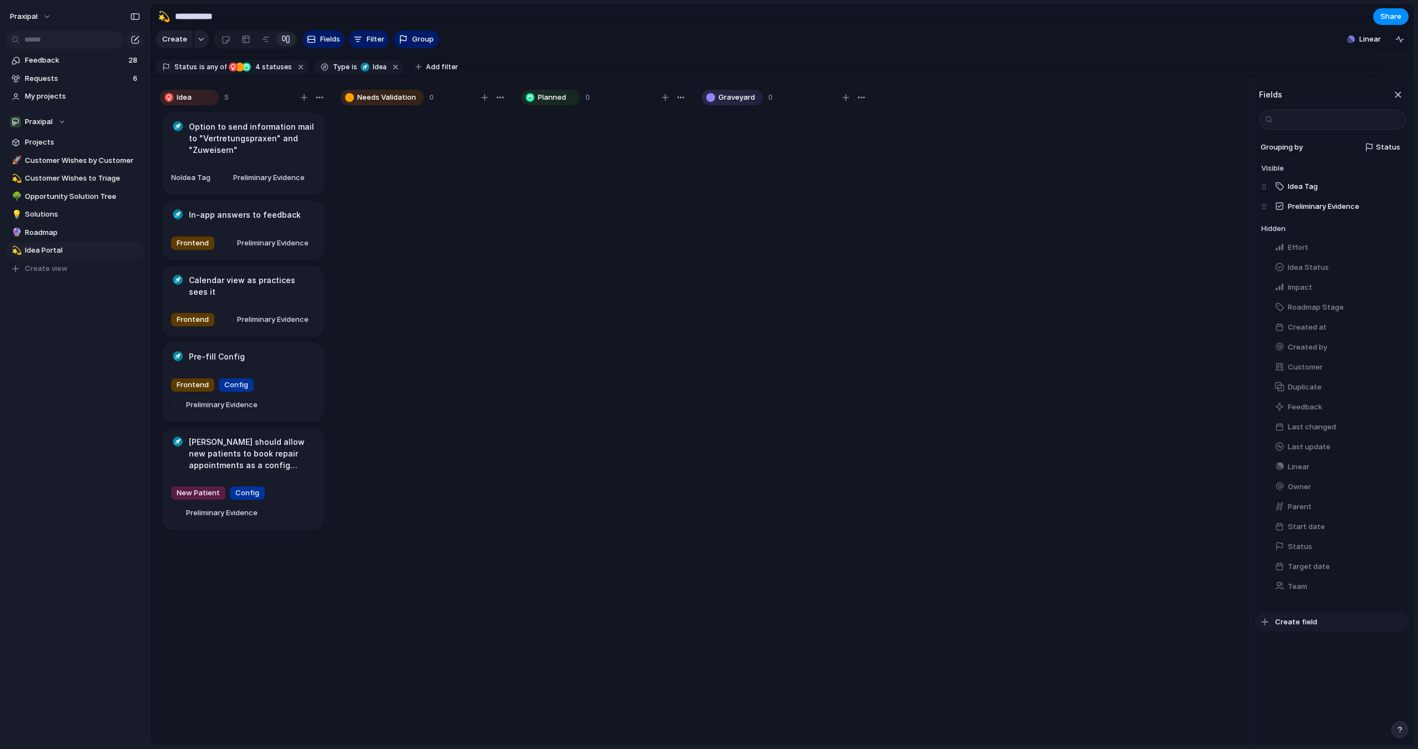
click at [1293, 623] on span "Create field" at bounding box center [1296, 621] width 42 height 11
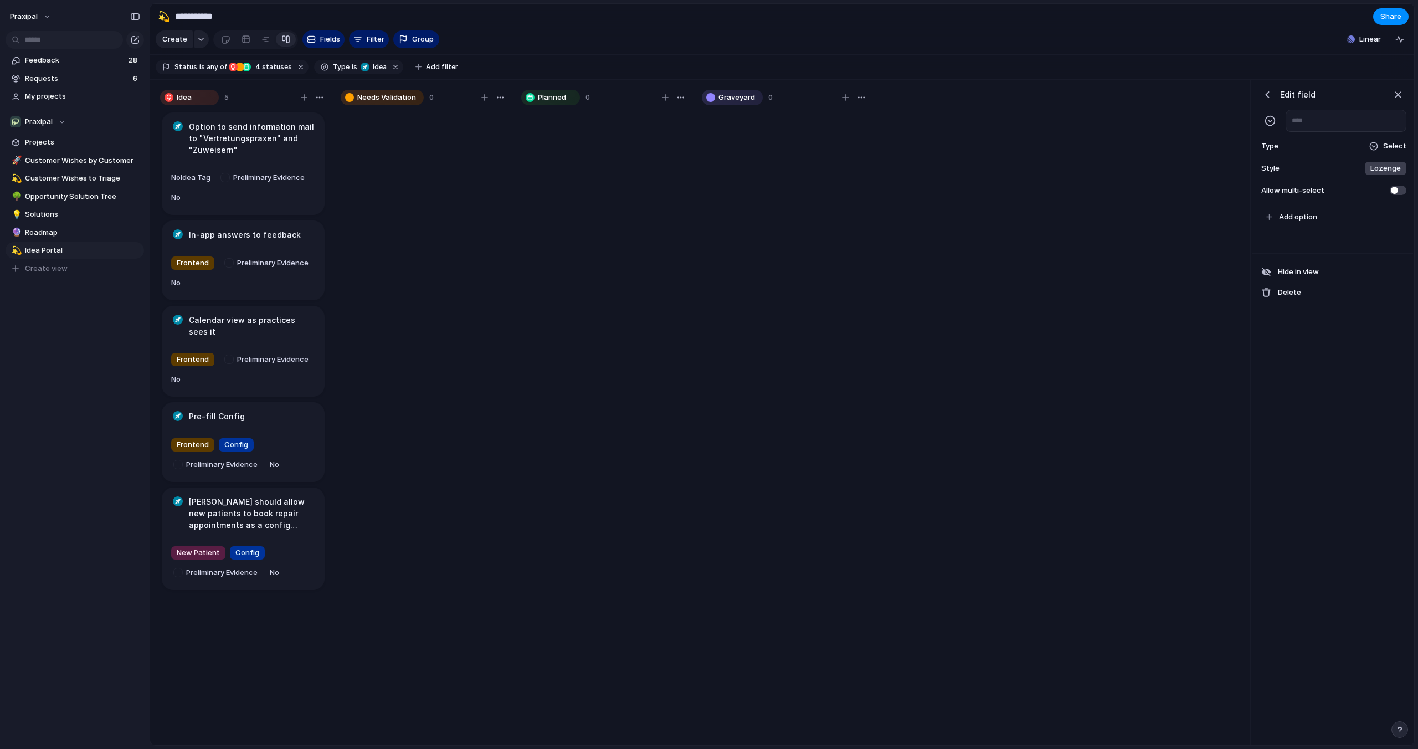
click at [1389, 148] on span "Select" at bounding box center [1394, 146] width 23 height 11
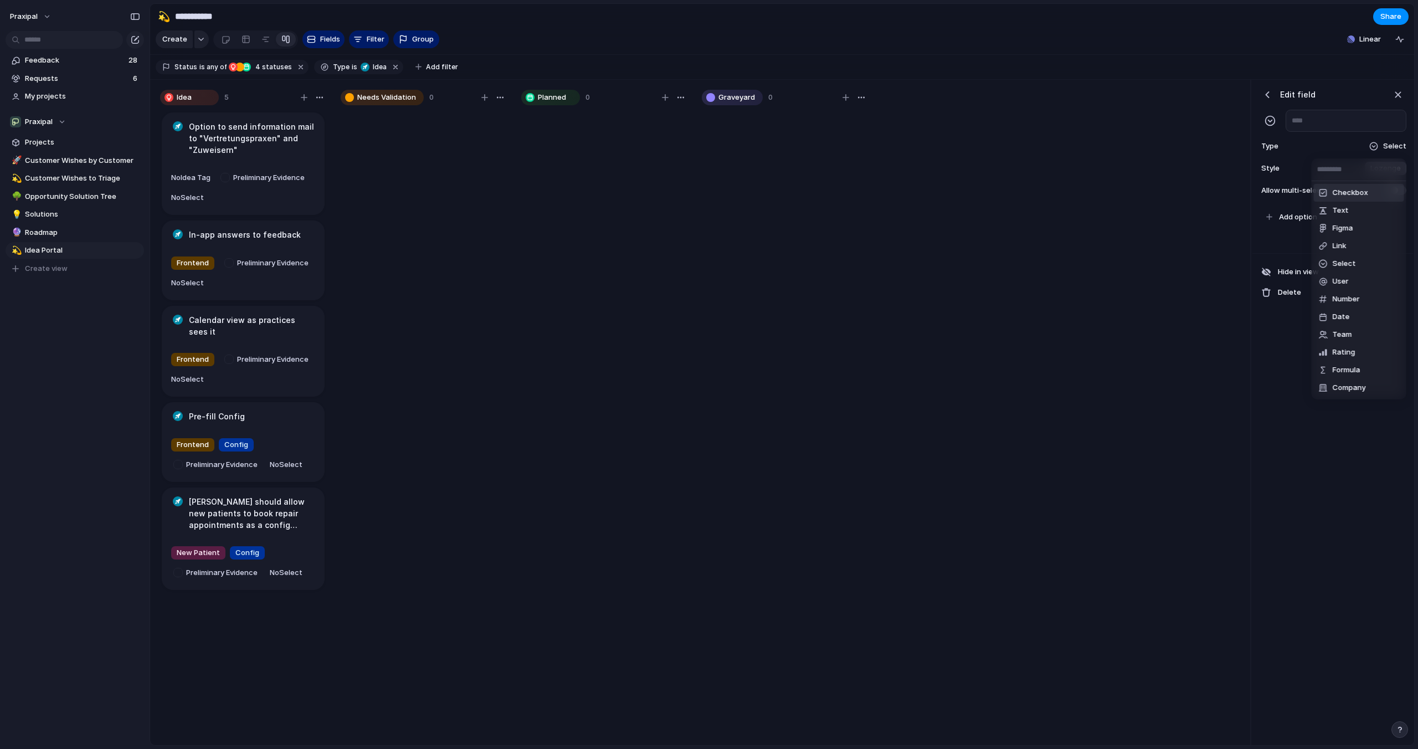
click at [1354, 189] on span "Checkbox" at bounding box center [1350, 192] width 35 height 11
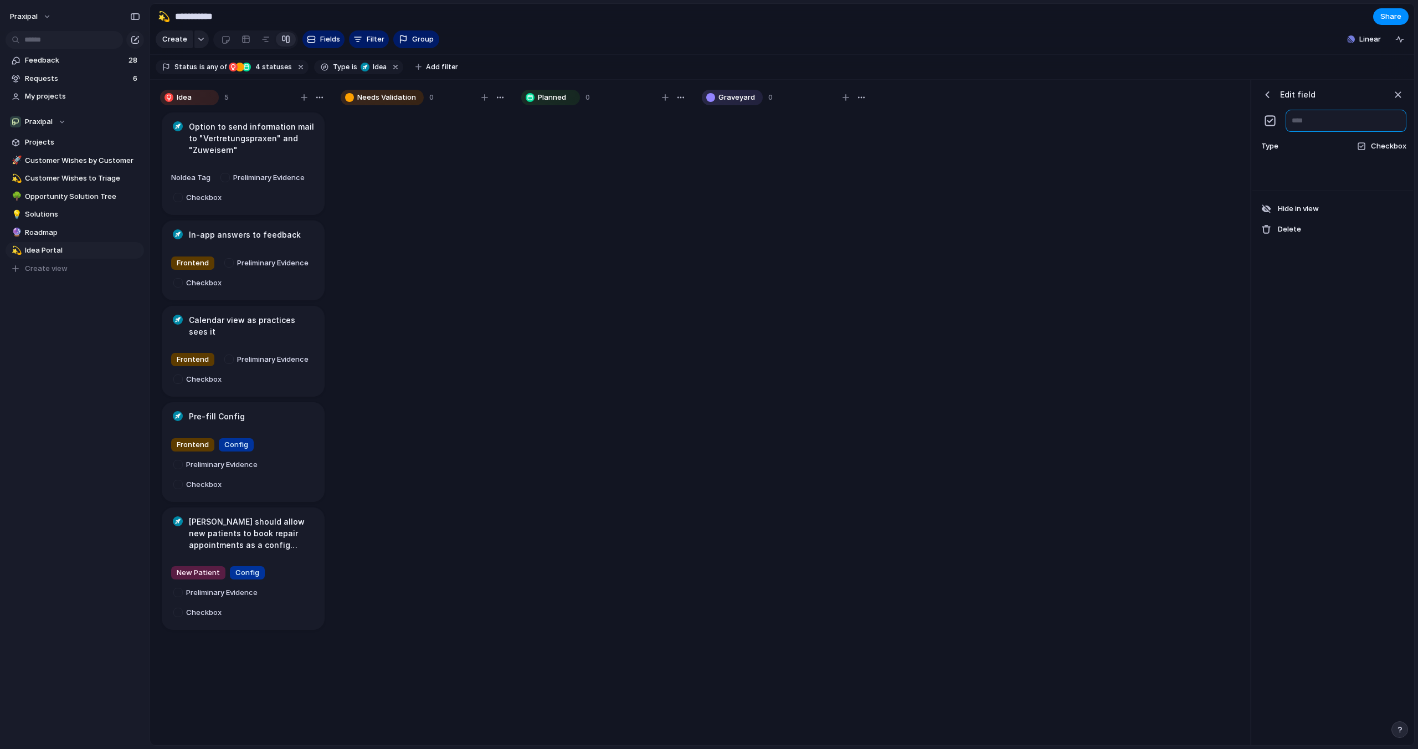
click at [1313, 120] on input "text" at bounding box center [1345, 121] width 121 height 22
type input "**********"
click at [1267, 92] on div "button" at bounding box center [1267, 94] width 11 height 11
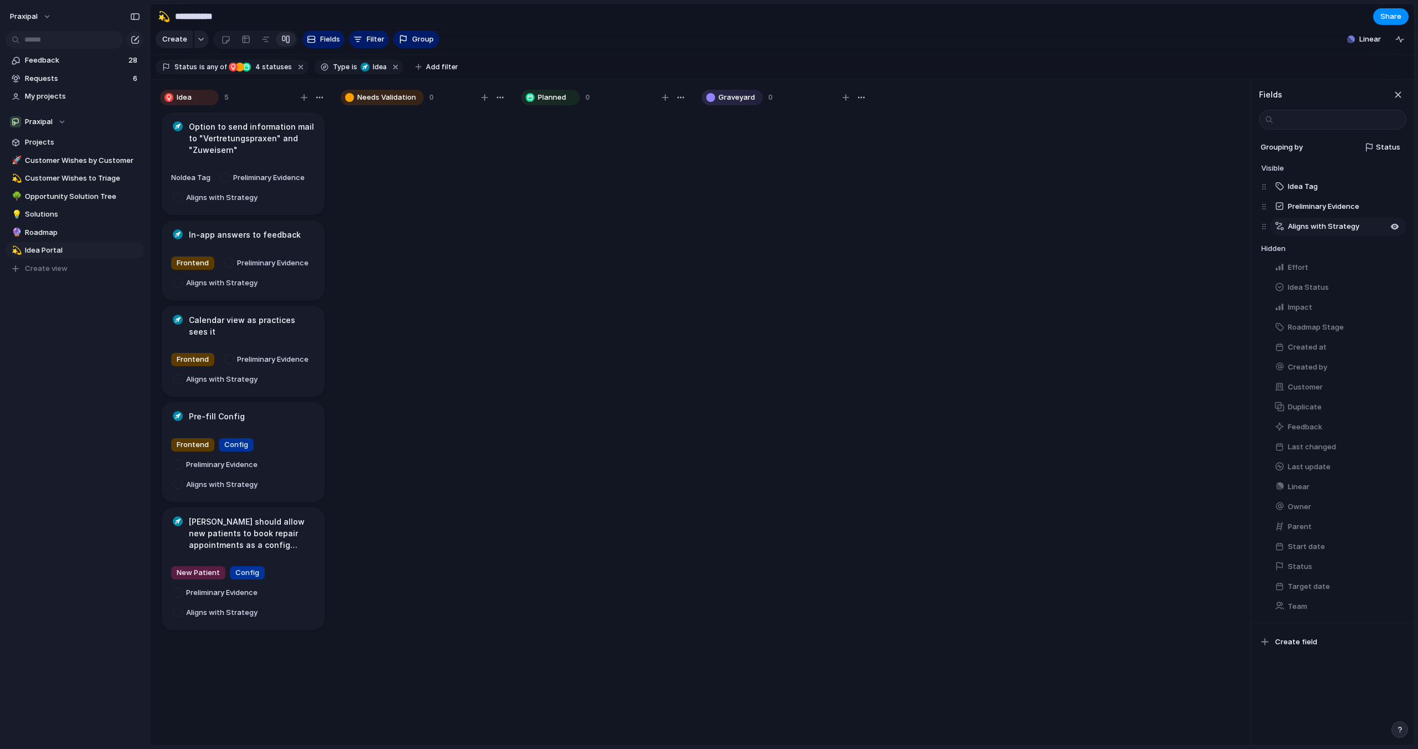
click at [1278, 228] on div "button" at bounding box center [1279, 226] width 10 height 10
click at [1269, 115] on div "button" at bounding box center [1269, 120] width 11 height 11
click at [1269, 124] on div "button" at bounding box center [1269, 120] width 11 height 11
click at [1271, 121] on div "button" at bounding box center [1269, 120] width 11 height 11
click at [1270, 94] on div "button" at bounding box center [1267, 94] width 11 height 11
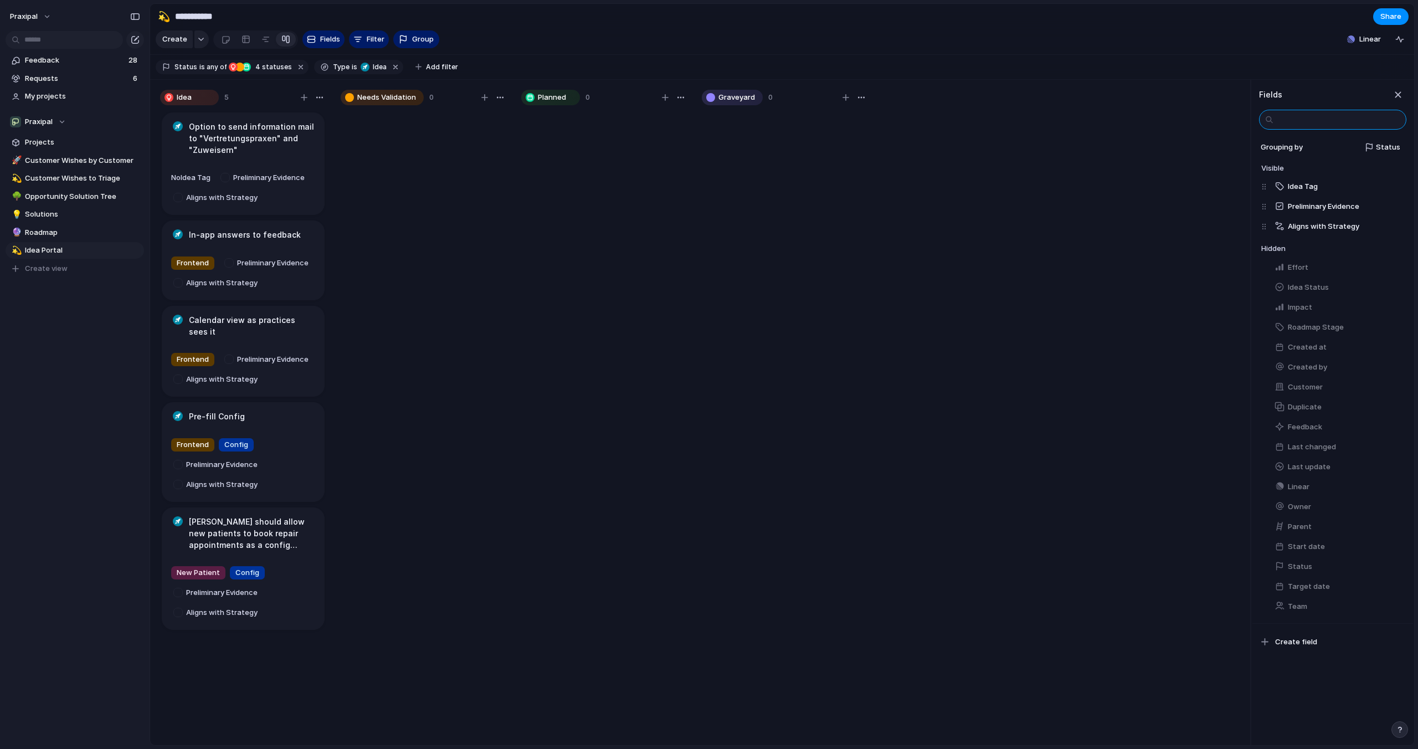
click at [1295, 122] on input "text" at bounding box center [1332, 120] width 147 height 20
click at [1324, 209] on span "Preliminary Evidence" at bounding box center [1323, 206] width 71 height 11
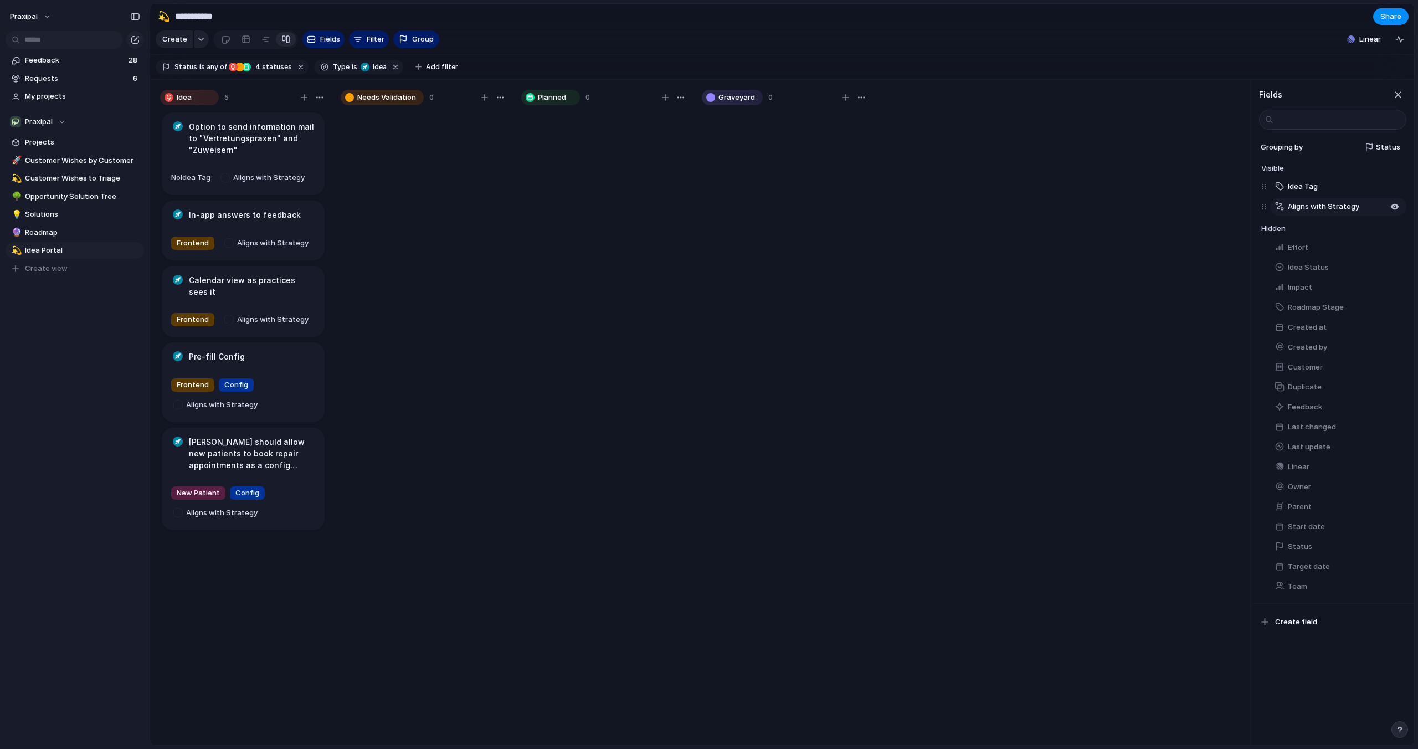
click at [1302, 214] on button "Aligns with Strategy" at bounding box center [1338, 207] width 136 height 18
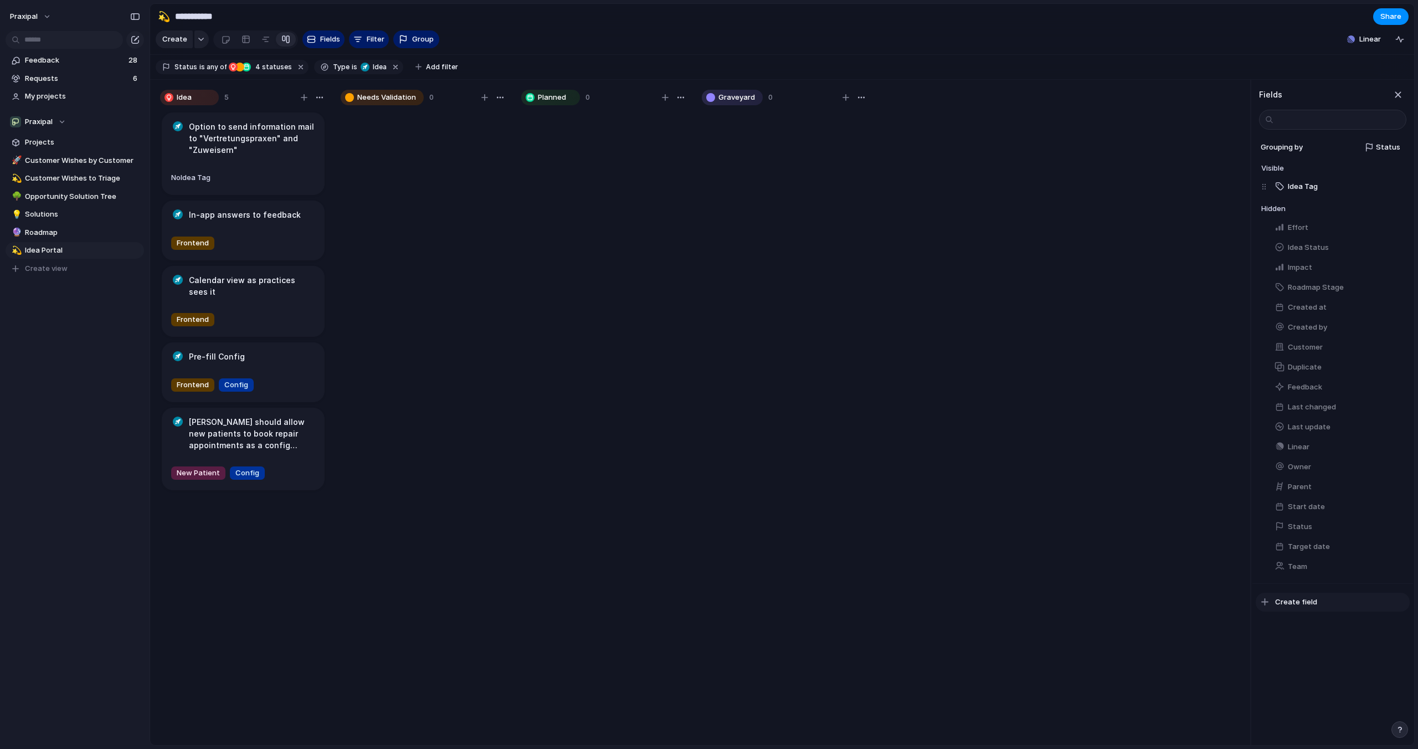
click at [1298, 606] on span "Create field" at bounding box center [1296, 601] width 42 height 11
click at [1308, 220] on span "Add option" at bounding box center [1298, 217] width 38 height 11
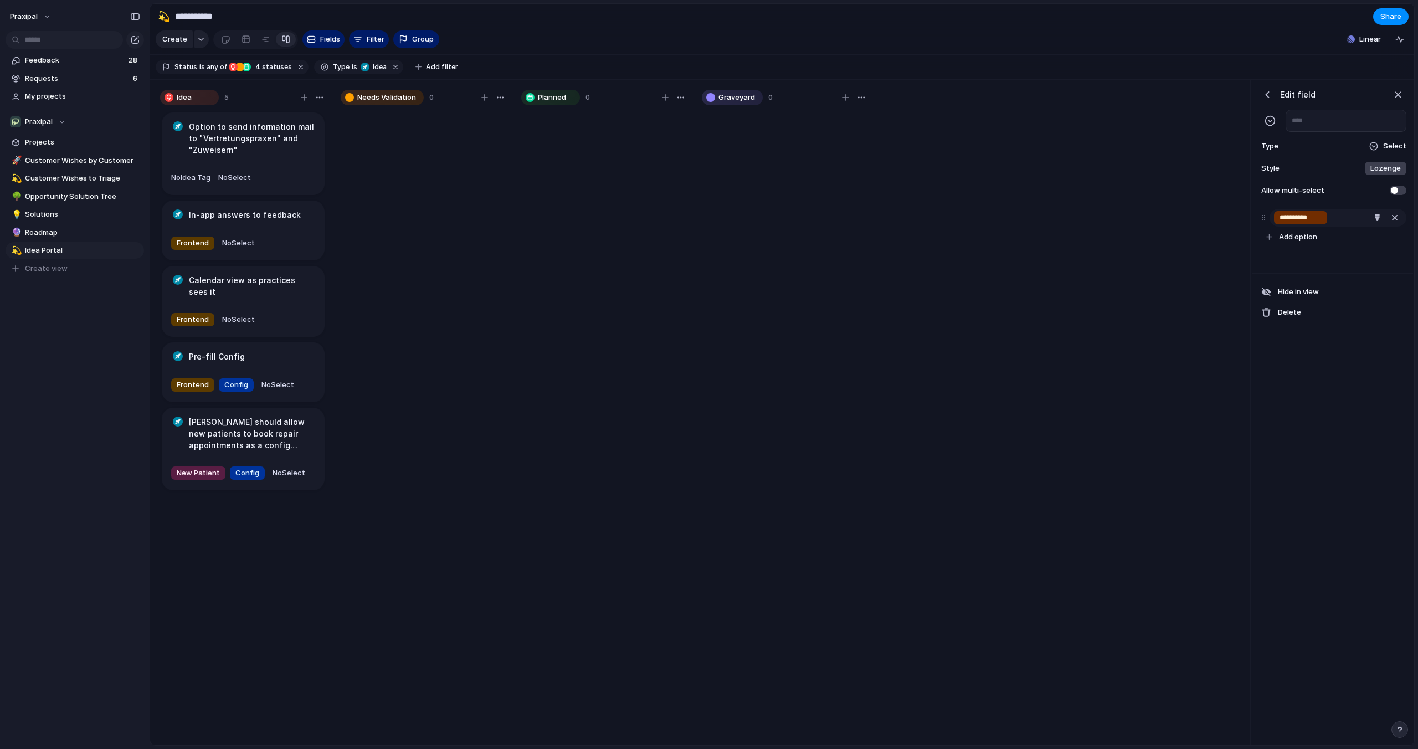
click at [1293, 218] on input "**********" at bounding box center [1300, 217] width 42 height 11
type input "**********"
click at [1311, 235] on span "Add option" at bounding box center [1298, 237] width 38 height 11
type input "**********"
type input "*********"
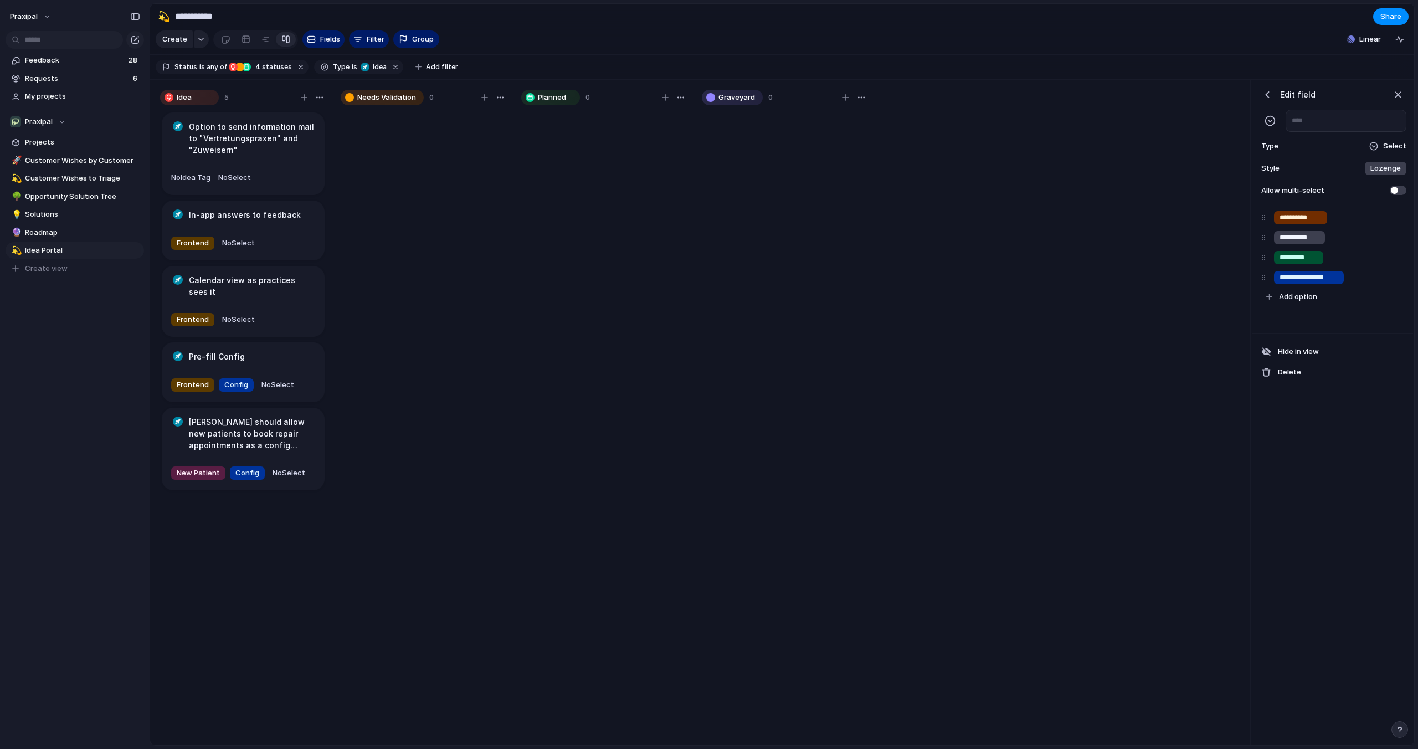
type input "**********"
click at [1294, 290] on button "Add option" at bounding box center [1335, 296] width 146 height 19
type input "**********"
click at [1290, 471] on div "**********" at bounding box center [1332, 413] width 161 height 666
click at [1325, 124] on input "text" at bounding box center [1345, 121] width 121 height 22
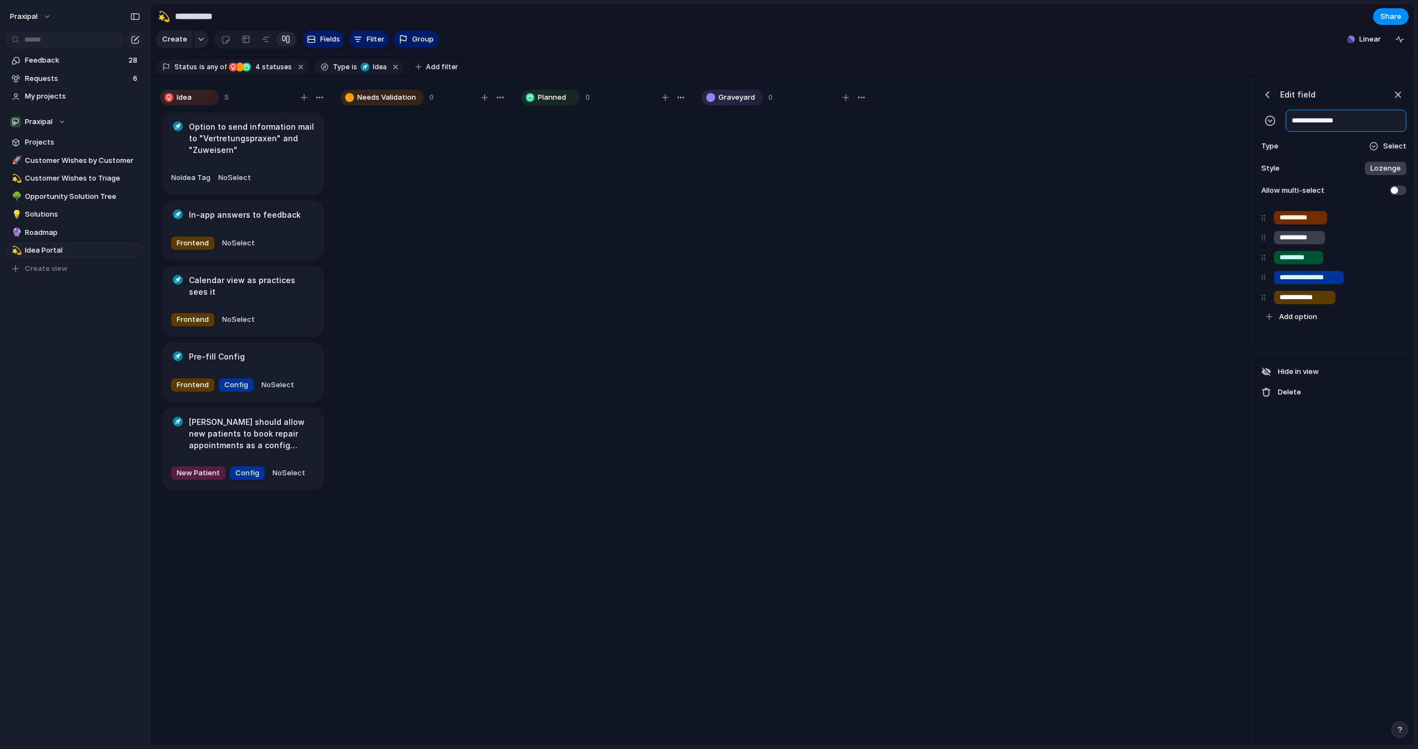
type input "**********"
click at [1323, 83] on div "**********" at bounding box center [1332, 142] width 161 height 125
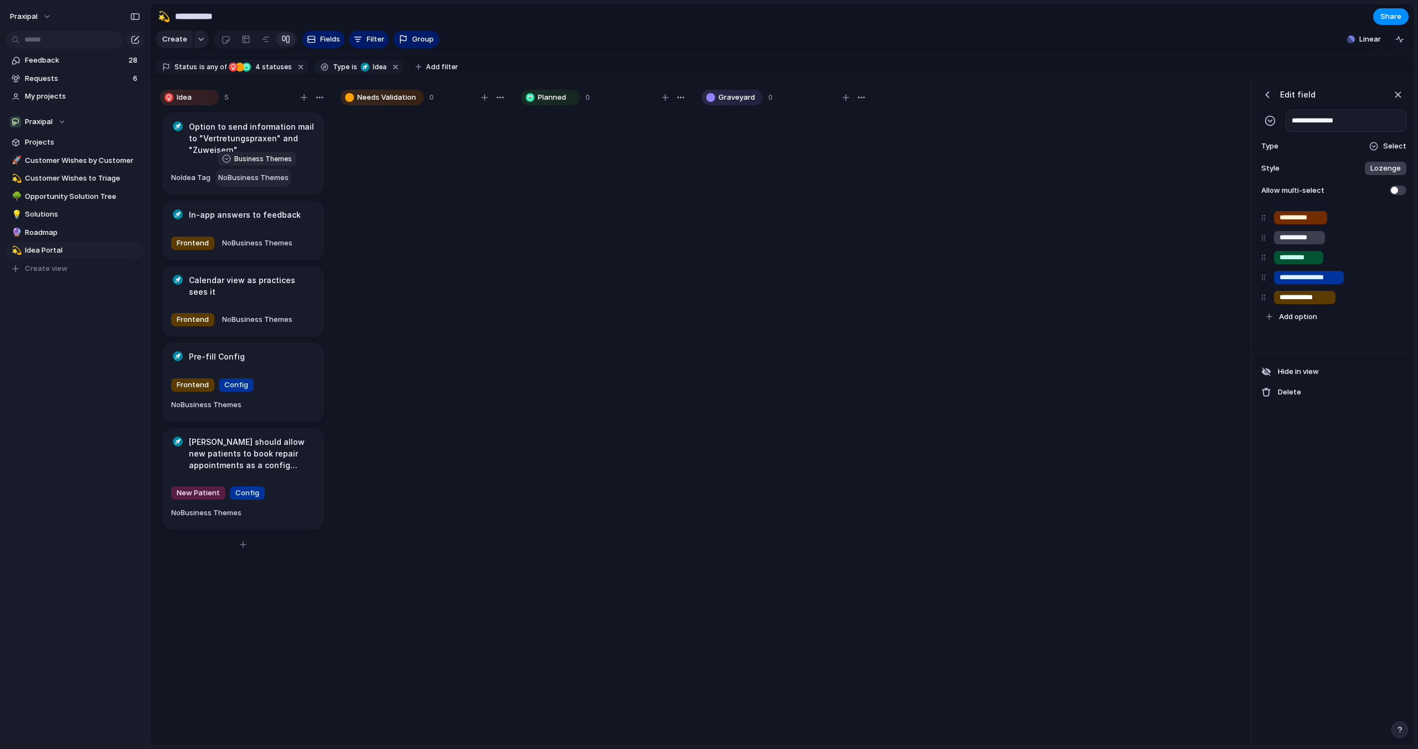
click at [257, 171] on button "No Business Themes" at bounding box center [253, 178] width 76 height 18
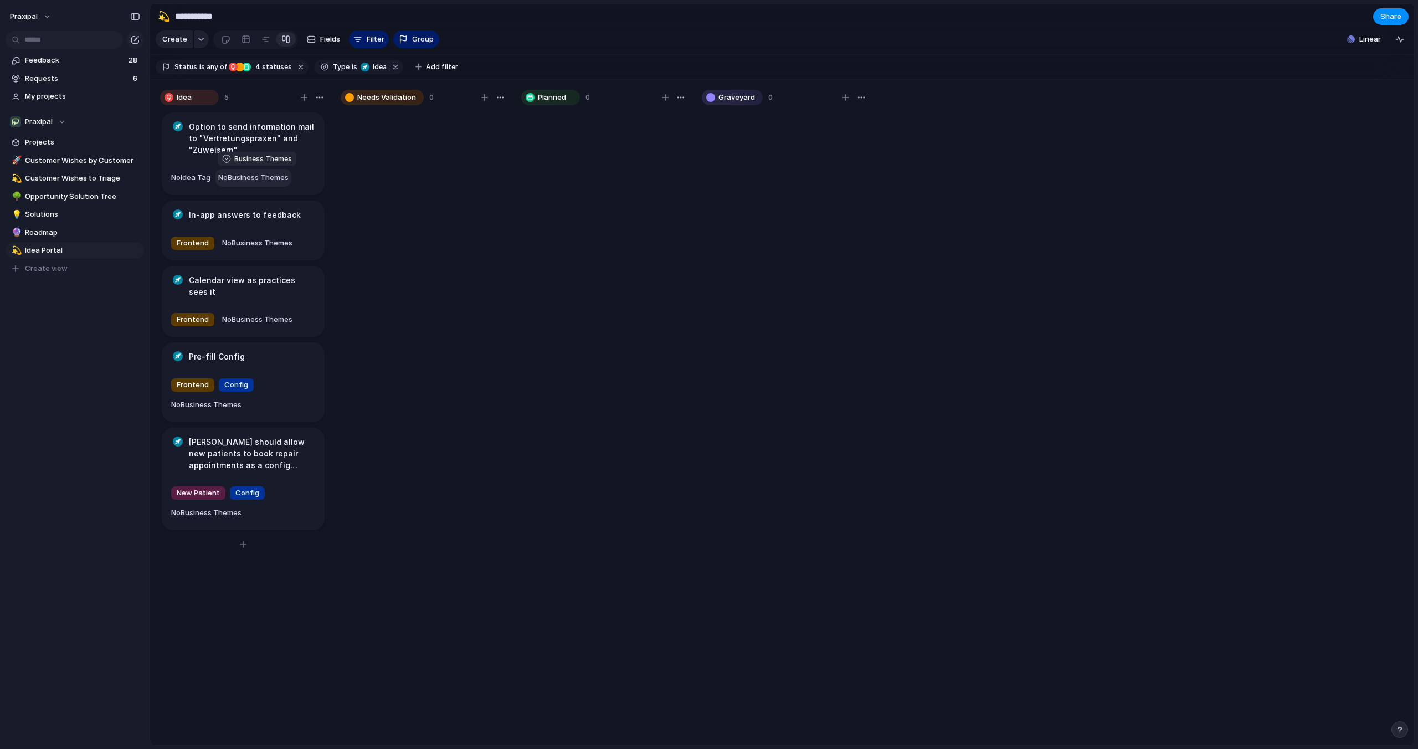
click at [258, 180] on span "No Business Themes" at bounding box center [253, 177] width 70 height 9
click at [269, 223] on span "Acquistion" at bounding box center [265, 222] width 38 height 11
click at [272, 244] on span "No Business Themes" at bounding box center [257, 242] width 70 height 9
click at [263, 325] on span "Retention" at bounding box center [264, 325] width 35 height 11
click at [258, 315] on span "No Business Themes" at bounding box center [257, 319] width 70 height 9
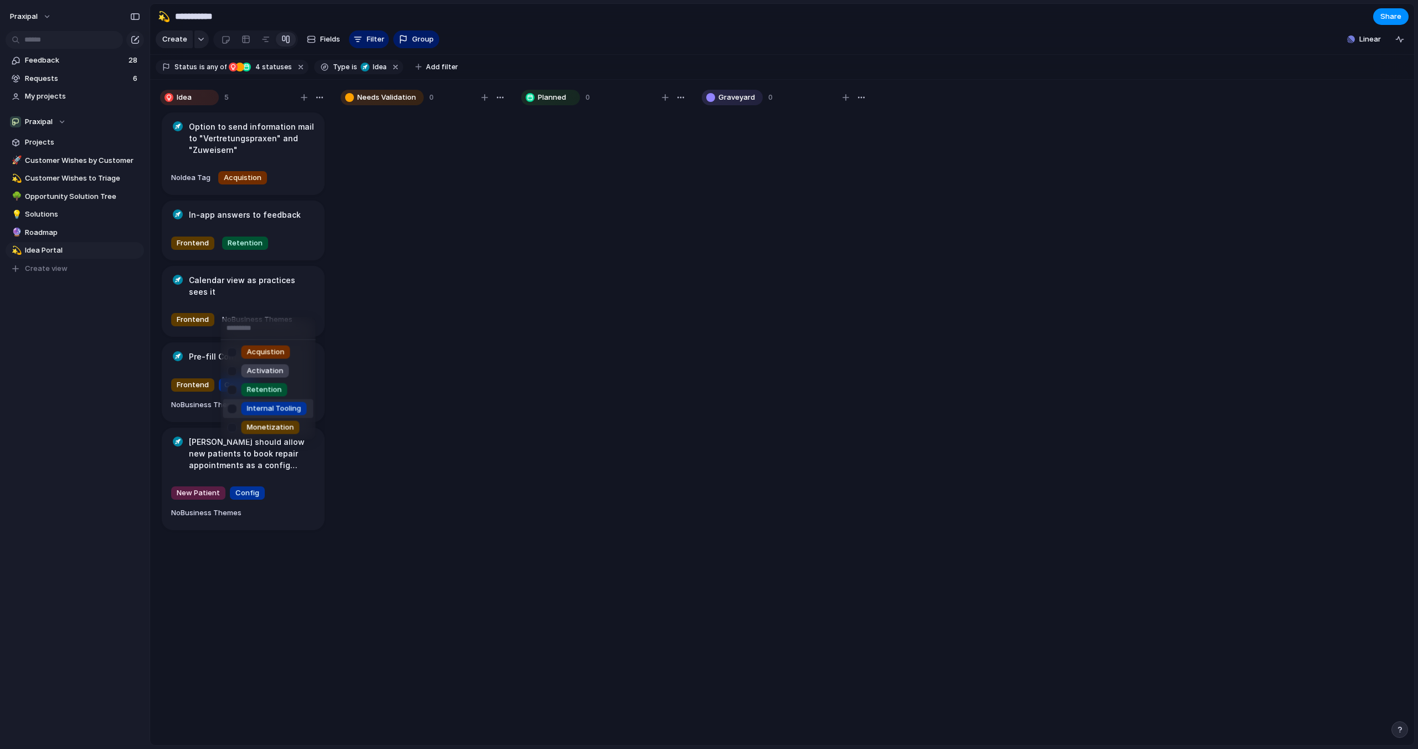
click at [269, 411] on span "Internal Tooling" at bounding box center [274, 408] width 54 height 11
click at [230, 399] on div "No Business Themes" at bounding box center [206, 404] width 70 height 11
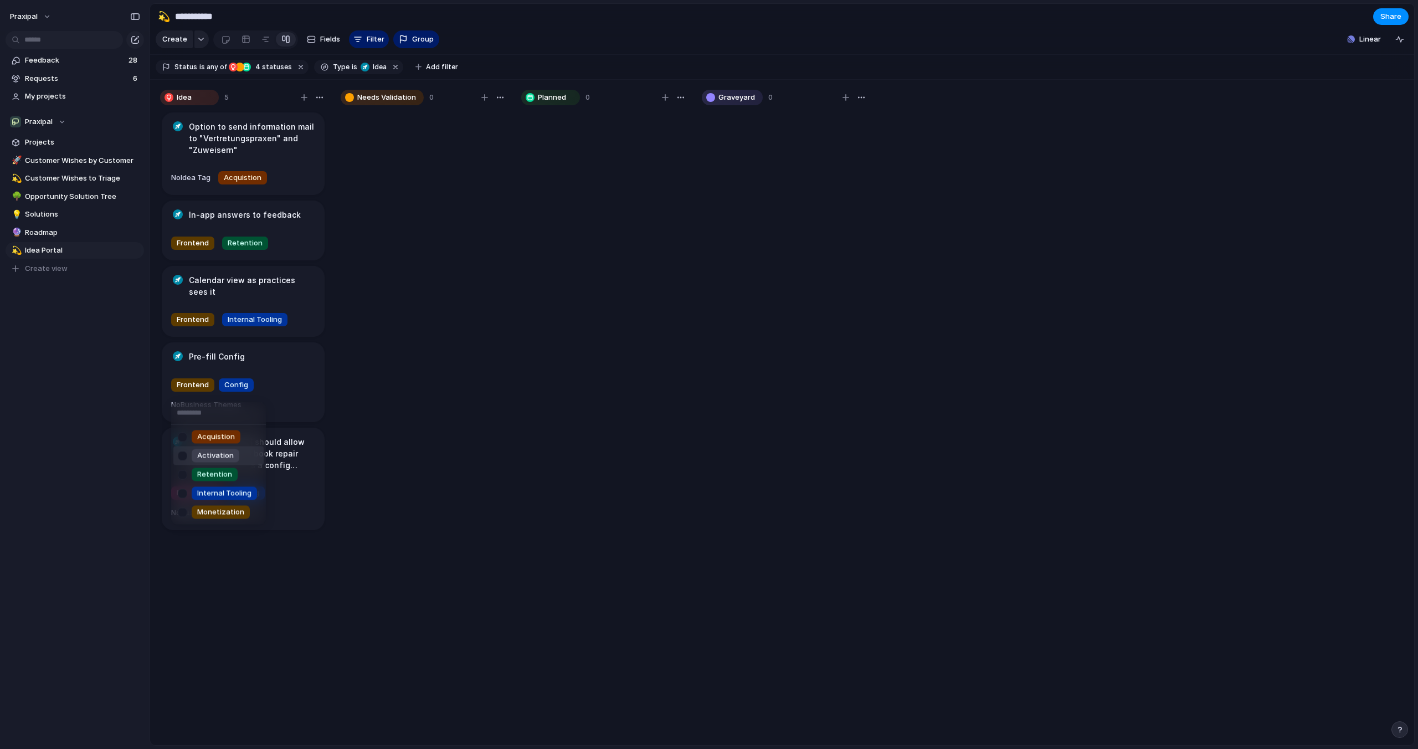
click at [231, 454] on span "Activation" at bounding box center [215, 455] width 37 height 11
click at [237, 488] on span "No Business Themes" at bounding box center [206, 492] width 70 height 9
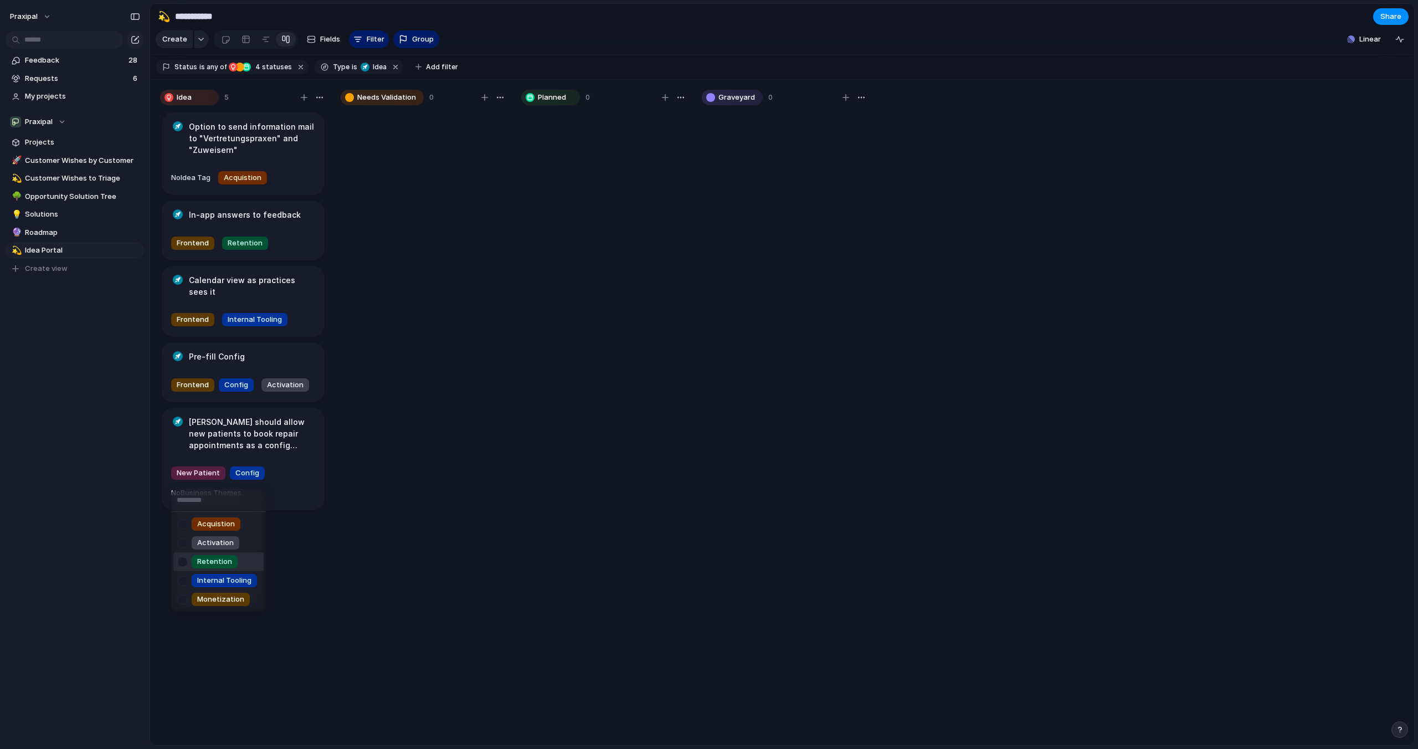
click at [232, 563] on div "Retention" at bounding box center [215, 561] width 46 height 13
click at [254, 176] on span "Acquistion" at bounding box center [243, 177] width 38 height 11
click at [254, 176] on div "Acquistion Activation Retention Internal Tooling Monetization" at bounding box center [709, 374] width 1418 height 749
click at [256, 132] on h1 "Option to send information mail to "Vertretungspraxen" and "Zuweisern"" at bounding box center [252, 138] width 126 height 35
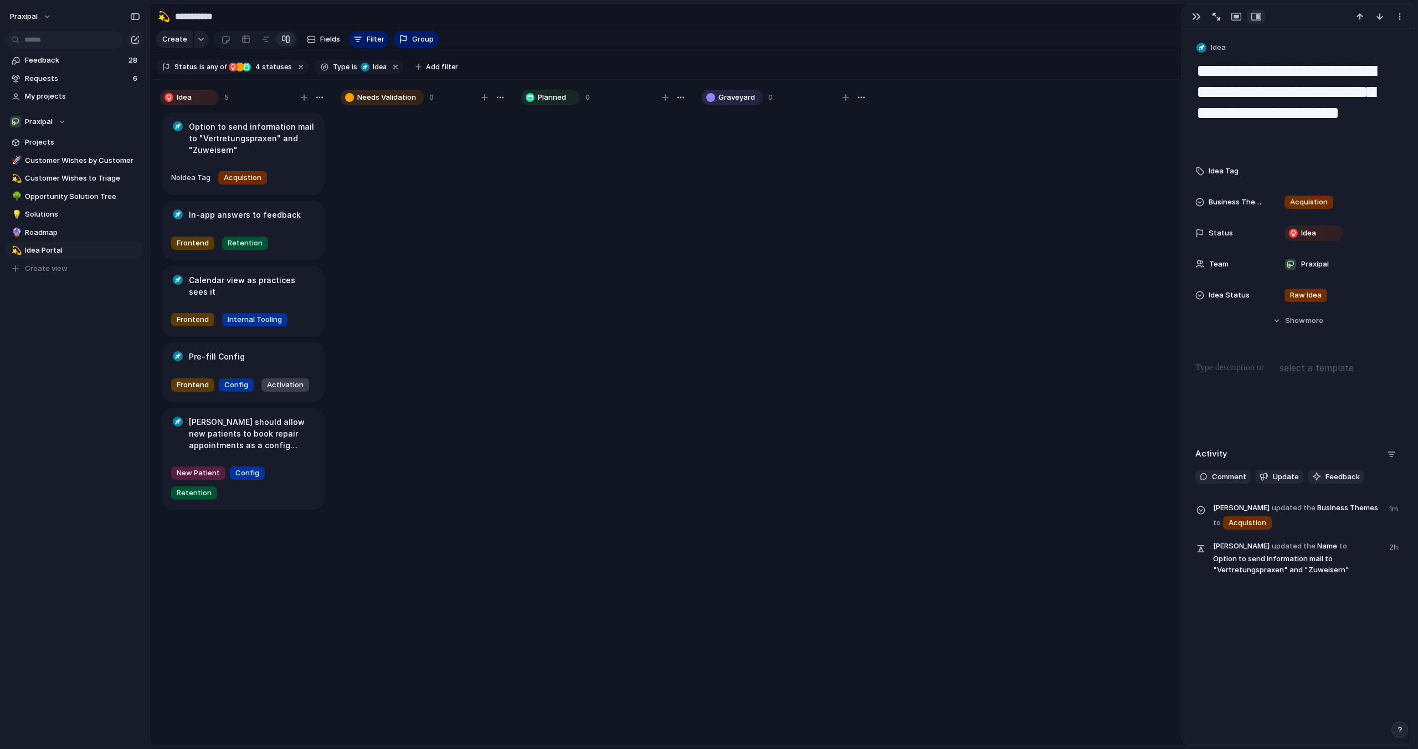
click at [1257, 203] on span "Business Themes" at bounding box center [1237, 202] width 58 height 11
click at [1257, 203] on div "Acquistion Activation Retention Internal Tooling Monetization" at bounding box center [709, 374] width 1418 height 749
click at [321, 36] on span "Fields" at bounding box center [330, 39] width 20 height 11
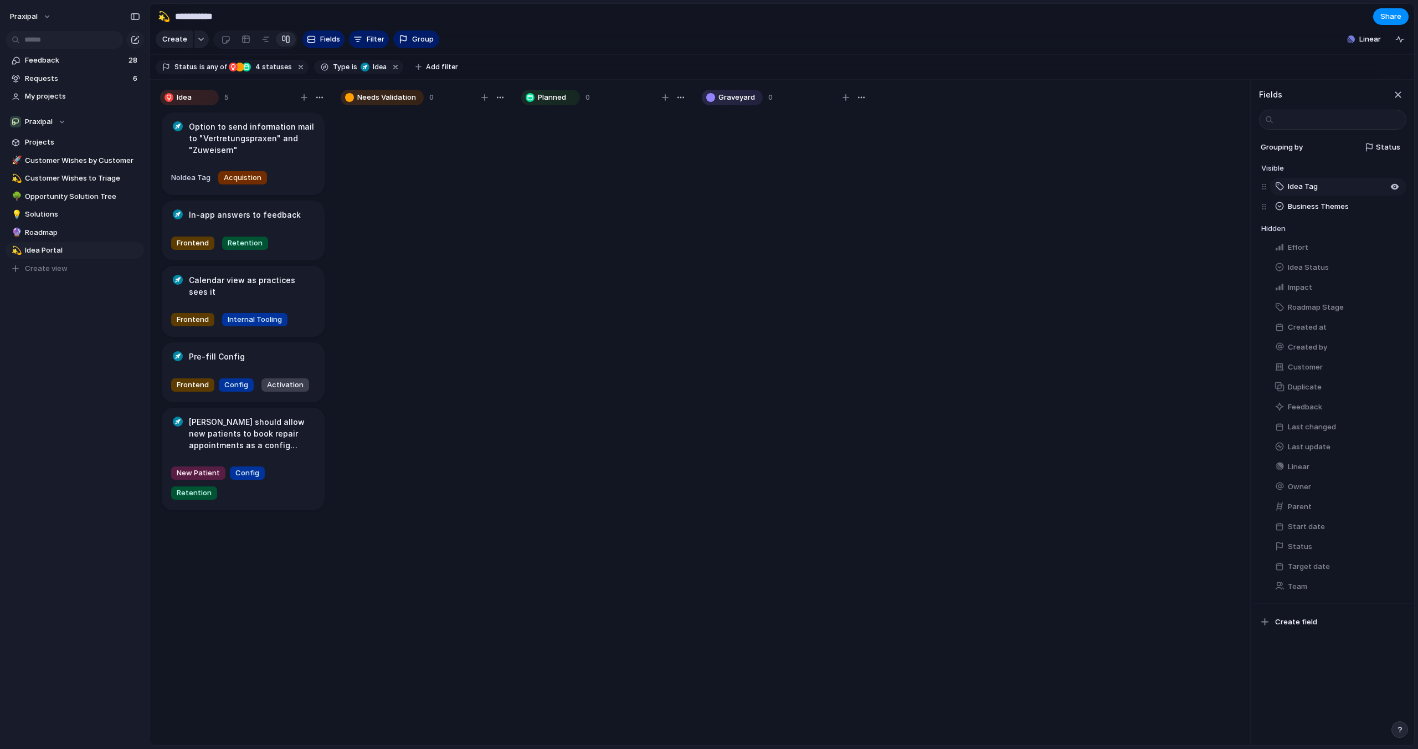
click at [1310, 184] on span "Idea Tag" at bounding box center [1303, 186] width 30 height 11
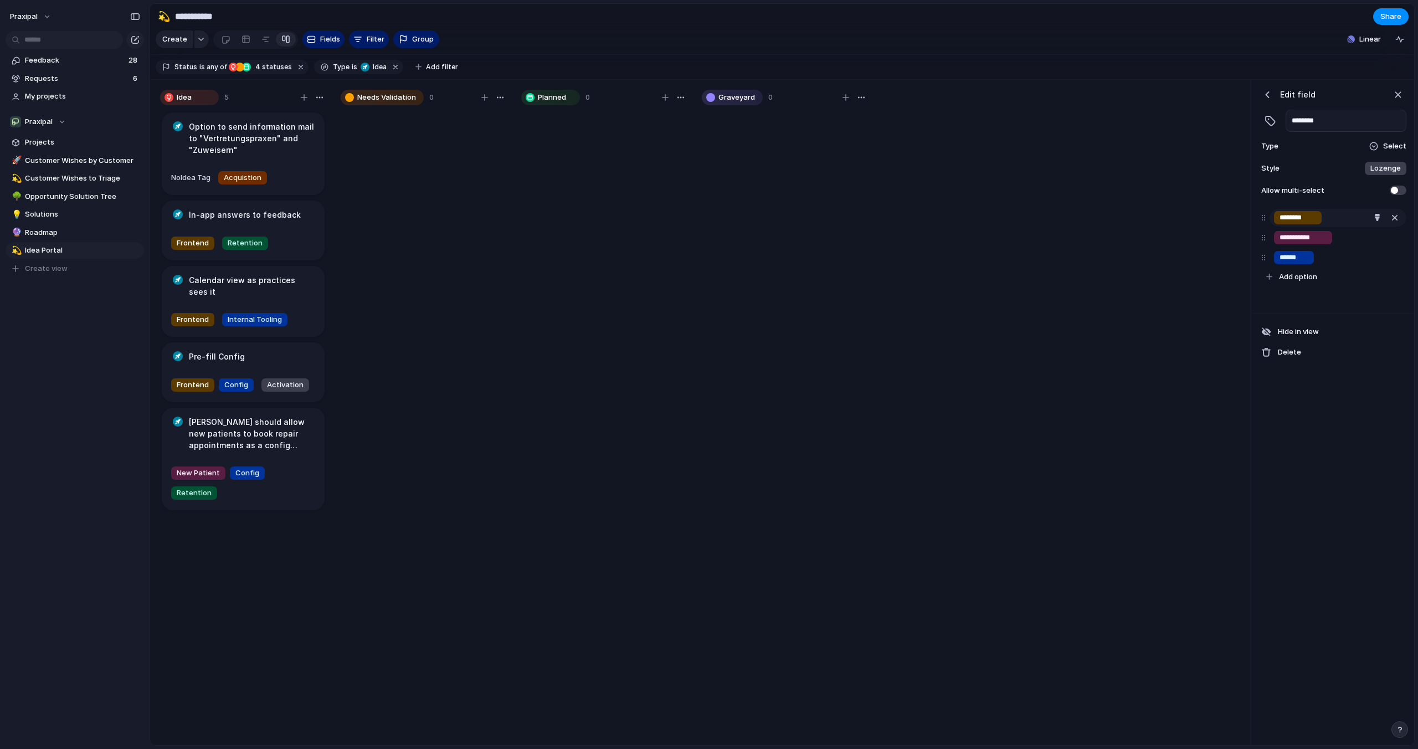
click at [1300, 222] on input "********" at bounding box center [1297, 217] width 37 height 11
click at [1379, 218] on div "button" at bounding box center [1377, 217] width 7 height 7
click at [1371, 264] on button "button" at bounding box center [1370, 263] width 14 height 14
click at [1303, 241] on div at bounding box center [709, 374] width 1418 height 749
click at [1376, 237] on div "button" at bounding box center [1377, 237] width 7 height 7
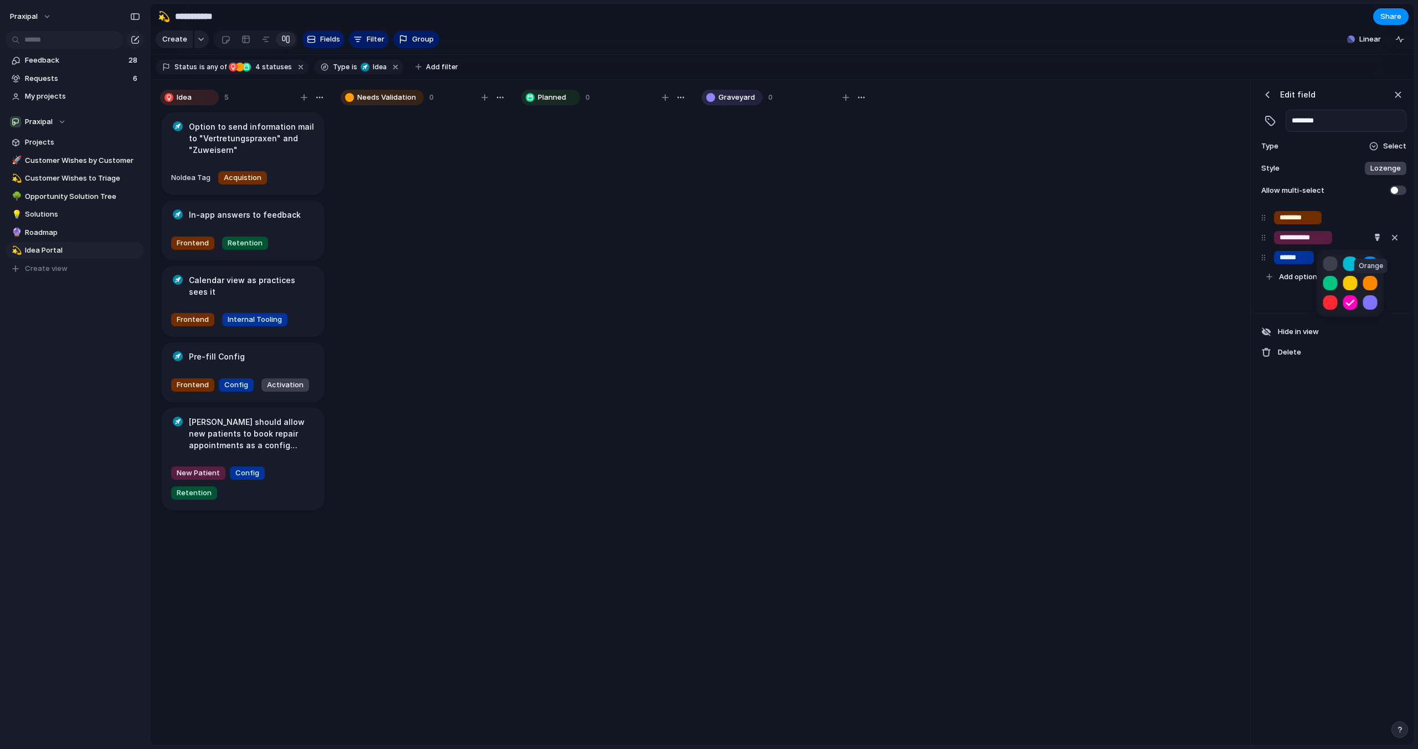
click at [1374, 281] on button "button" at bounding box center [1370, 283] width 14 height 14
click at [1307, 255] on div at bounding box center [709, 374] width 1418 height 749
click at [1379, 258] on div "button" at bounding box center [1377, 257] width 7 height 7
click at [1370, 304] on button "button" at bounding box center [1370, 303] width 14 height 14
click at [1321, 237] on div at bounding box center [709, 374] width 1418 height 749
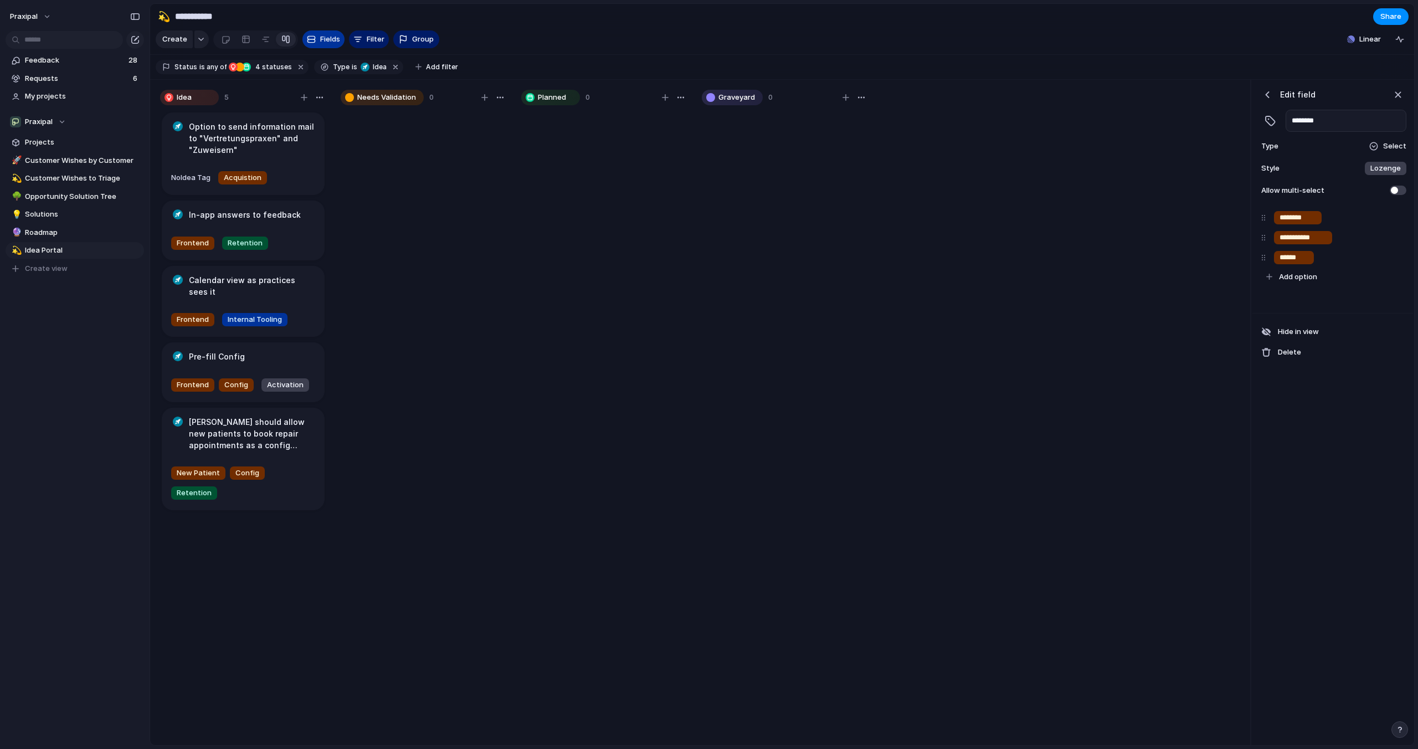
click at [325, 40] on span "Fields" at bounding box center [330, 39] width 20 height 11
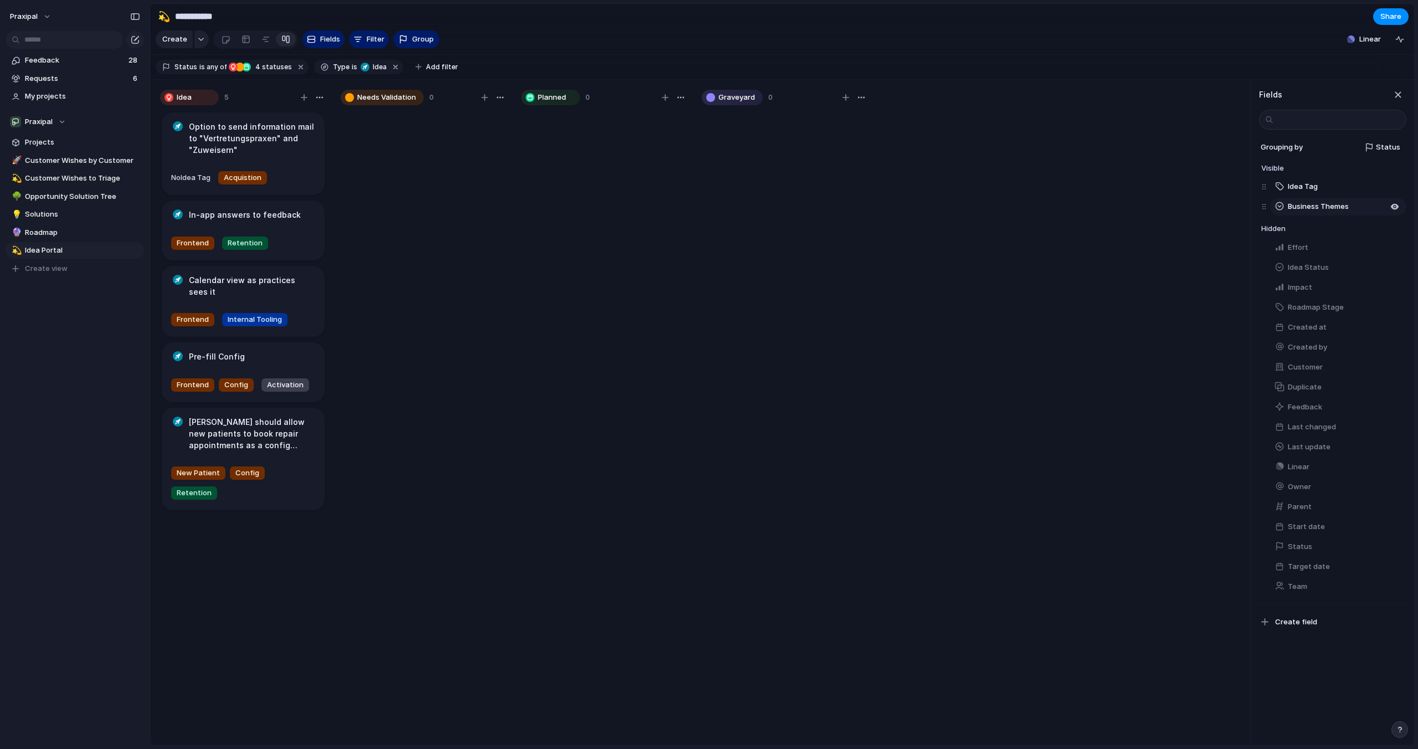
click at [1303, 201] on button "Business Themes" at bounding box center [1338, 207] width 136 height 18
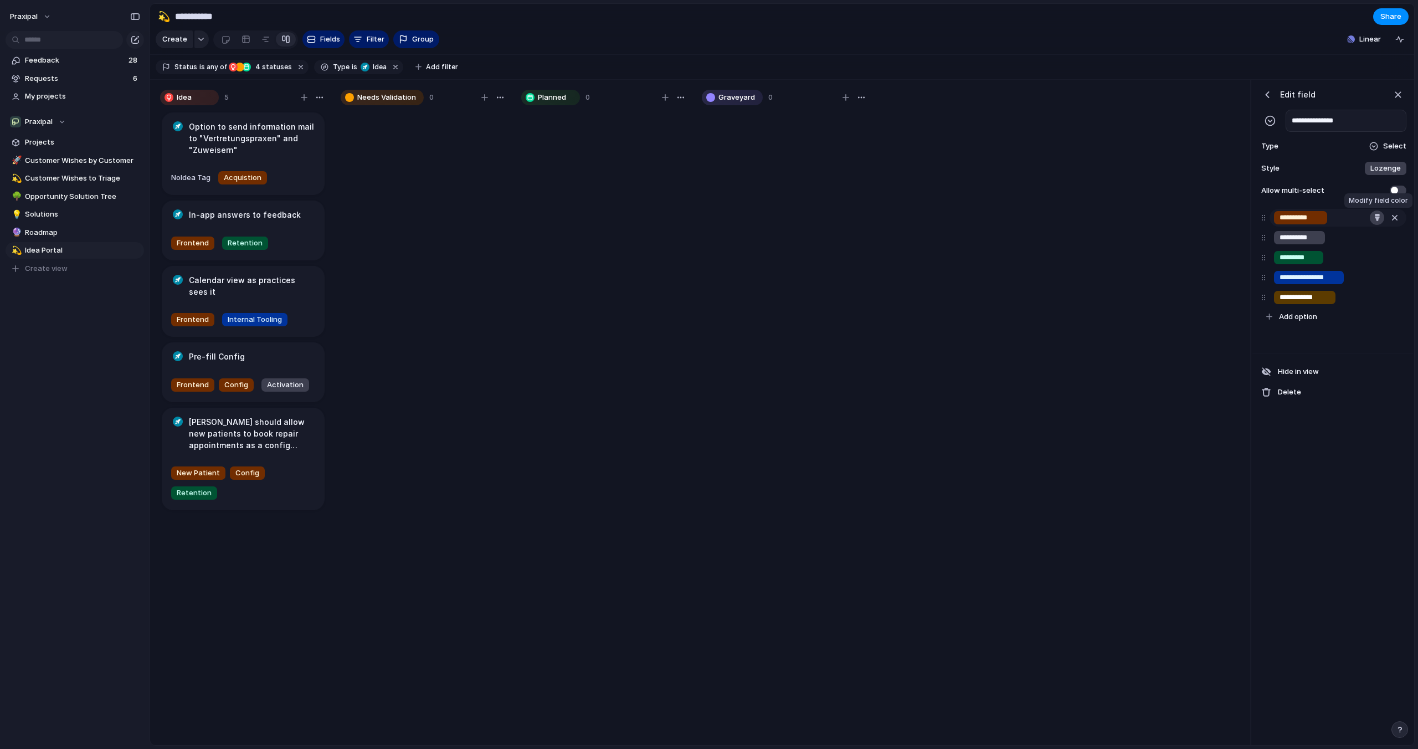
click at [1374, 220] on div "button" at bounding box center [1377, 217] width 7 height 7
click at [1371, 243] on button "button" at bounding box center [1370, 243] width 14 height 14
click at [1293, 228] on div at bounding box center [709, 374] width 1418 height 749
click at [1372, 235] on button "button" at bounding box center [1377, 237] width 14 height 14
click at [1372, 260] on button "button" at bounding box center [1370, 263] width 14 height 14
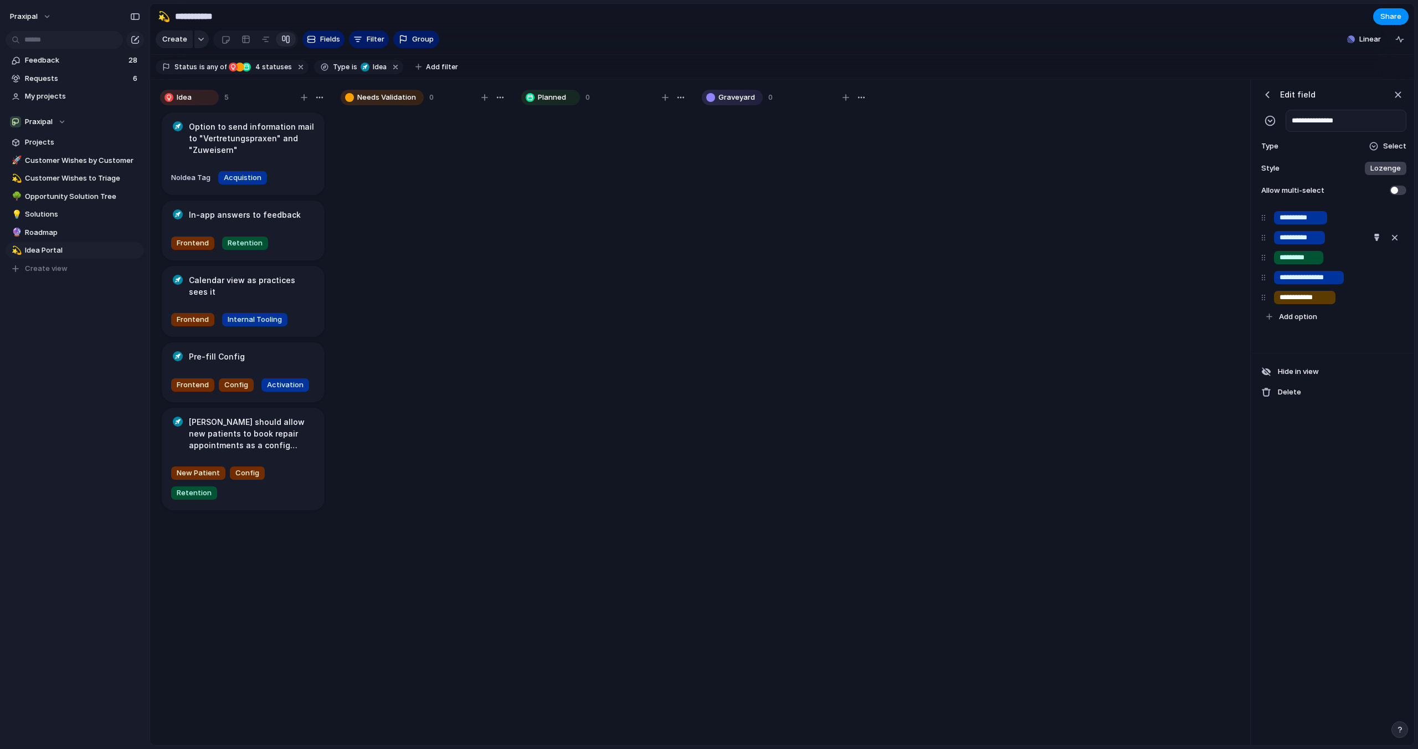
click at [1293, 256] on div at bounding box center [709, 374] width 1418 height 749
click at [1375, 256] on div "button" at bounding box center [1377, 257] width 7 height 7
click at [1370, 285] on button "button" at bounding box center [1370, 283] width 14 height 14
click at [1284, 281] on div at bounding box center [709, 374] width 1418 height 749
click at [1376, 297] on div "button" at bounding box center [1376, 297] width 7 height 7
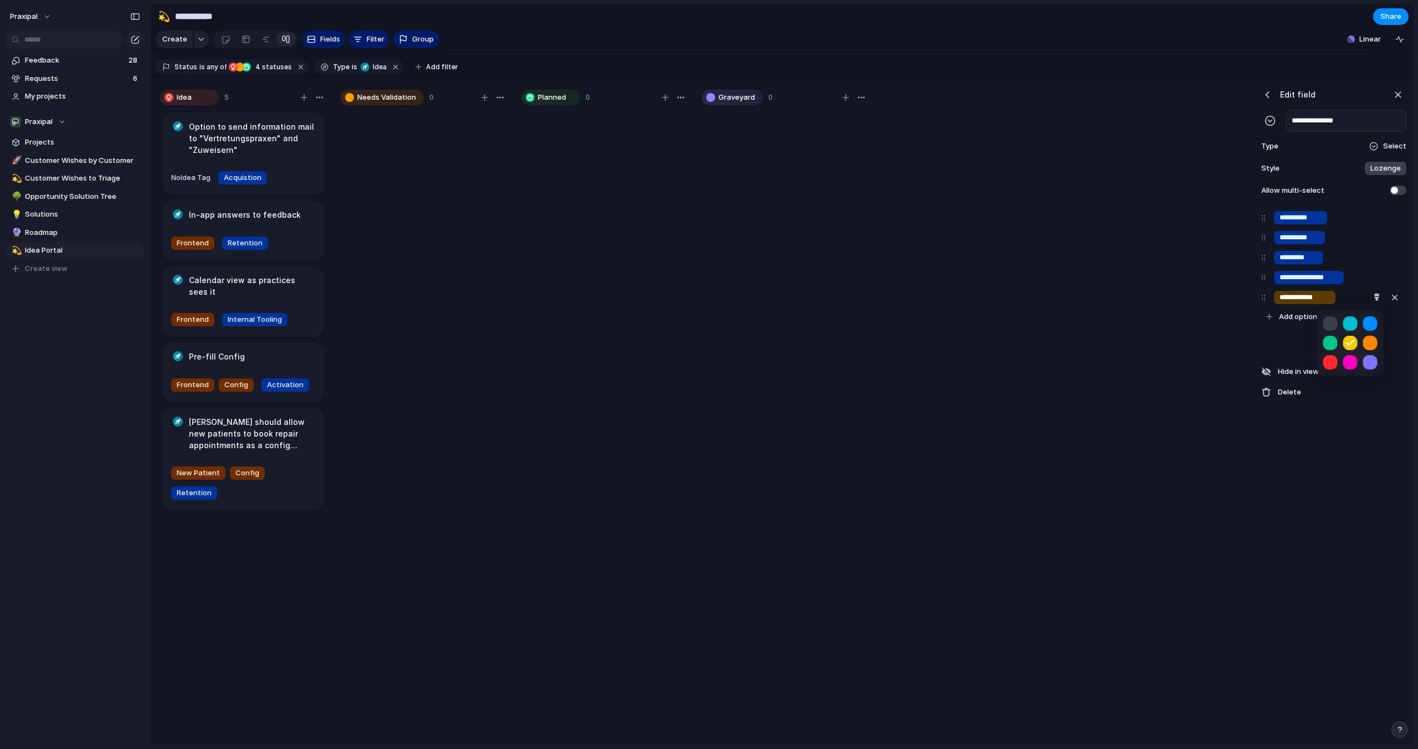
click at [1372, 328] on button "button" at bounding box center [1370, 323] width 14 height 14
click at [1333, 414] on div at bounding box center [709, 374] width 1418 height 749
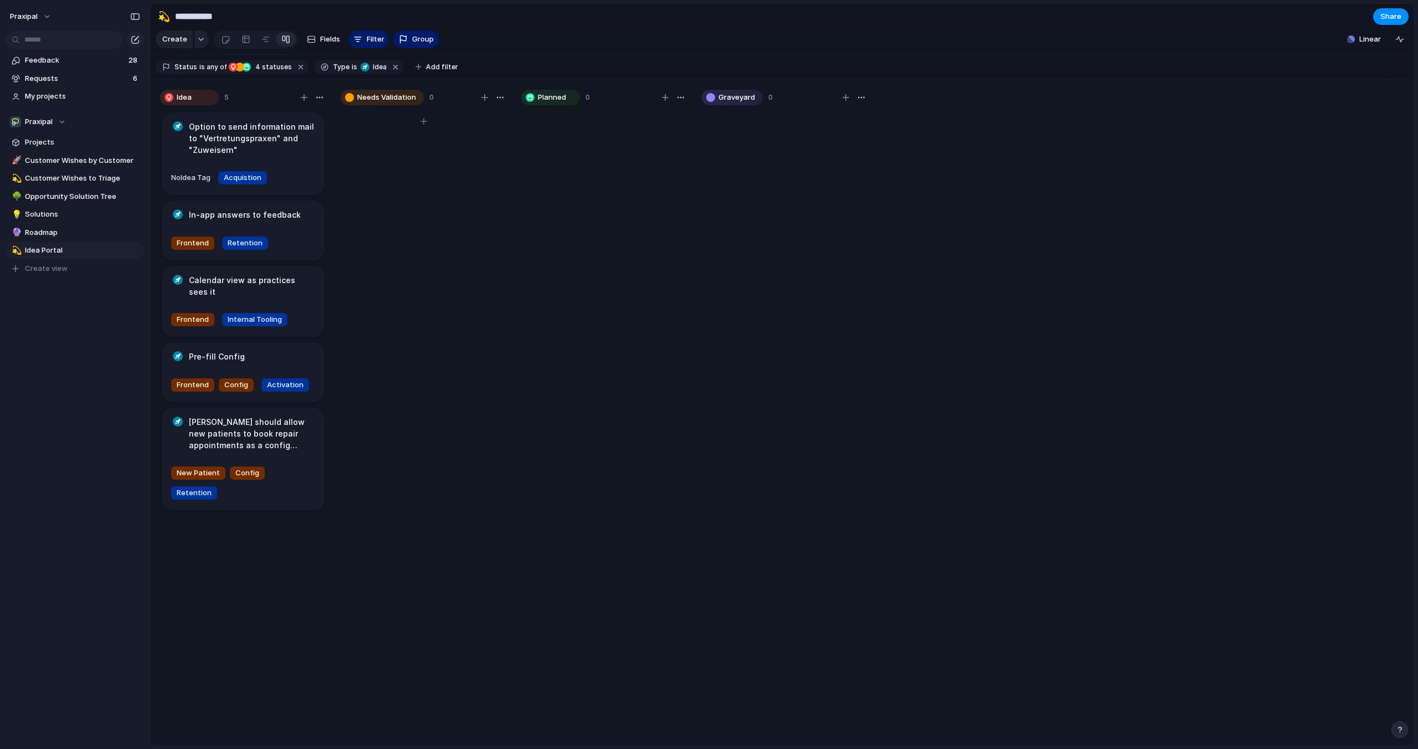
click at [416, 167] on div at bounding box center [424, 433] width 166 height 645
